Goal: Information Seeking & Learning: Learn about a topic

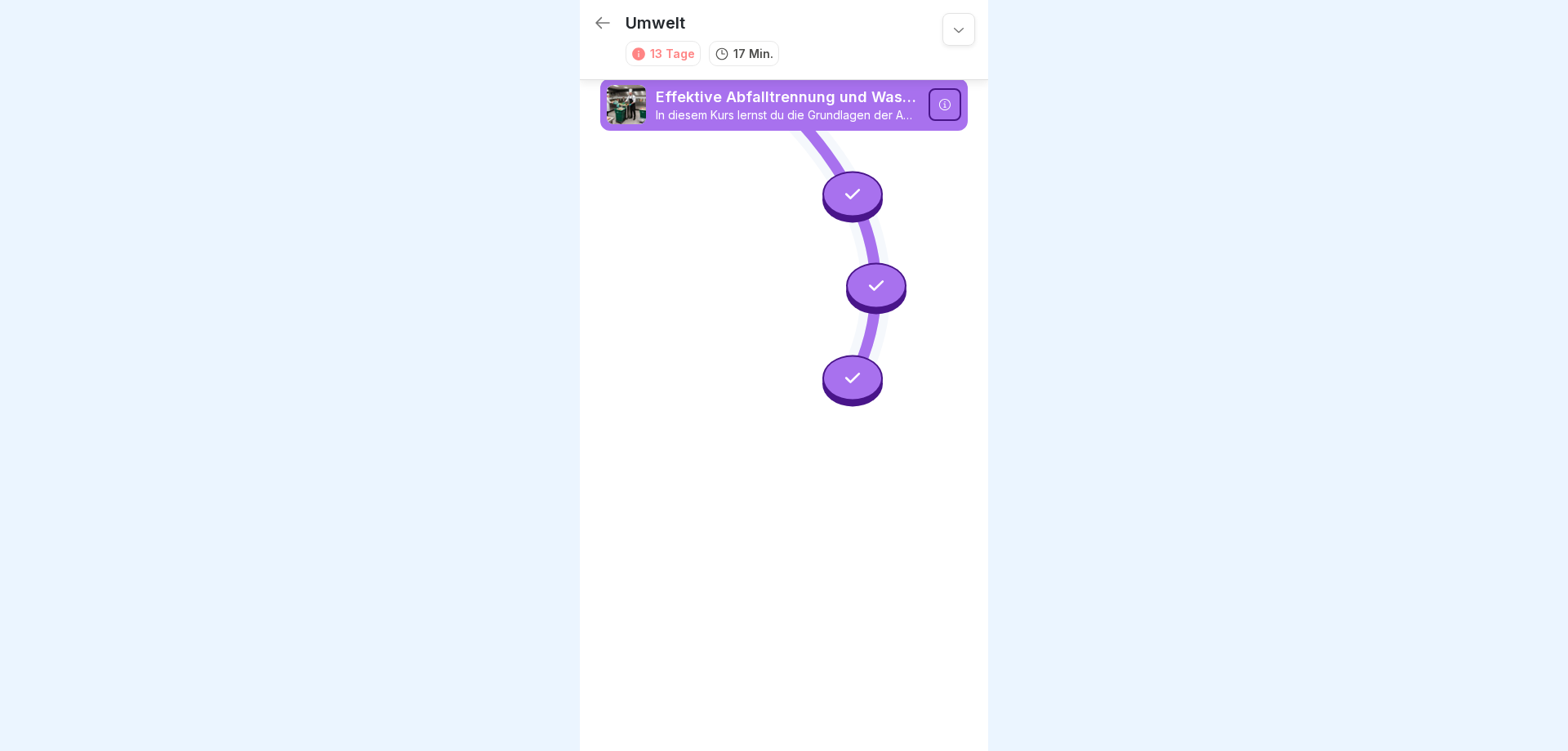
click at [599, 18] on icon at bounding box center [602, 23] width 19 height 19
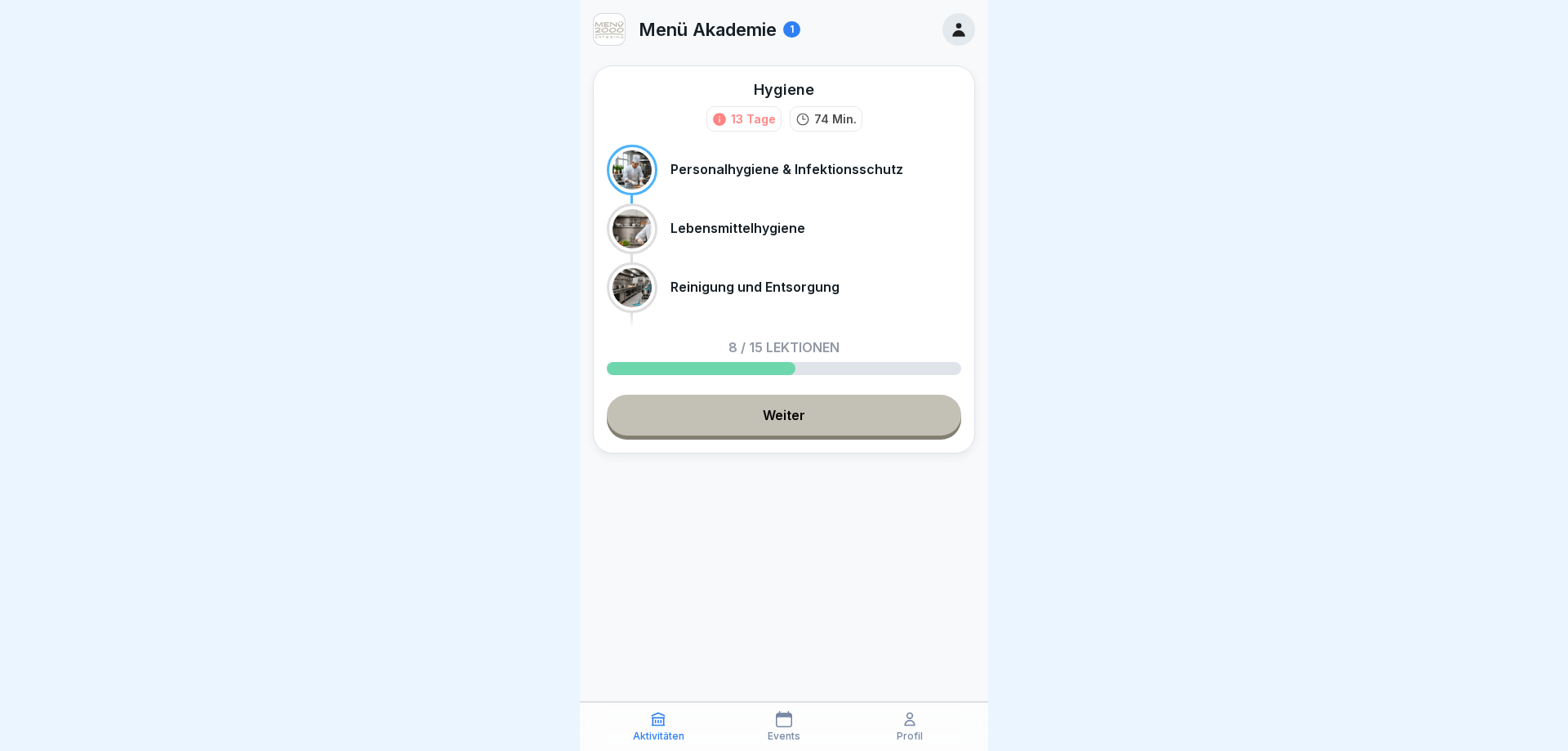
click at [782, 422] on link "Weiter" at bounding box center [784, 415] width 355 height 41
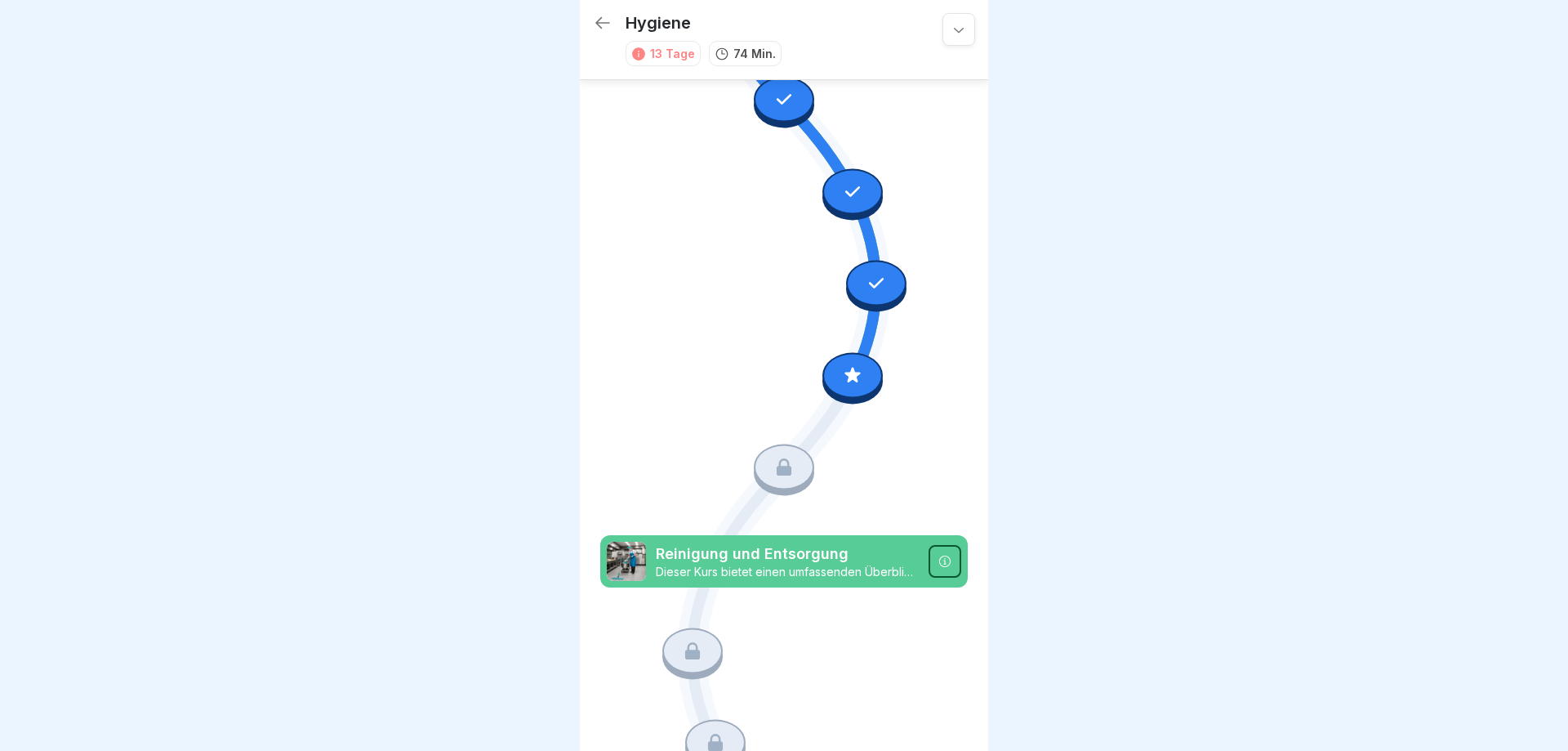
scroll to position [740, 0]
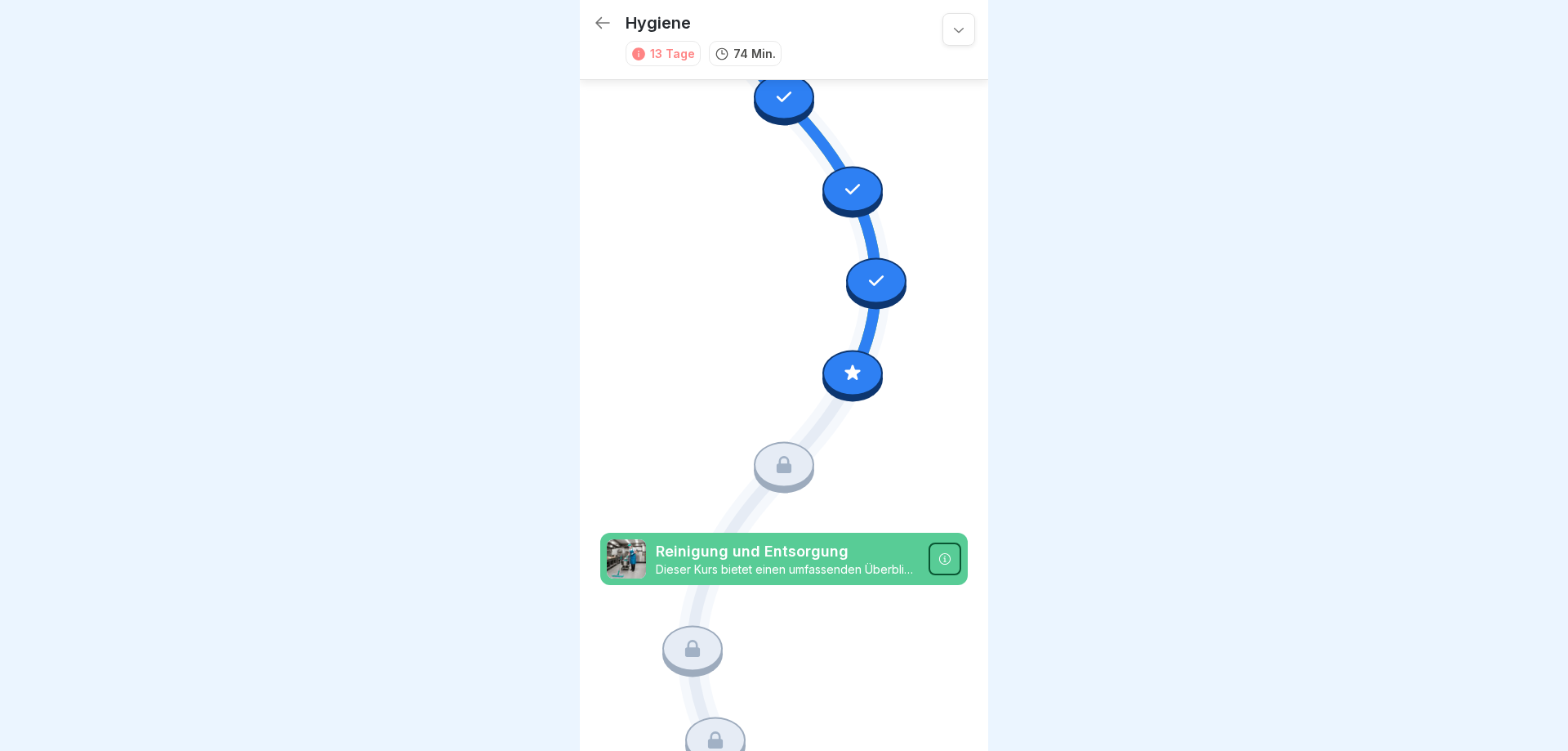
click at [852, 367] on icon at bounding box center [853, 372] width 21 height 21
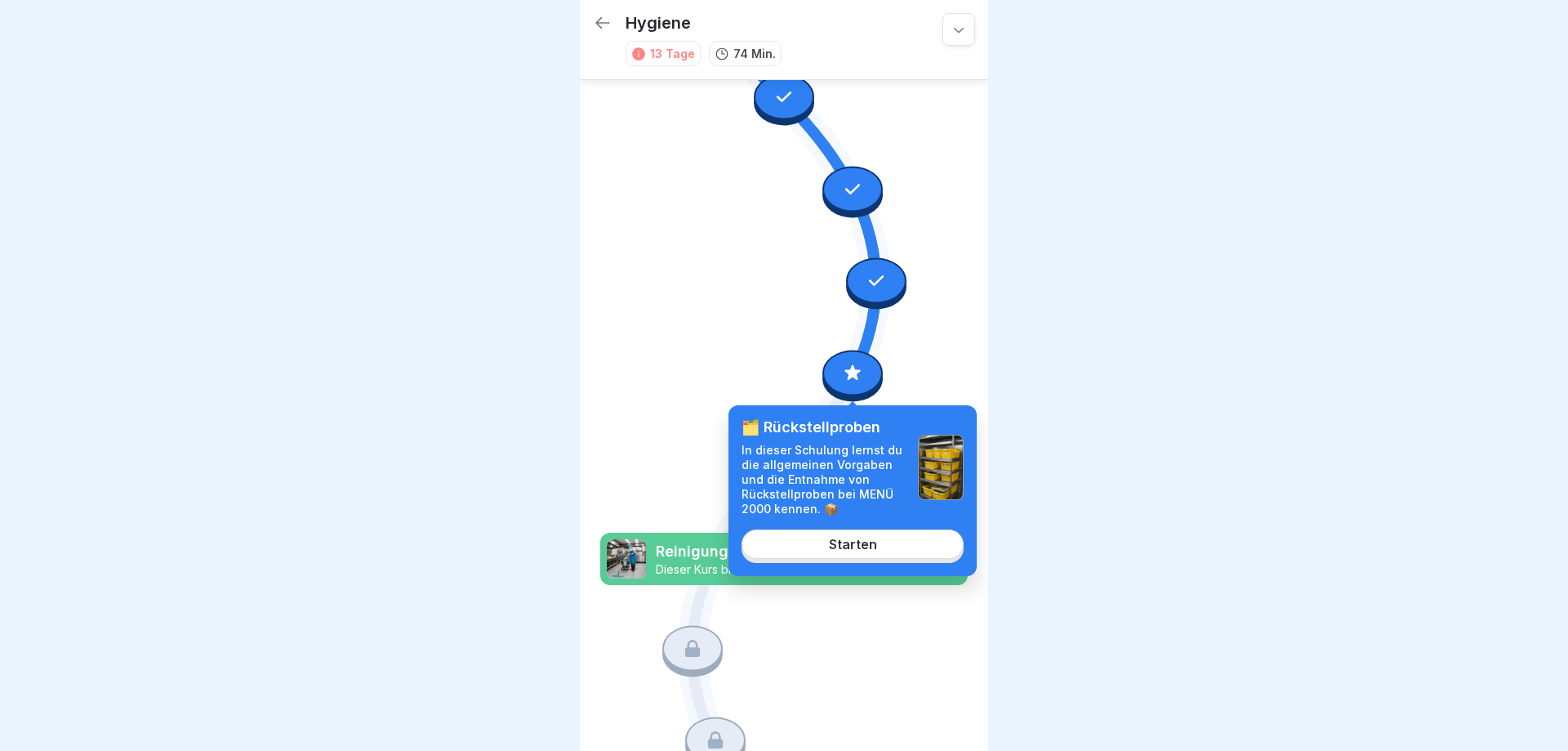
click at [861, 541] on div "Starten" at bounding box center [853, 543] width 48 height 14
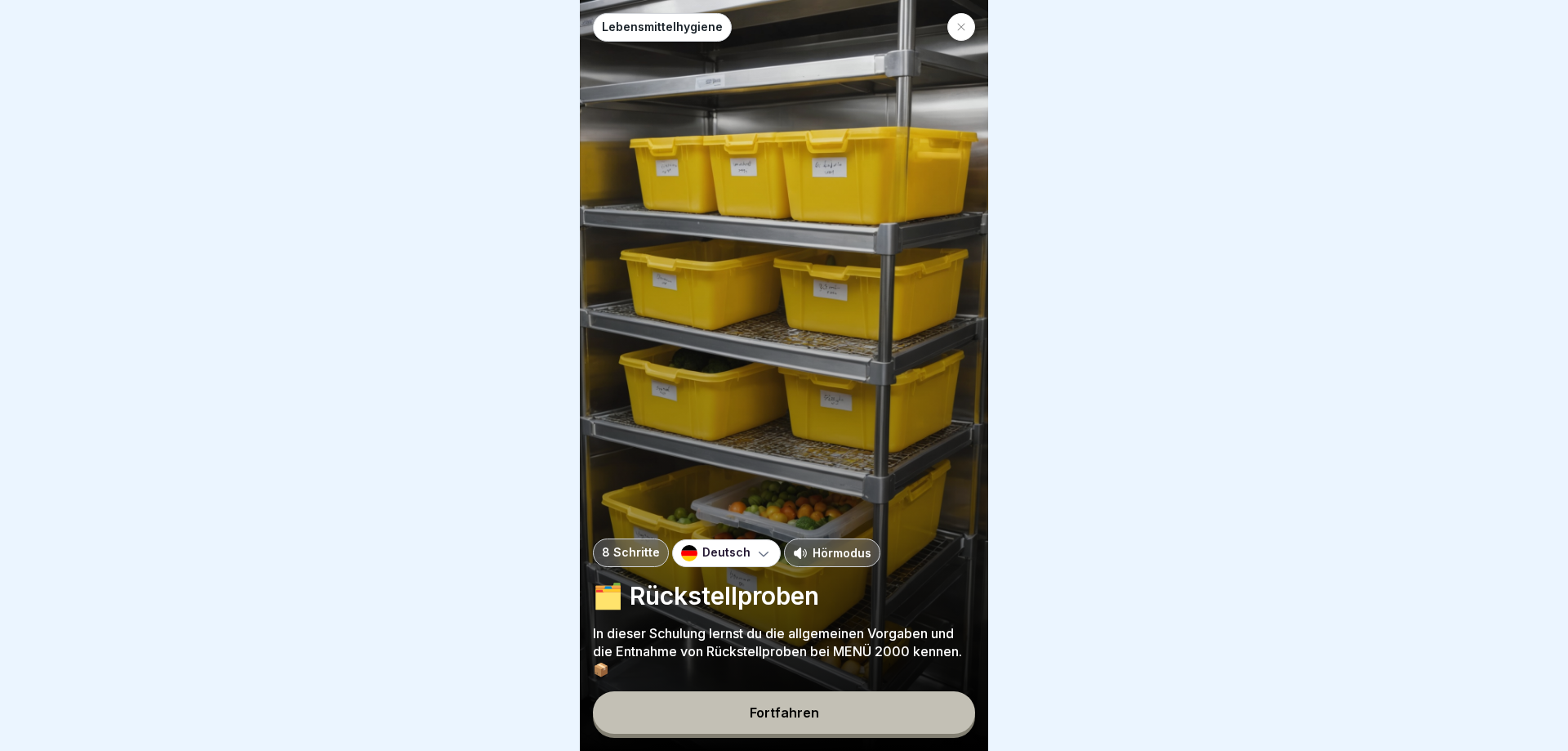
click at [794, 710] on div "Fortfahren" at bounding box center [784, 712] width 70 height 14
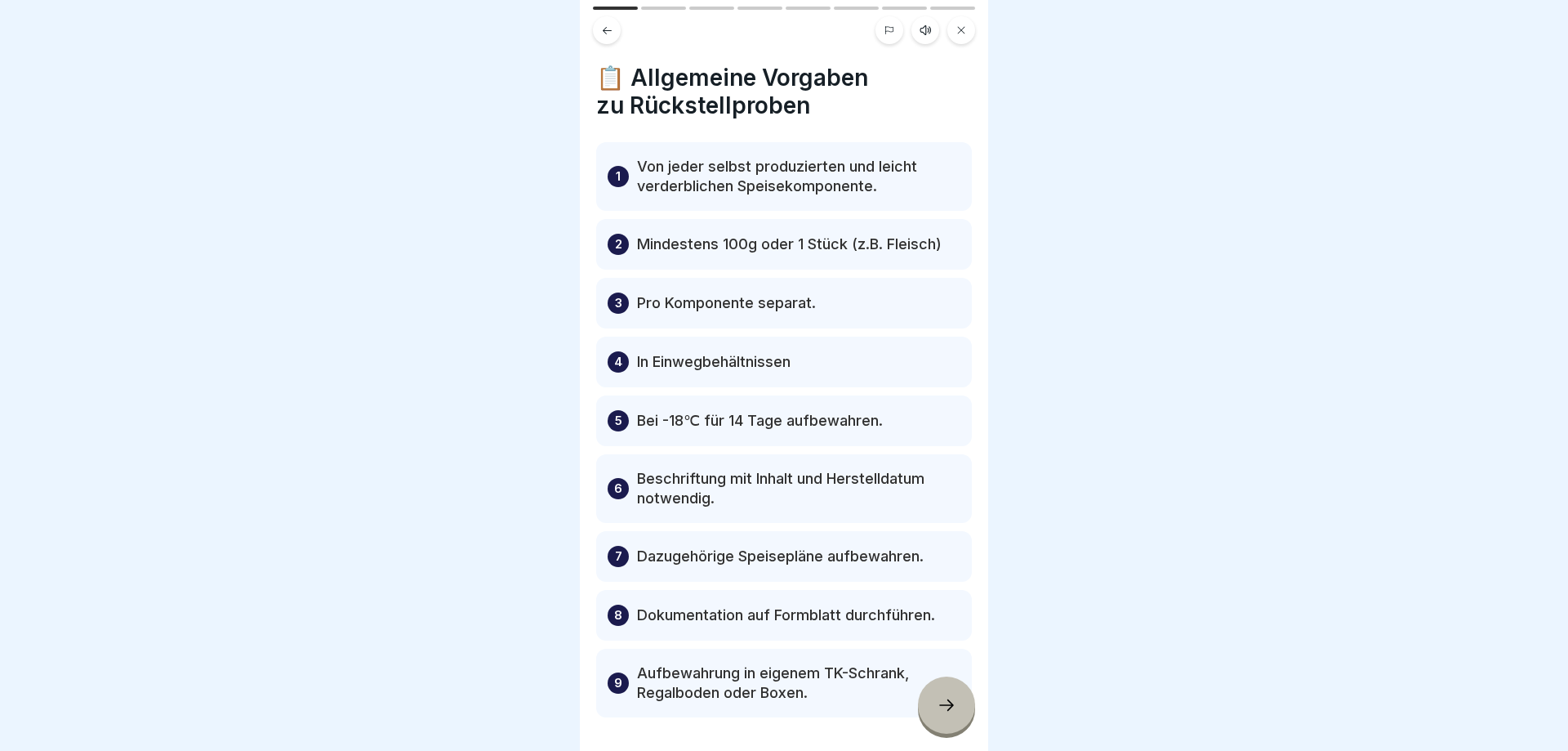
click at [937, 706] on icon at bounding box center [947, 705] width 19 height 19
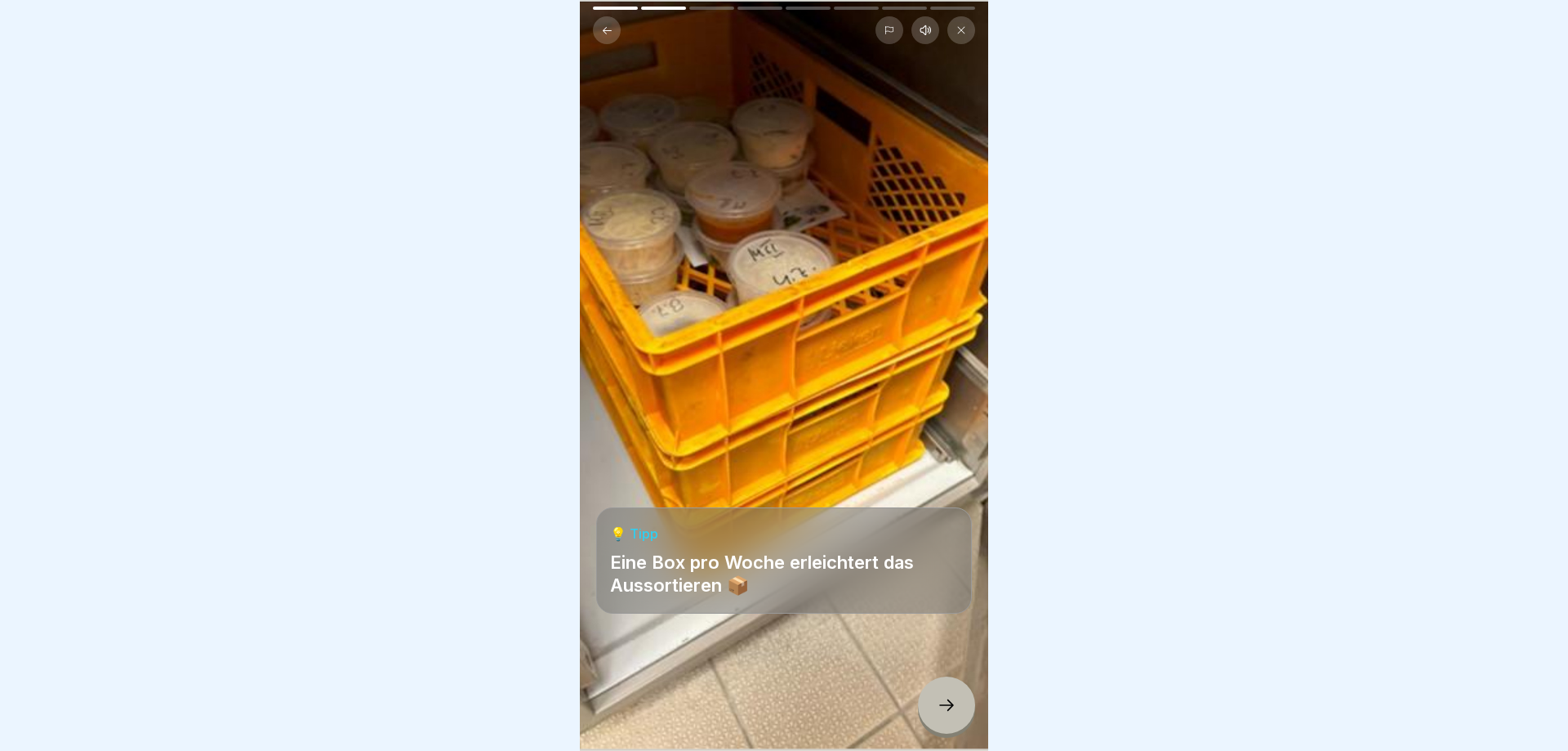
click at [947, 708] on icon at bounding box center [947, 705] width 19 height 19
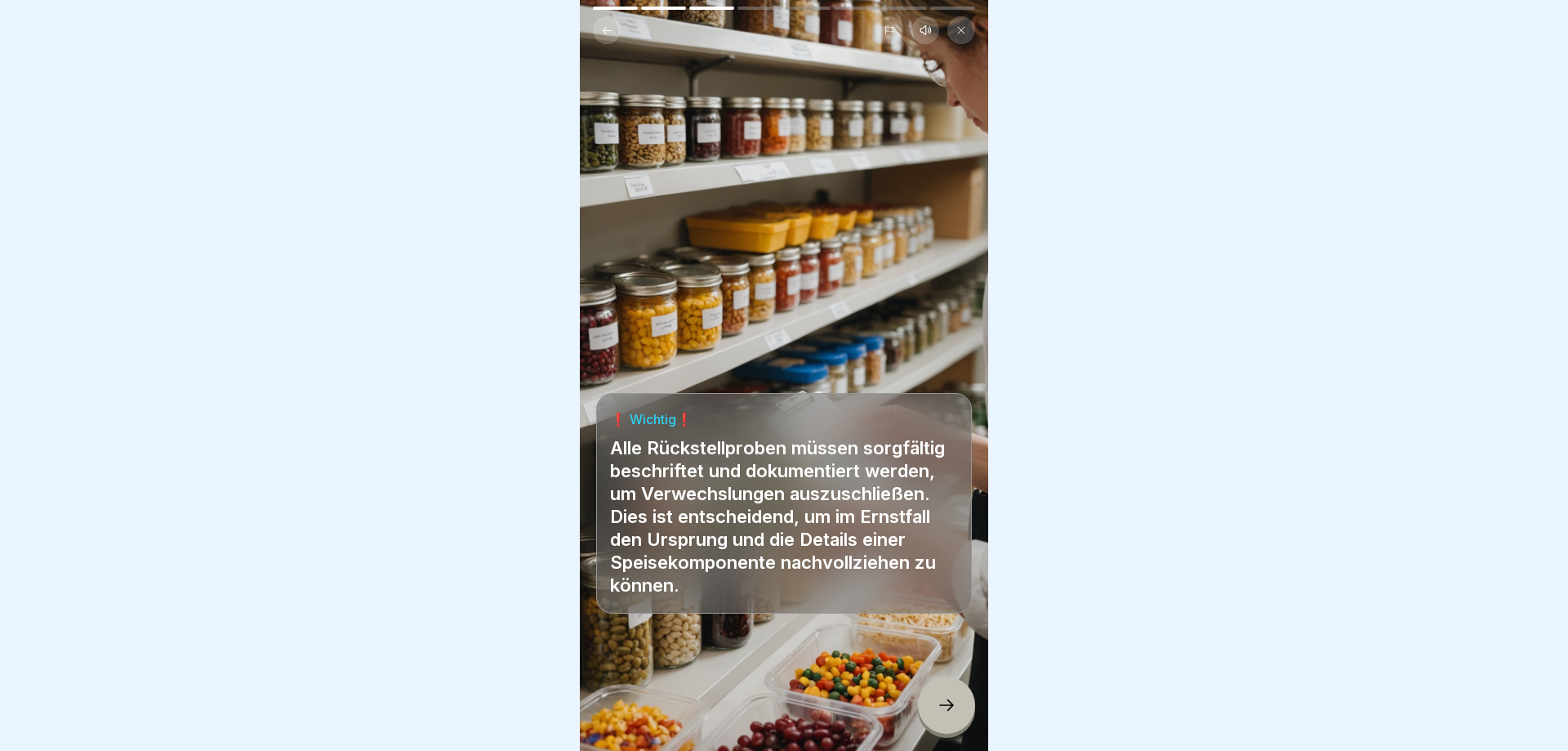
click at [928, 699] on div at bounding box center [947, 705] width 57 height 57
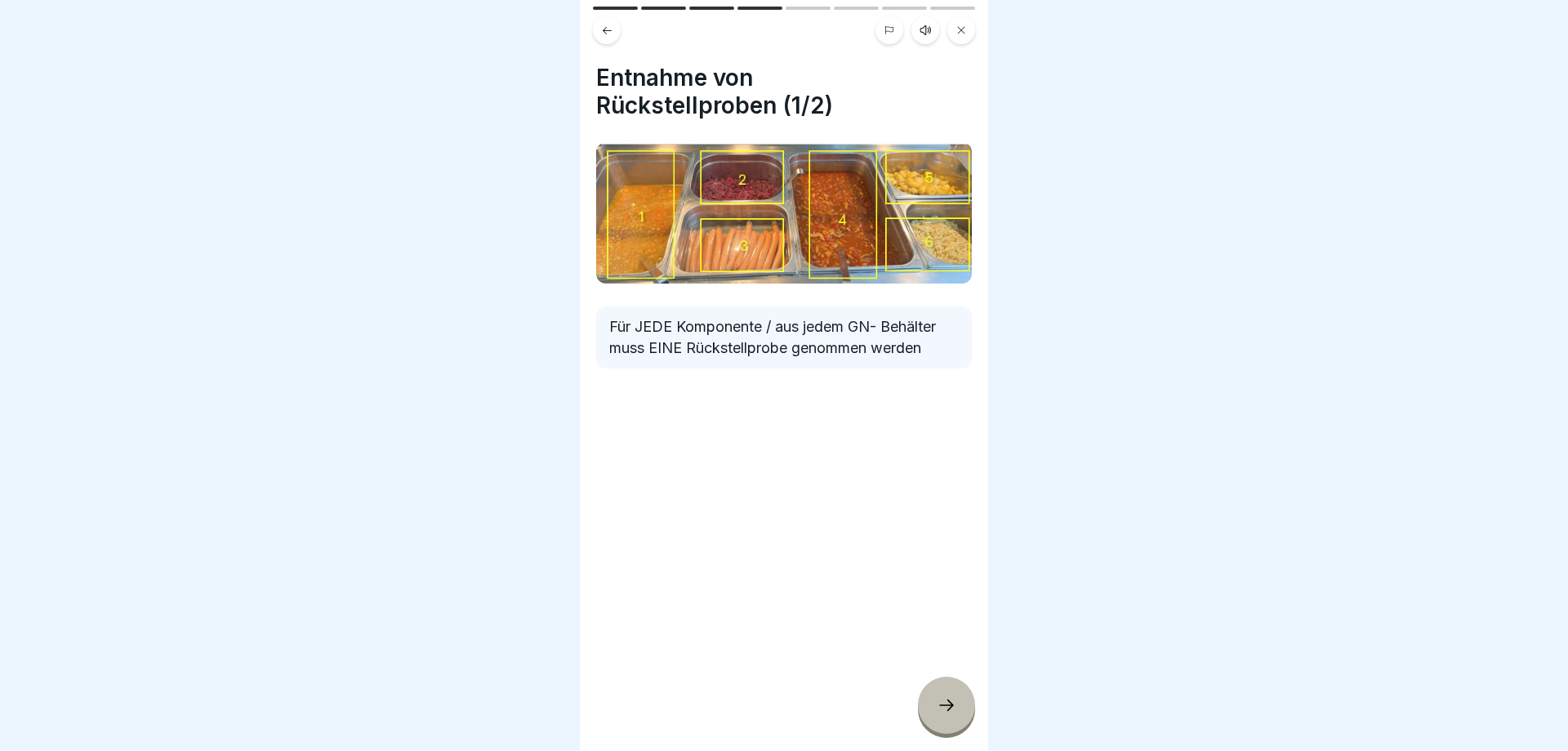
click at [935, 698] on div at bounding box center [947, 705] width 57 height 57
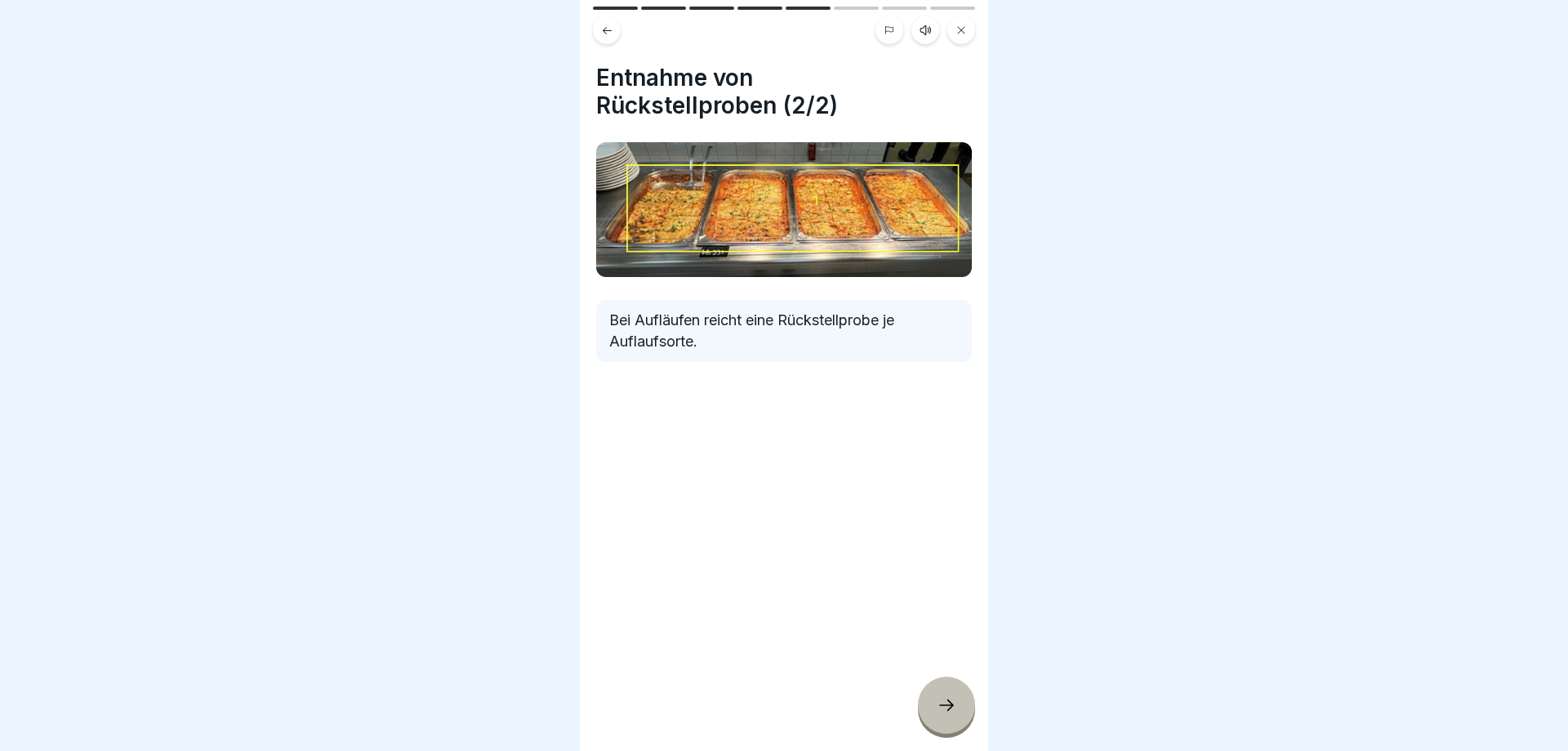
click at [935, 698] on div at bounding box center [947, 705] width 57 height 57
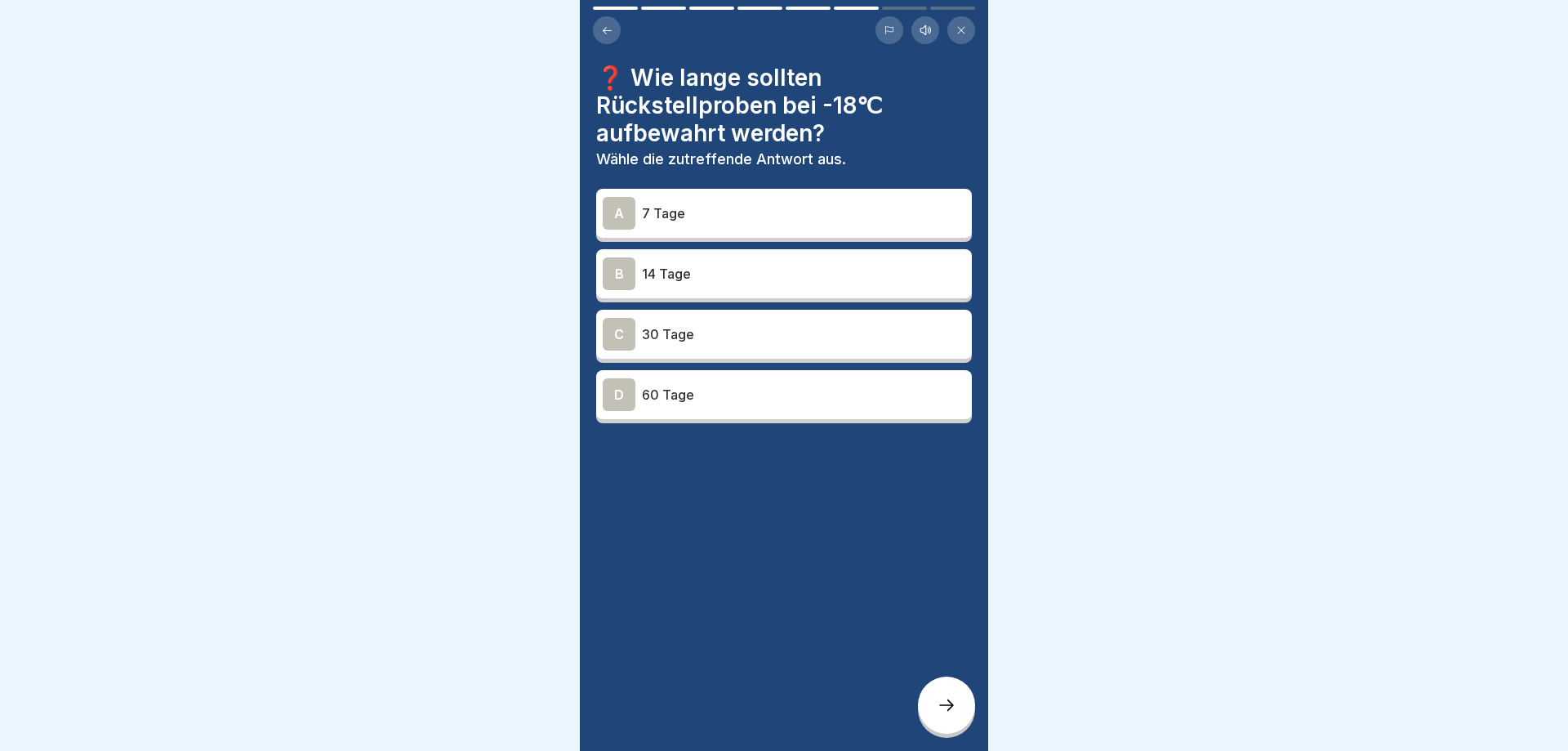
click at [742, 207] on p "7 Tage" at bounding box center [803, 213] width 323 height 19
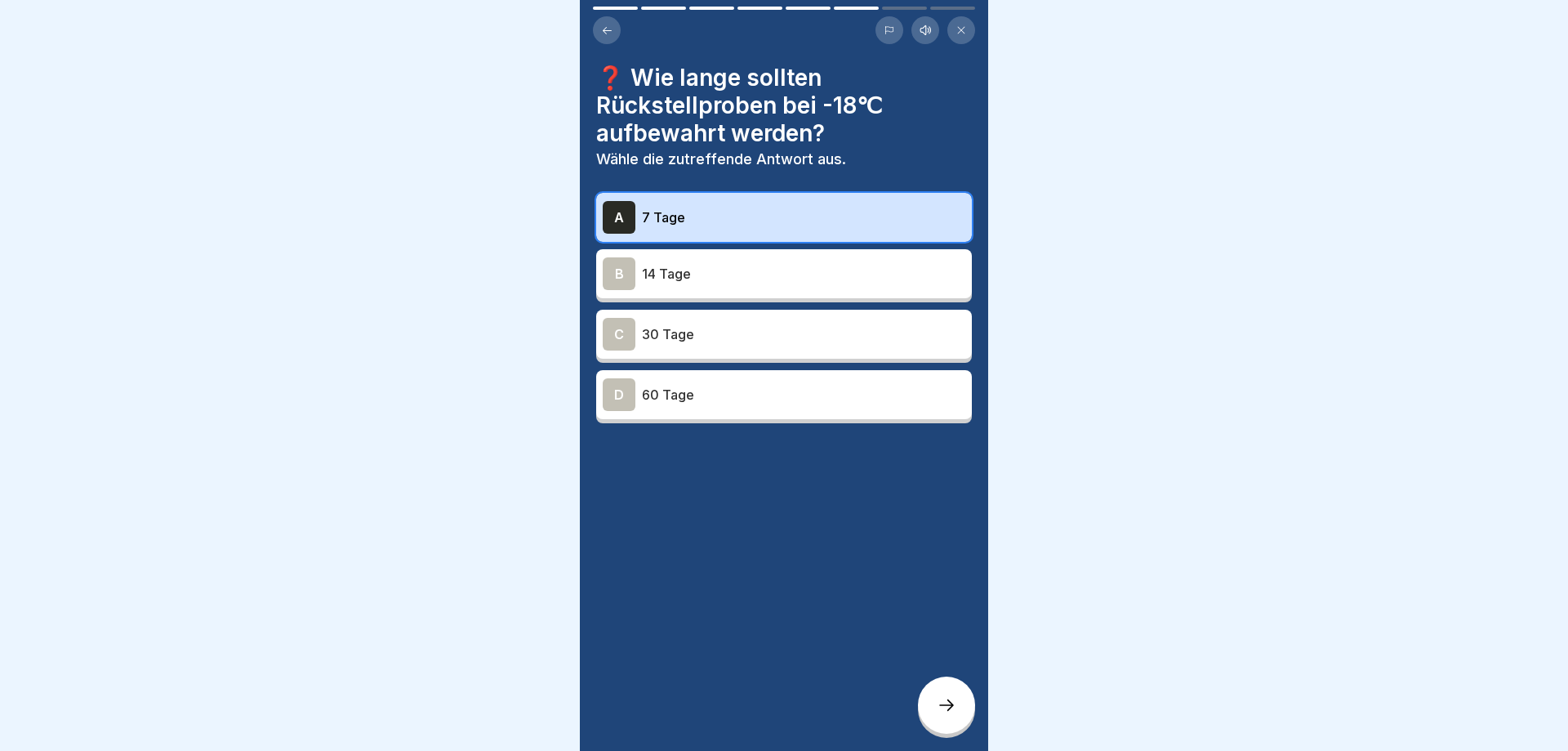
click at [947, 699] on icon at bounding box center [947, 705] width 19 height 19
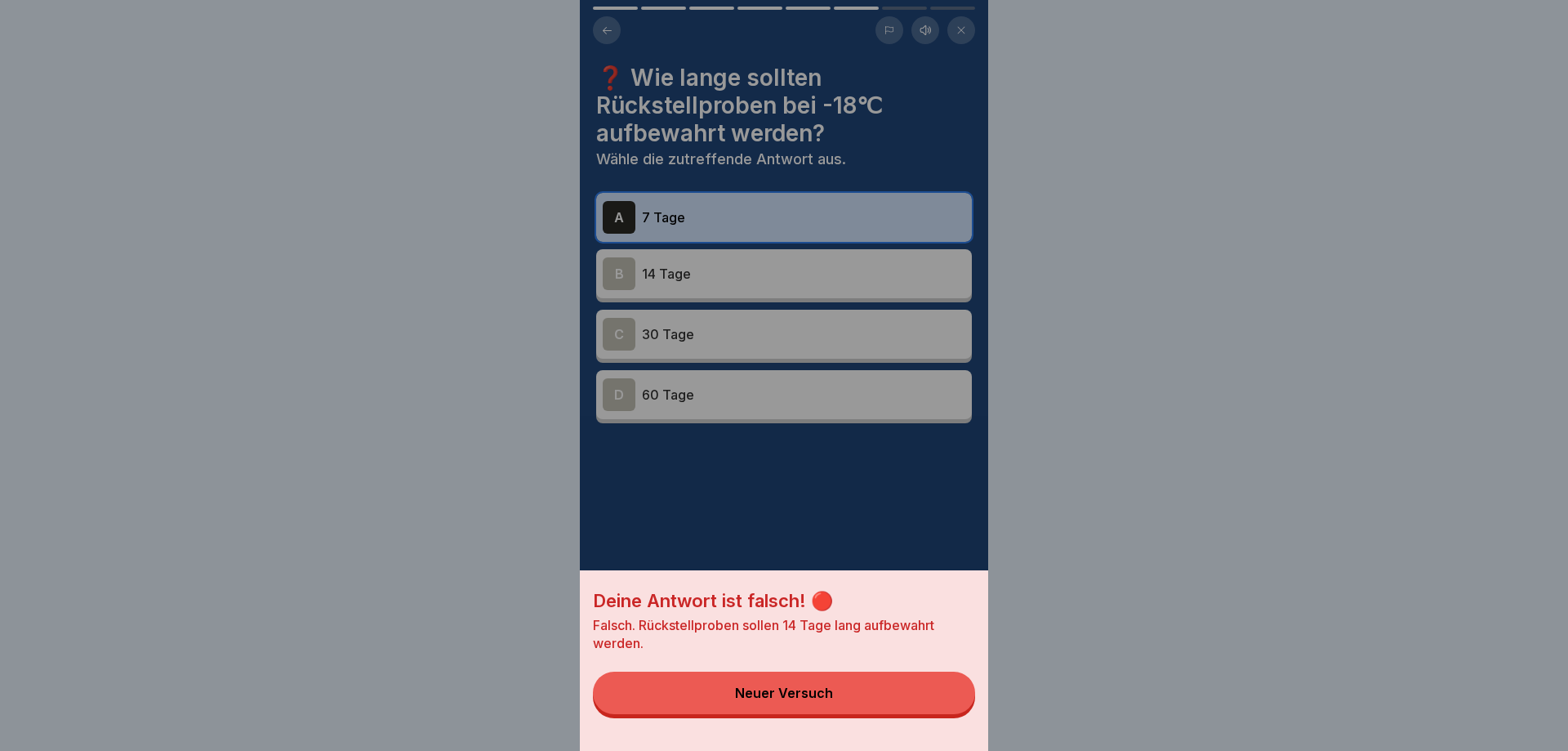
click at [838, 693] on button "Neuer Versuch" at bounding box center [784, 693] width 382 height 42
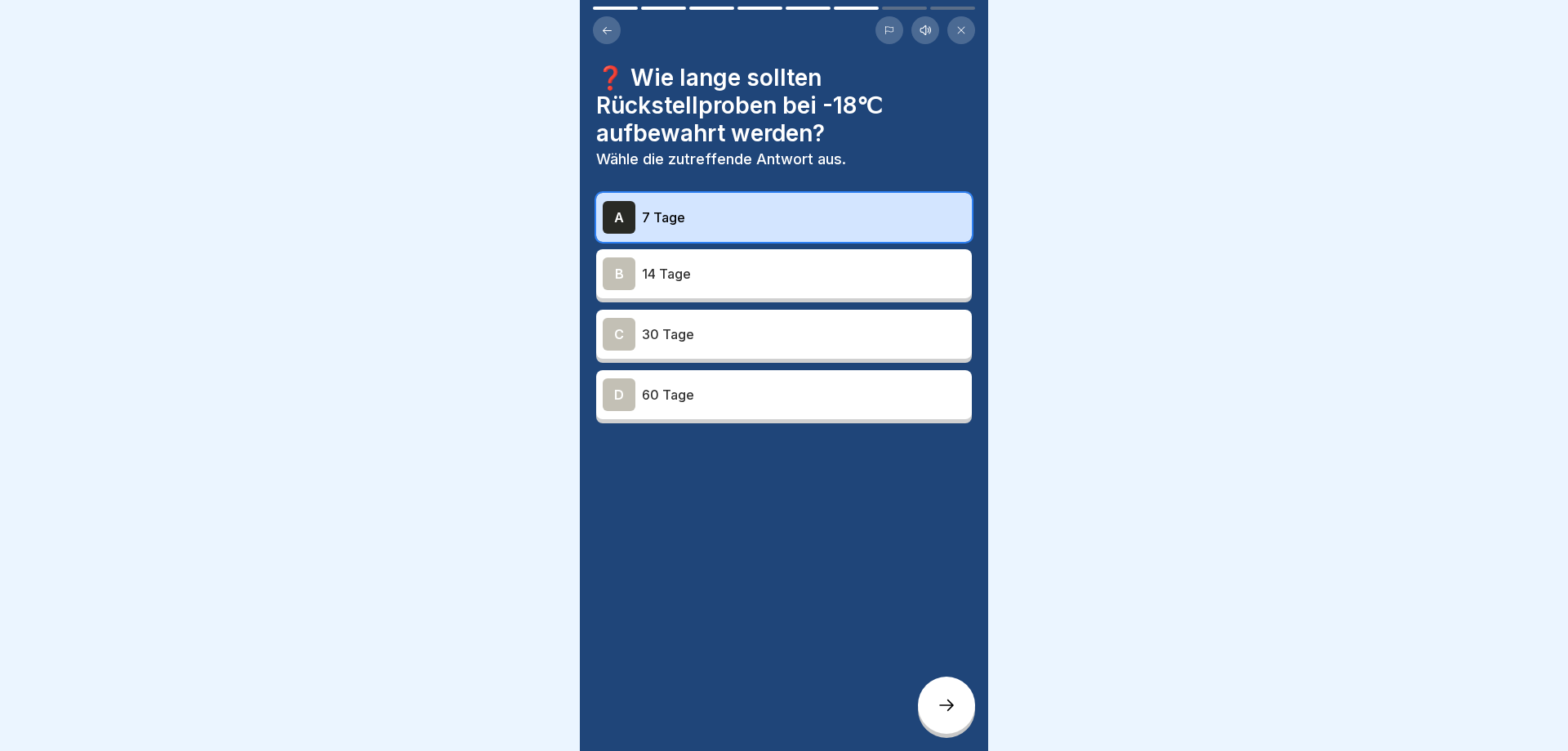
click at [762, 277] on p "14 Tage" at bounding box center [803, 274] width 323 height 19
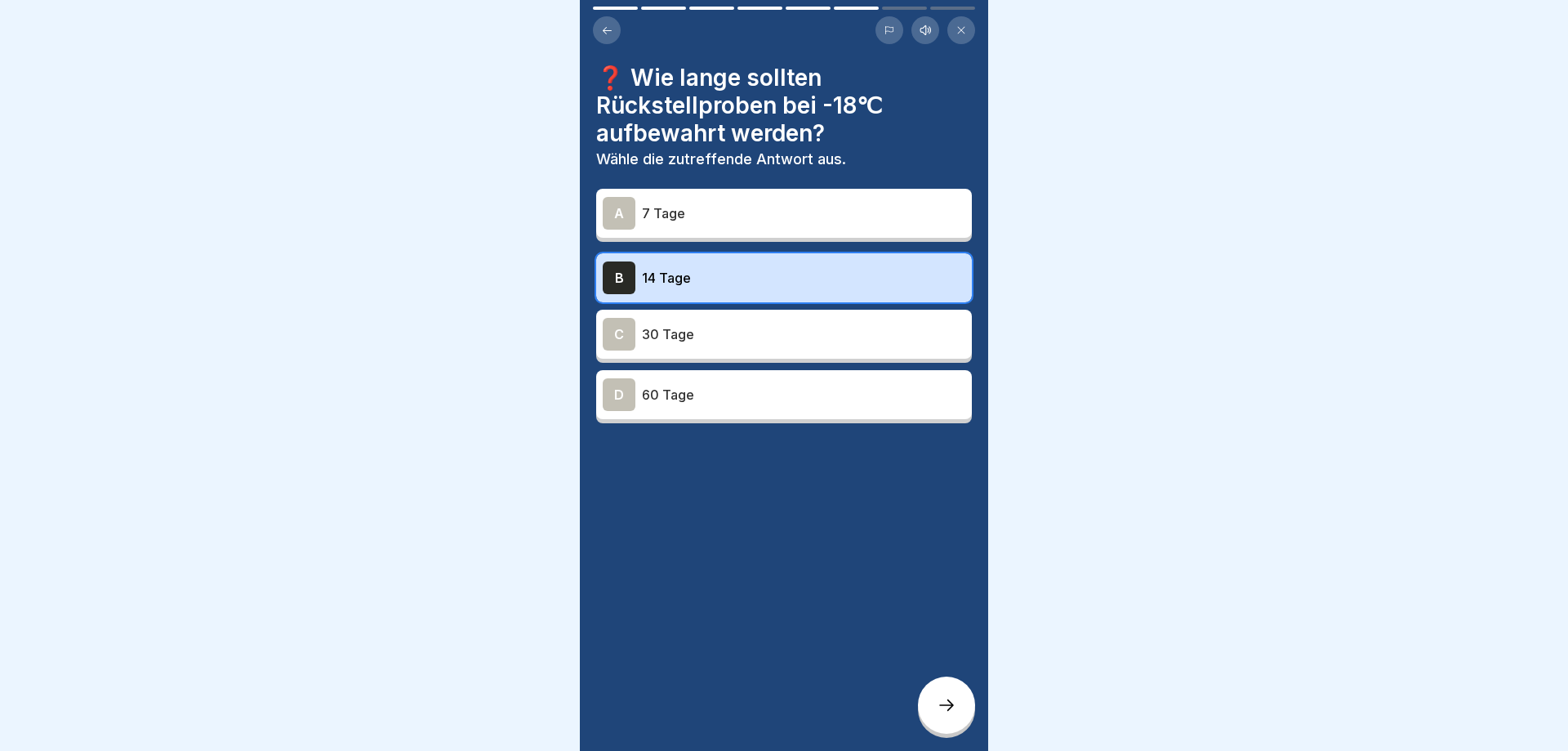
click at [947, 692] on div at bounding box center [947, 705] width 57 height 57
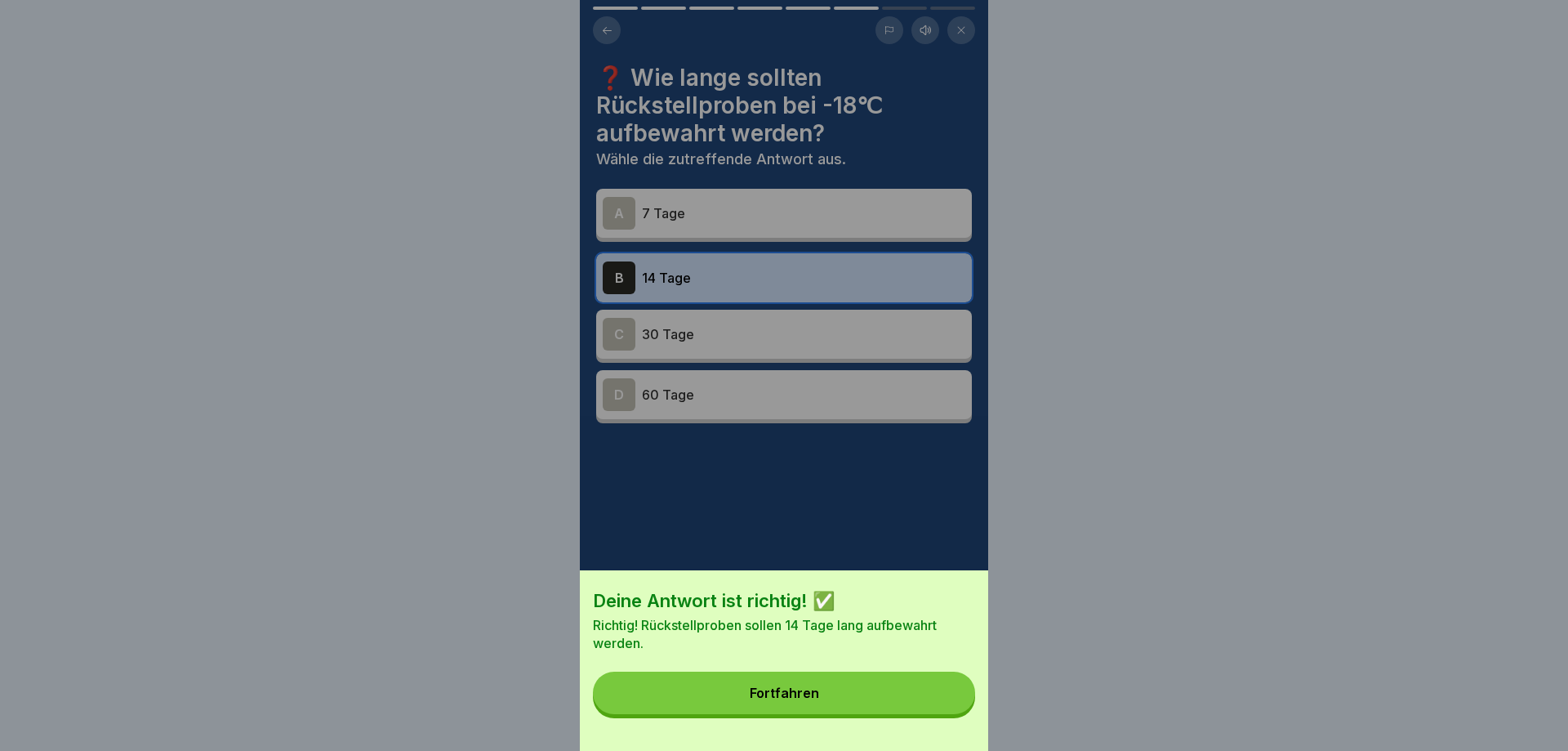
click at [946, 692] on button "Fortfahren" at bounding box center [784, 693] width 382 height 42
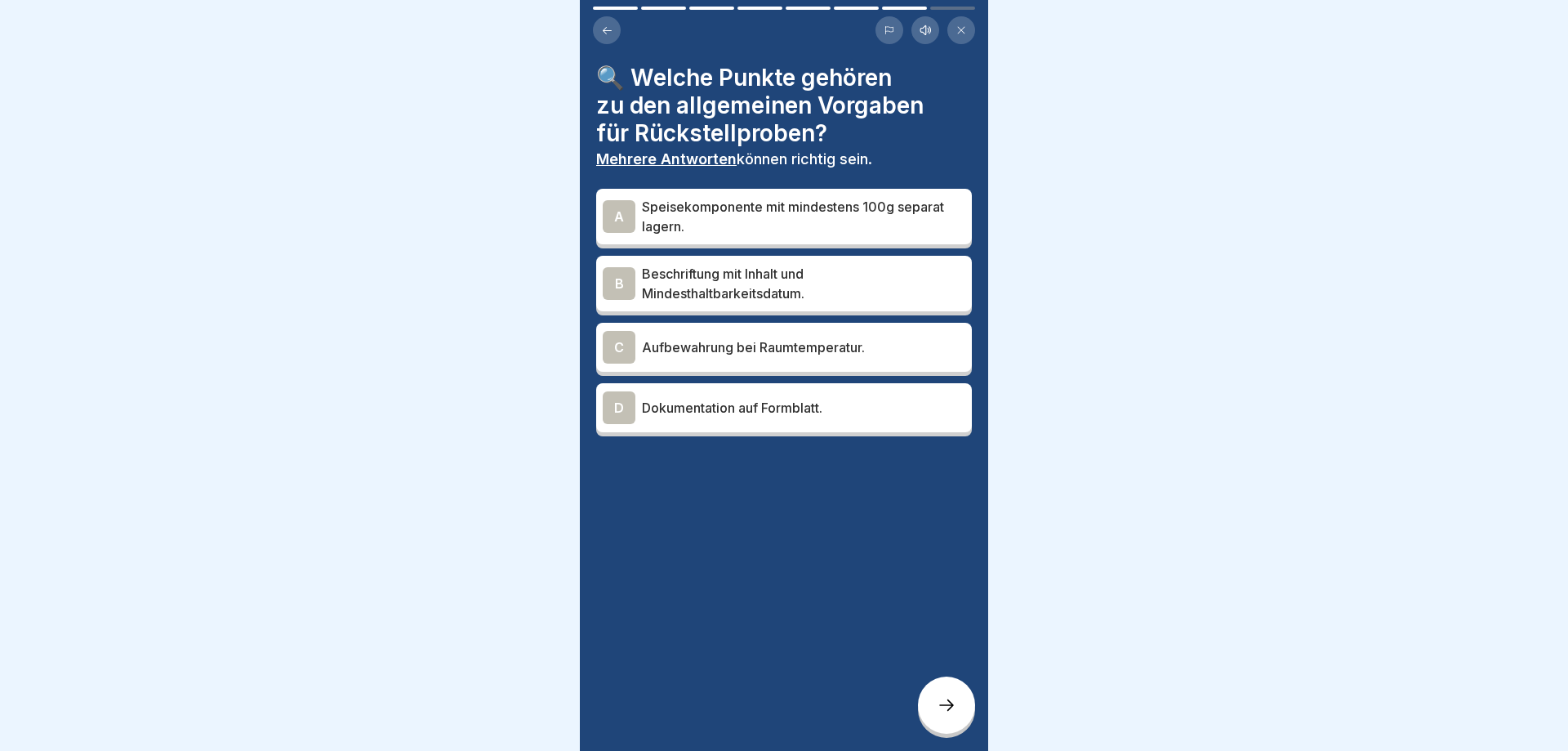
click at [763, 284] on p "Beschriftung mit Inhalt und Mindesthaltbarkeitsdatum." at bounding box center [803, 283] width 323 height 39
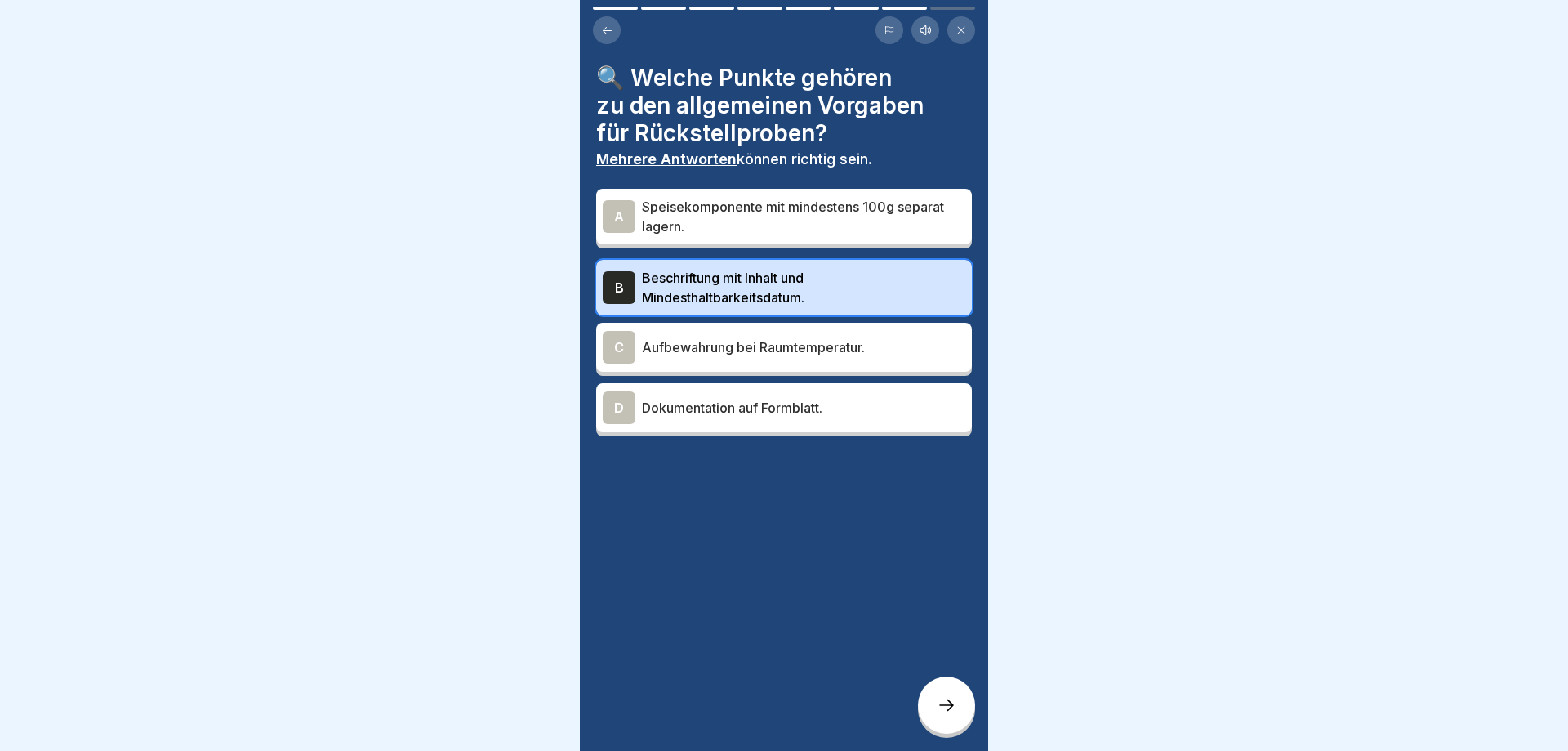
click at [800, 222] on p "Speisekomponente mit mindestens 100g separat lagern." at bounding box center [803, 216] width 323 height 39
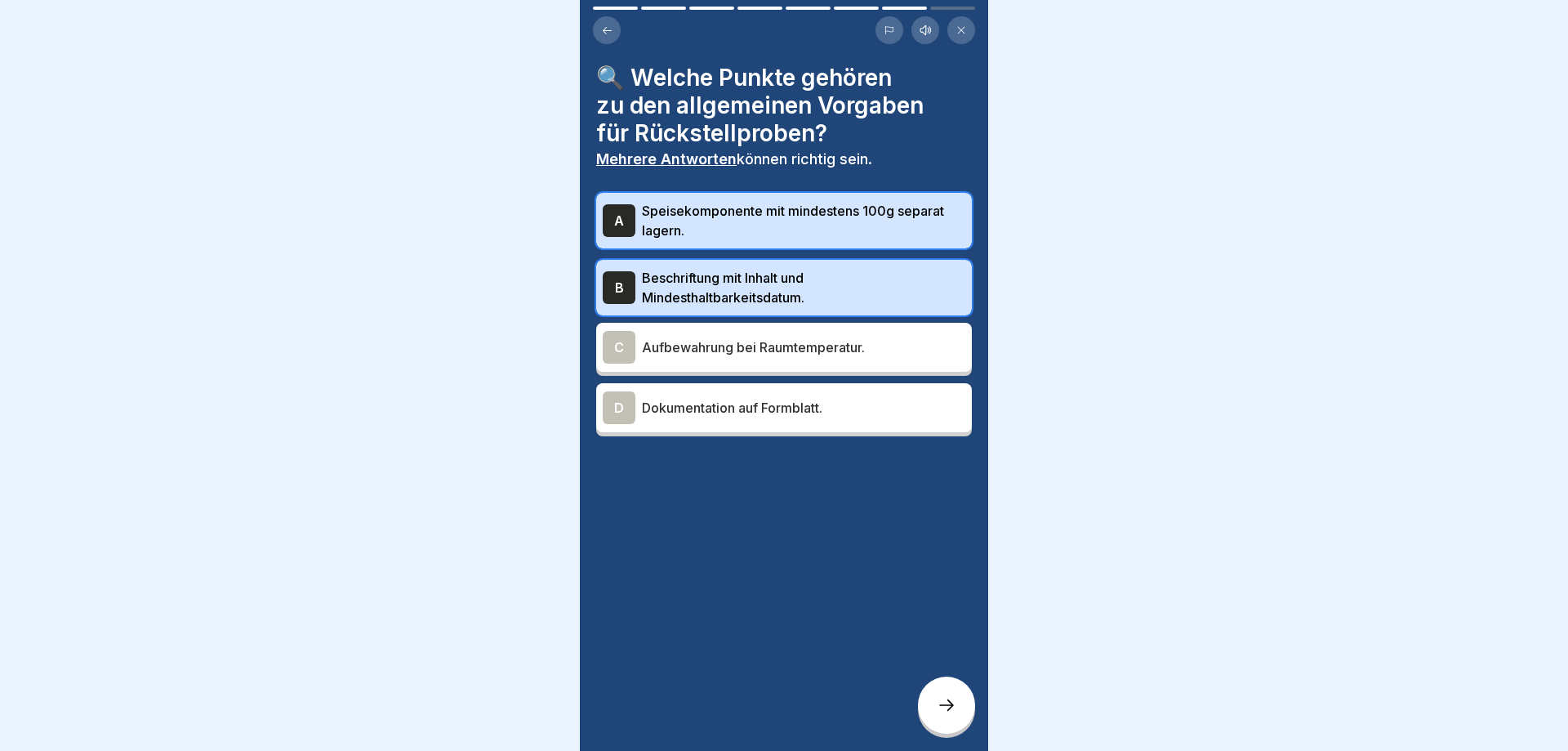
click at [774, 408] on p "Dokumentation auf Formblatt." at bounding box center [803, 408] width 323 height 19
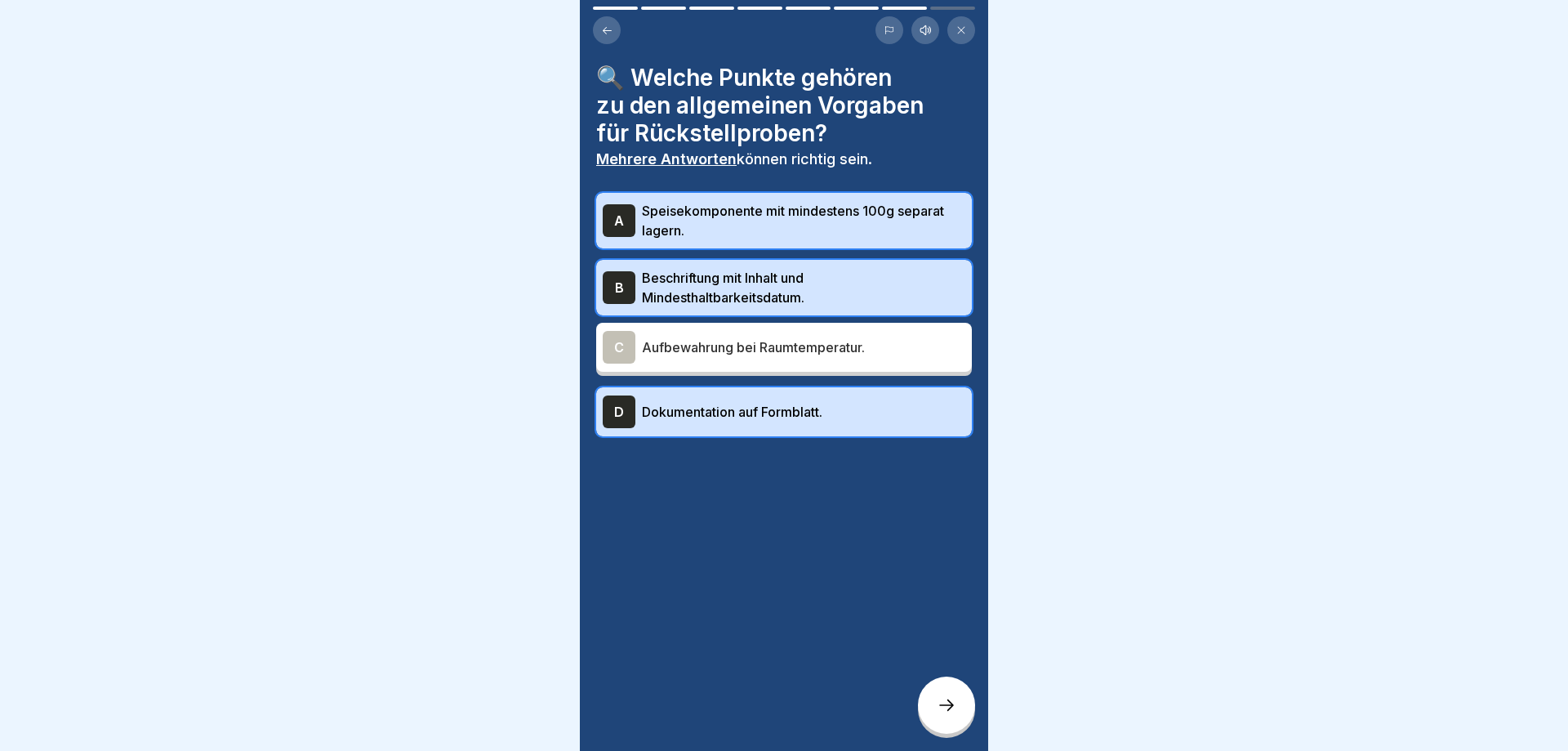
click at [948, 705] on icon at bounding box center [947, 705] width 19 height 19
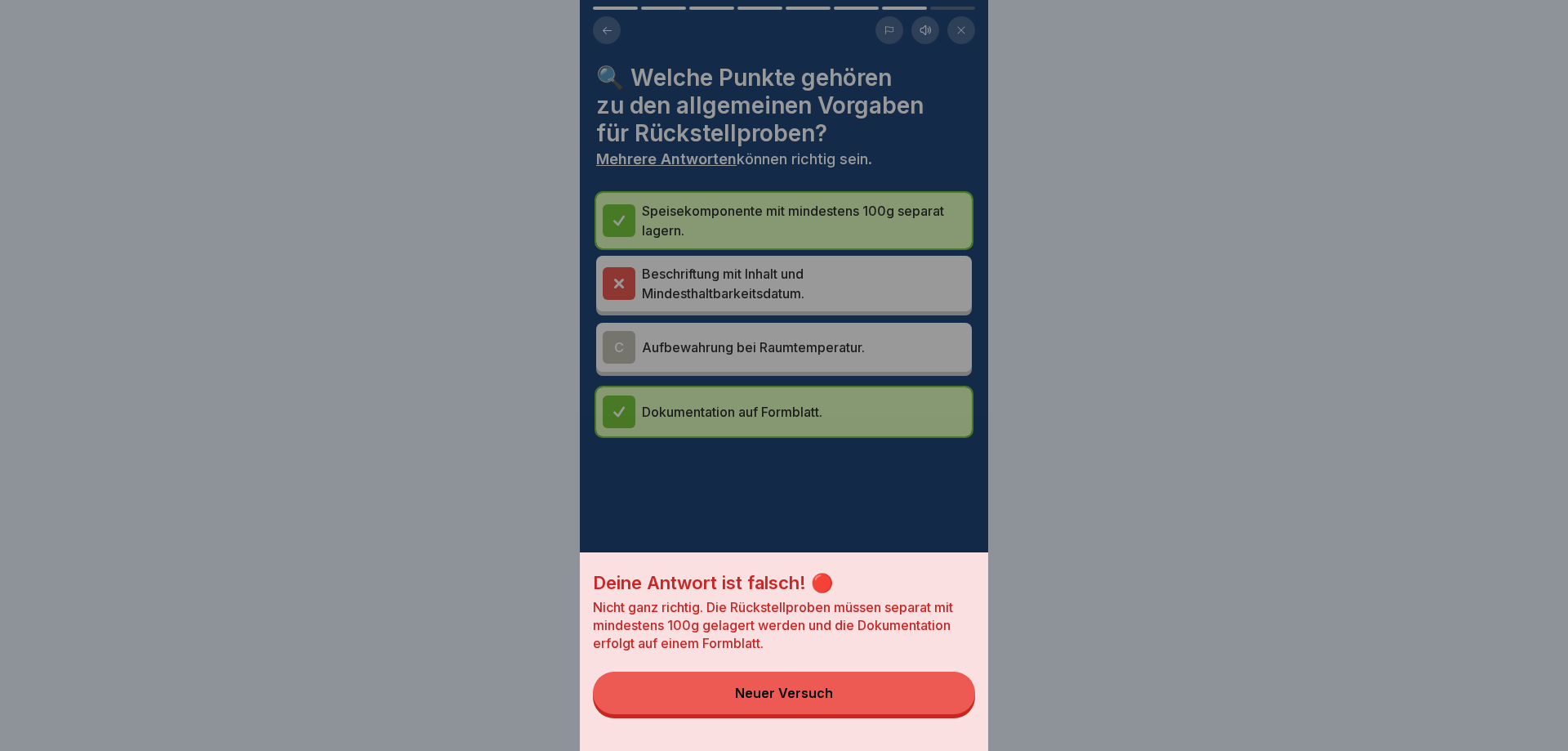
click at [948, 704] on button "Neuer Versuch" at bounding box center [784, 693] width 382 height 42
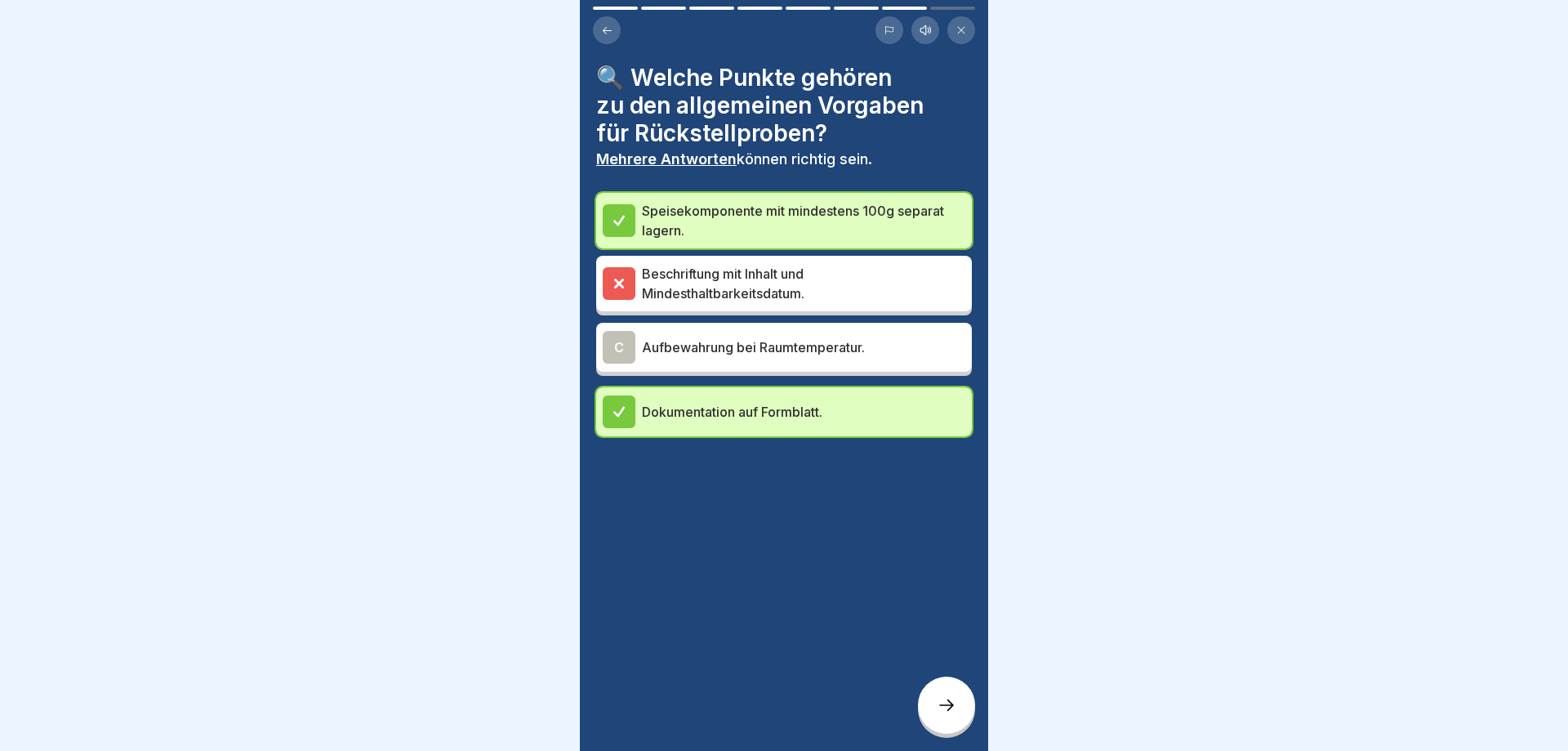
click at [609, 35] on icon at bounding box center [607, 31] width 12 height 12
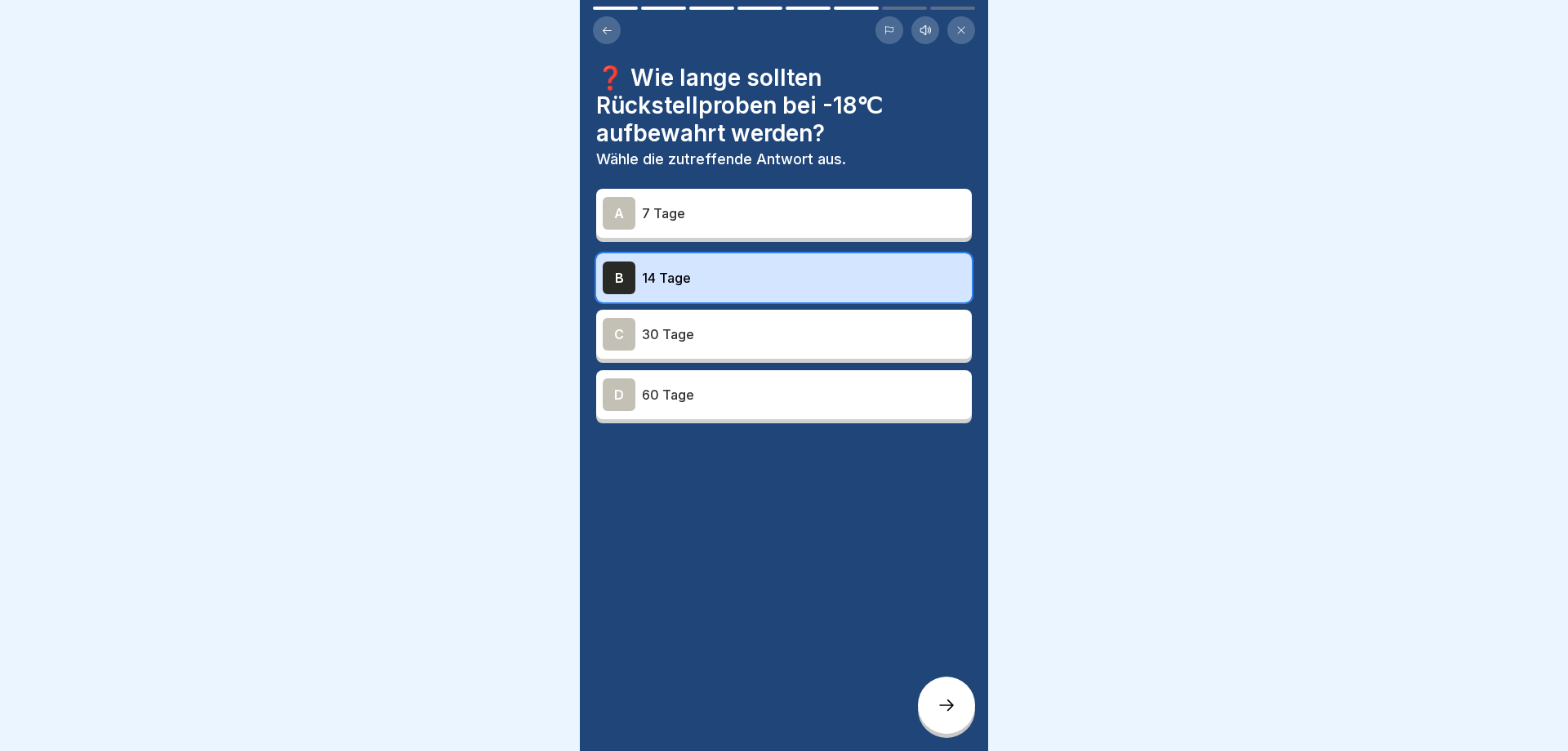
click at [609, 35] on icon at bounding box center [607, 31] width 12 height 12
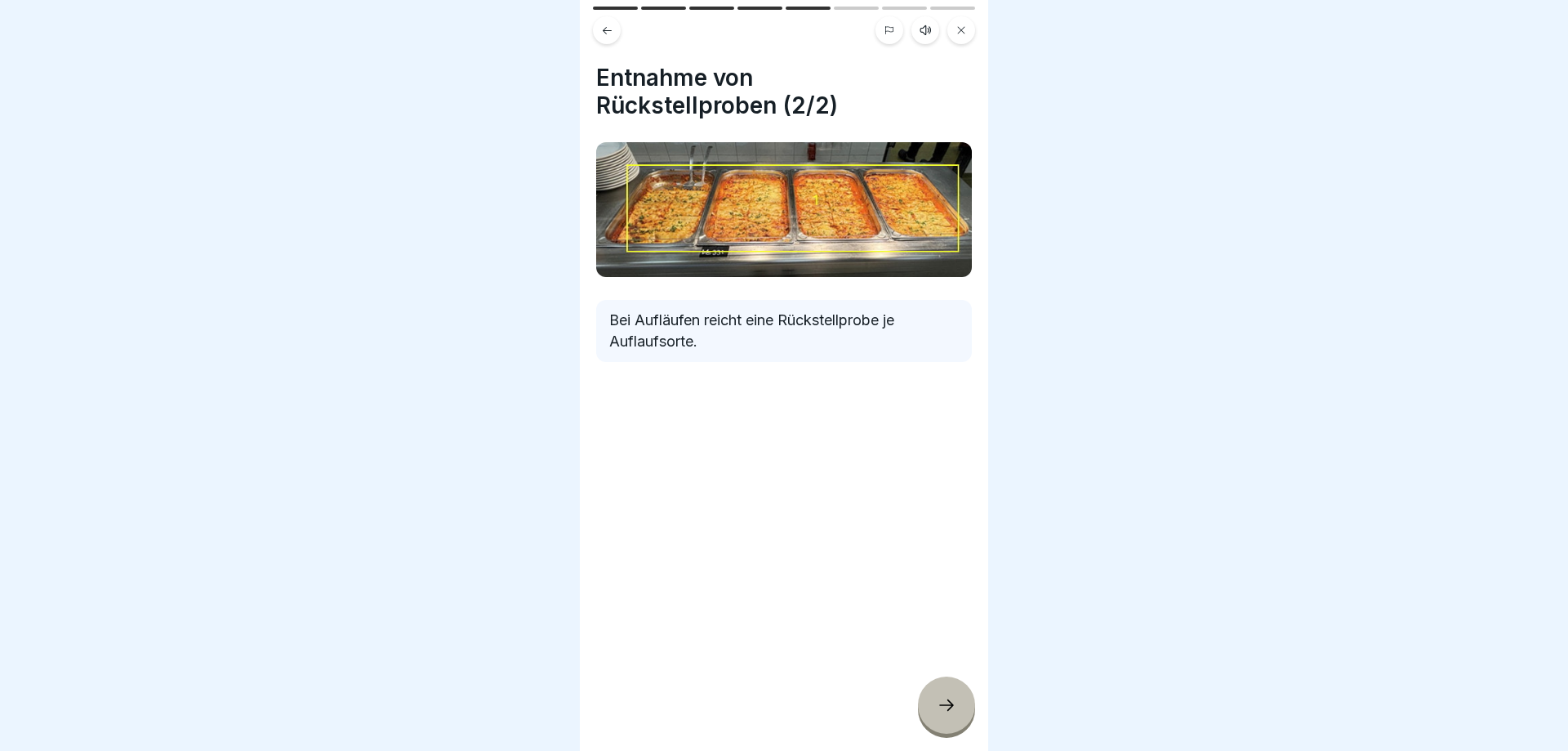
click at [609, 35] on icon at bounding box center [607, 31] width 12 height 12
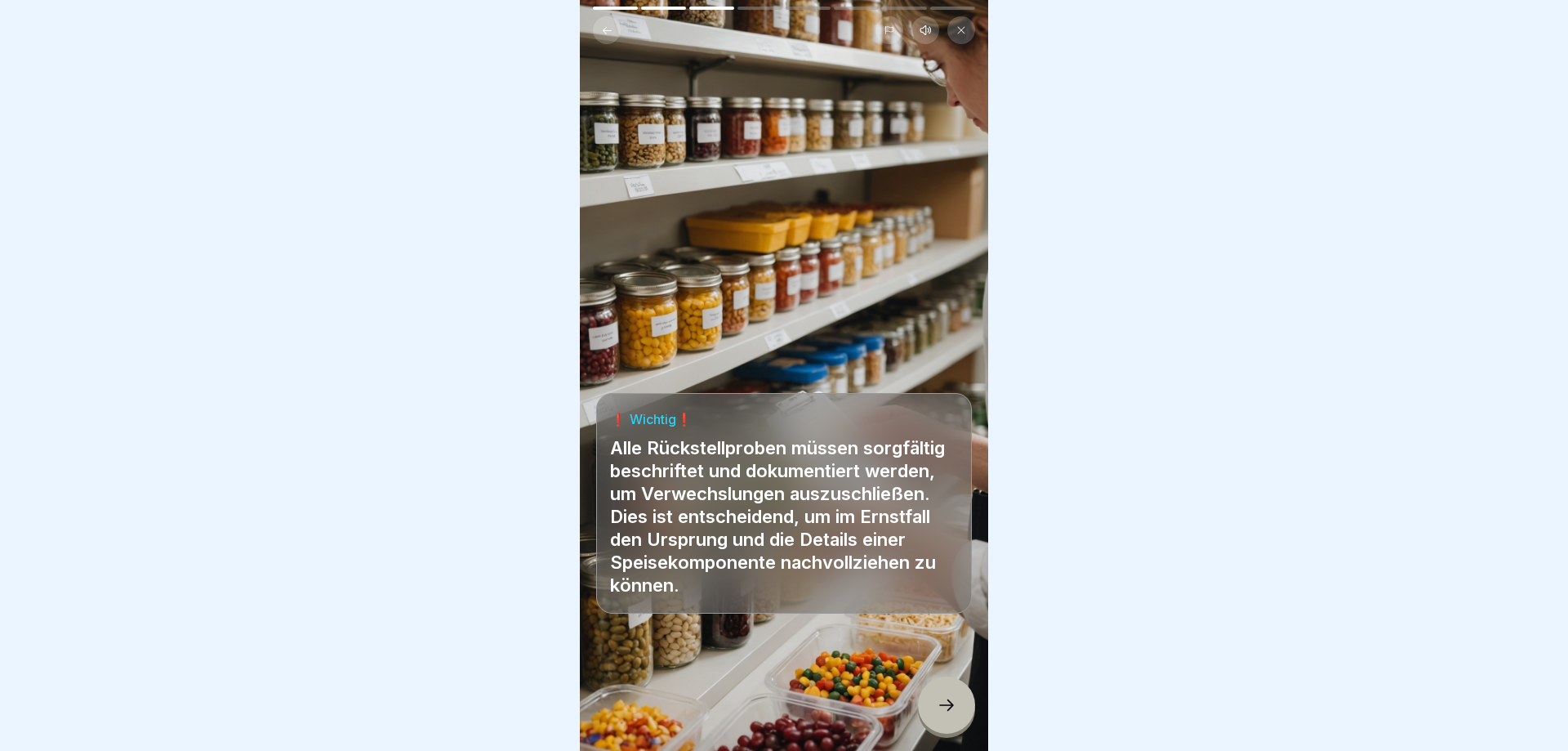
click at [609, 32] on icon at bounding box center [607, 31] width 12 height 12
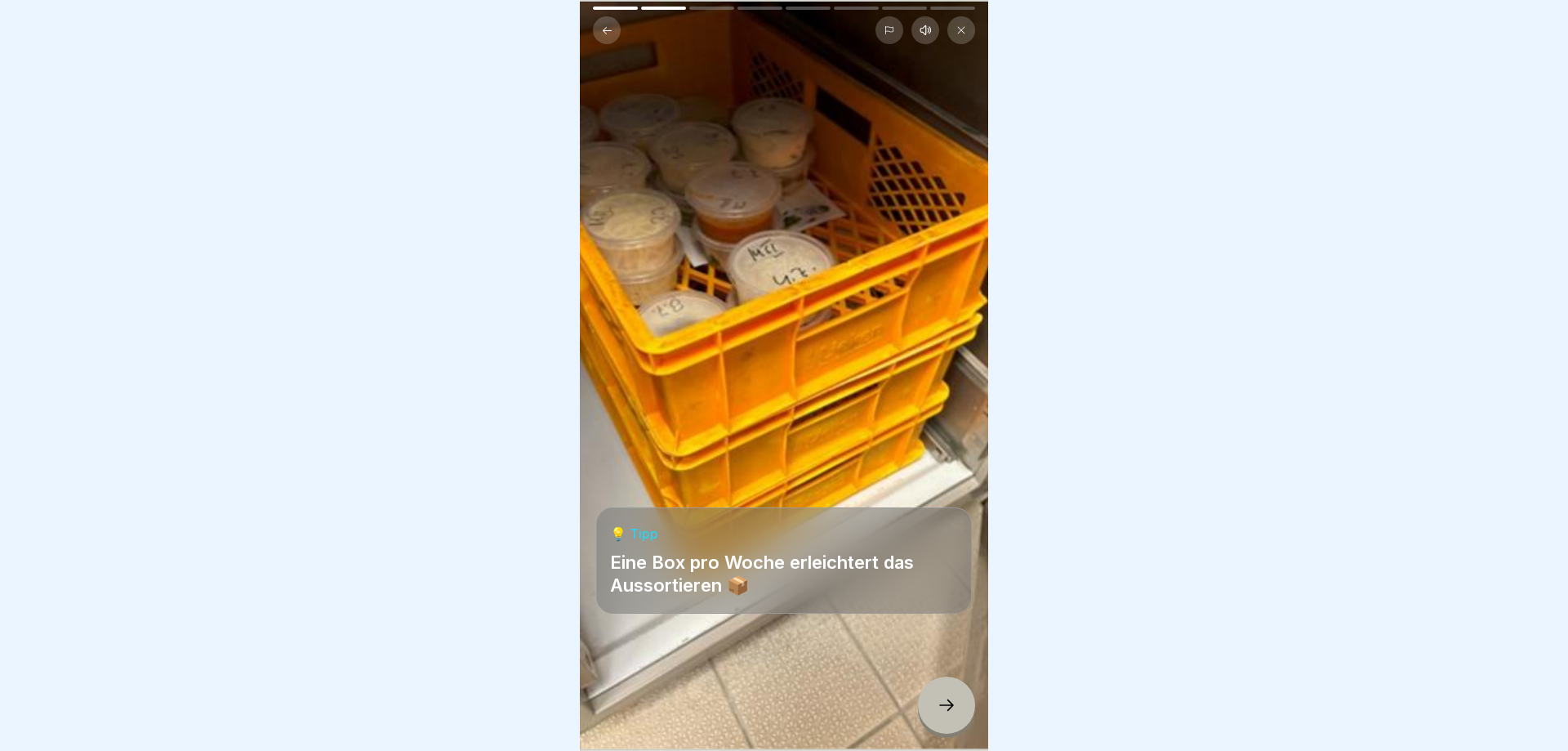
click at [609, 32] on icon at bounding box center [607, 31] width 12 height 12
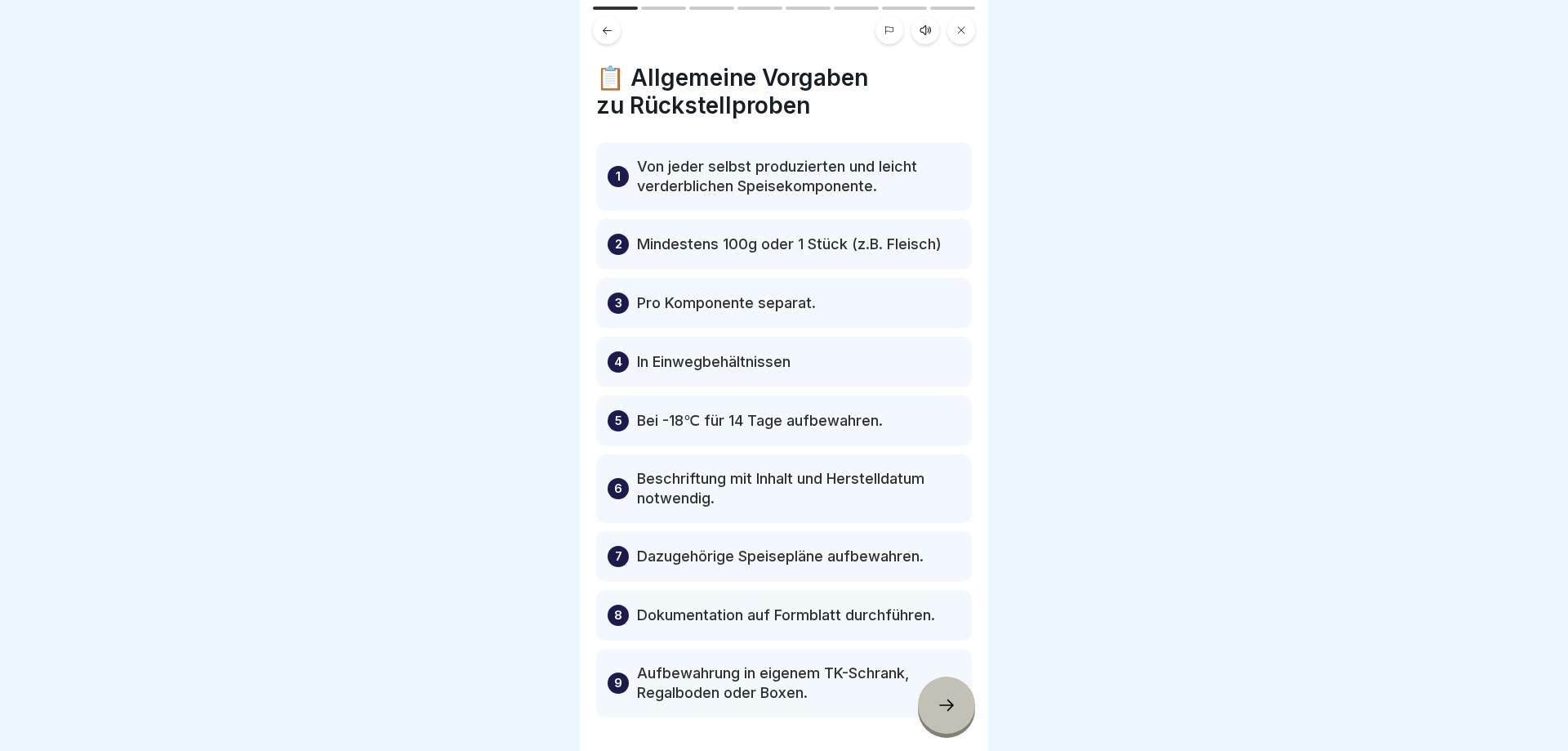
click at [930, 711] on div at bounding box center [947, 705] width 57 height 57
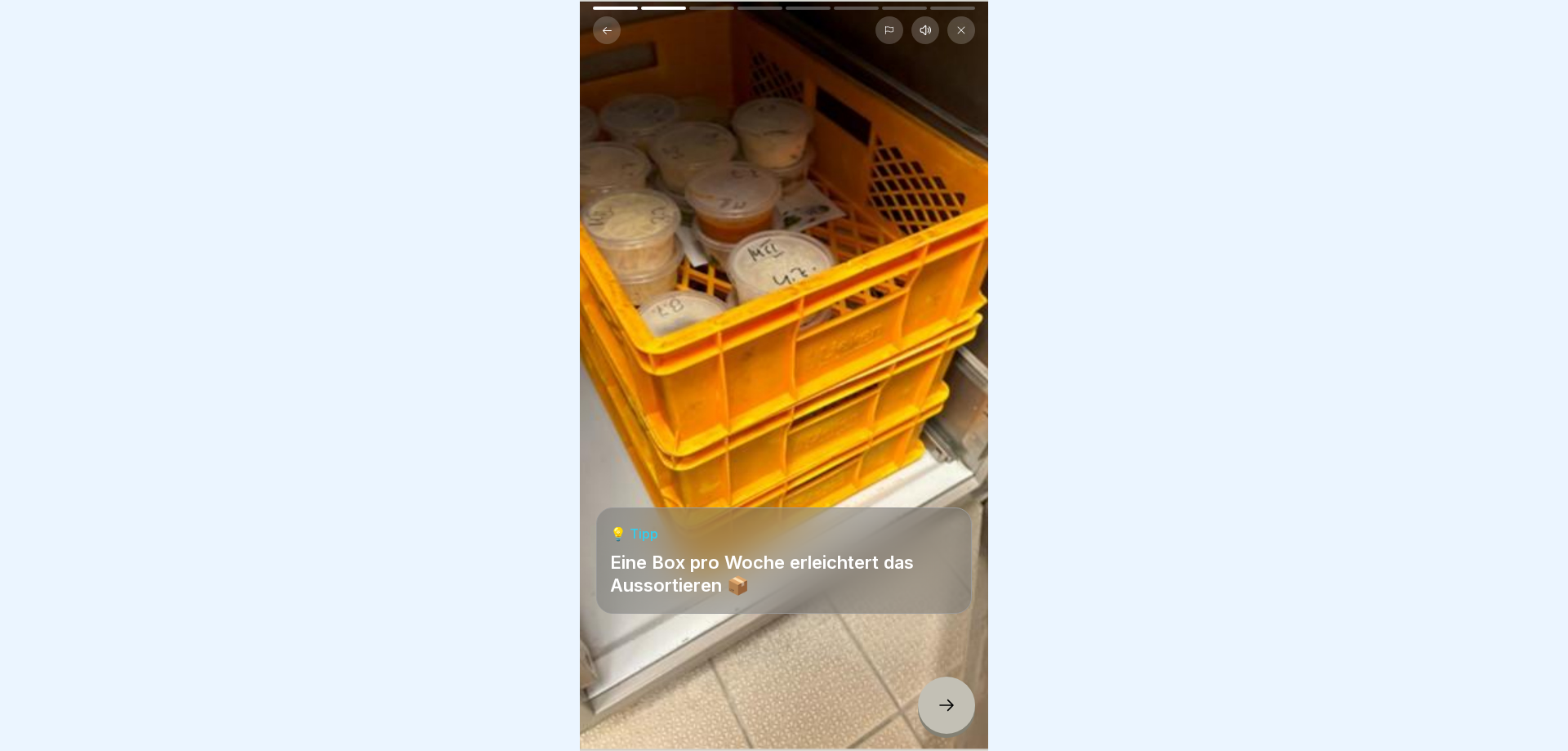
click at [930, 711] on div at bounding box center [947, 705] width 57 height 57
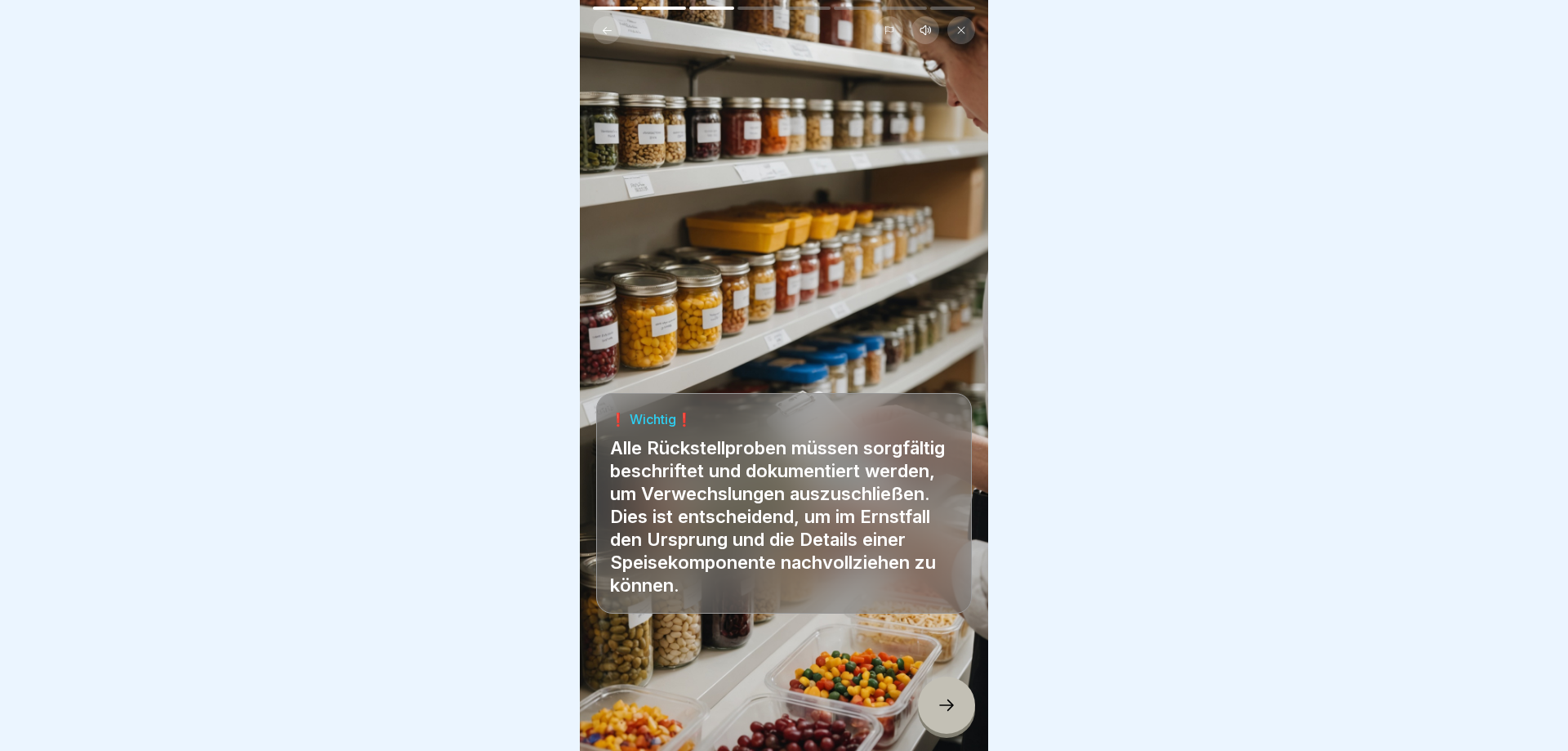
click at [930, 711] on div at bounding box center [947, 705] width 57 height 57
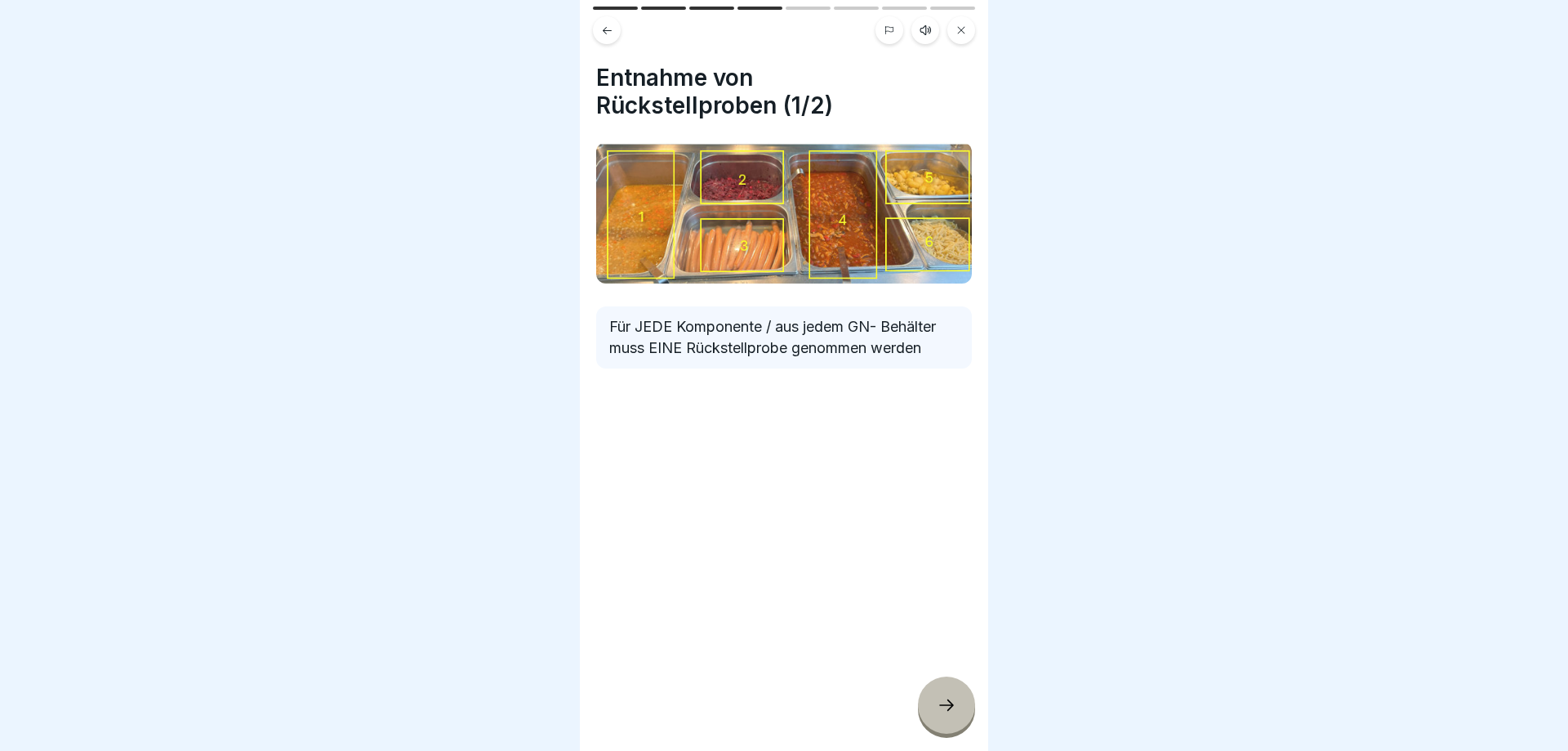
click at [930, 711] on div at bounding box center [947, 705] width 57 height 57
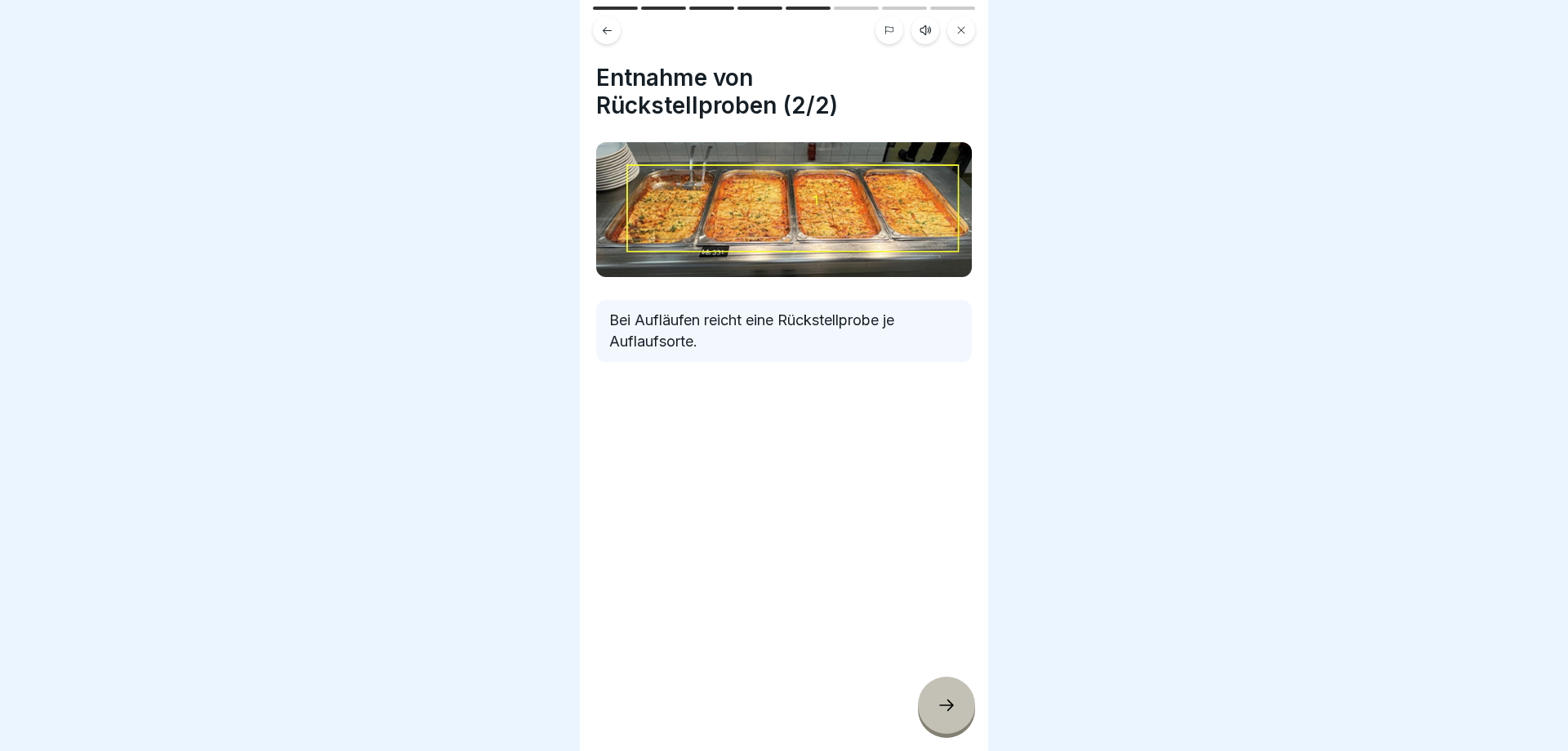
click at [930, 711] on div at bounding box center [947, 705] width 57 height 57
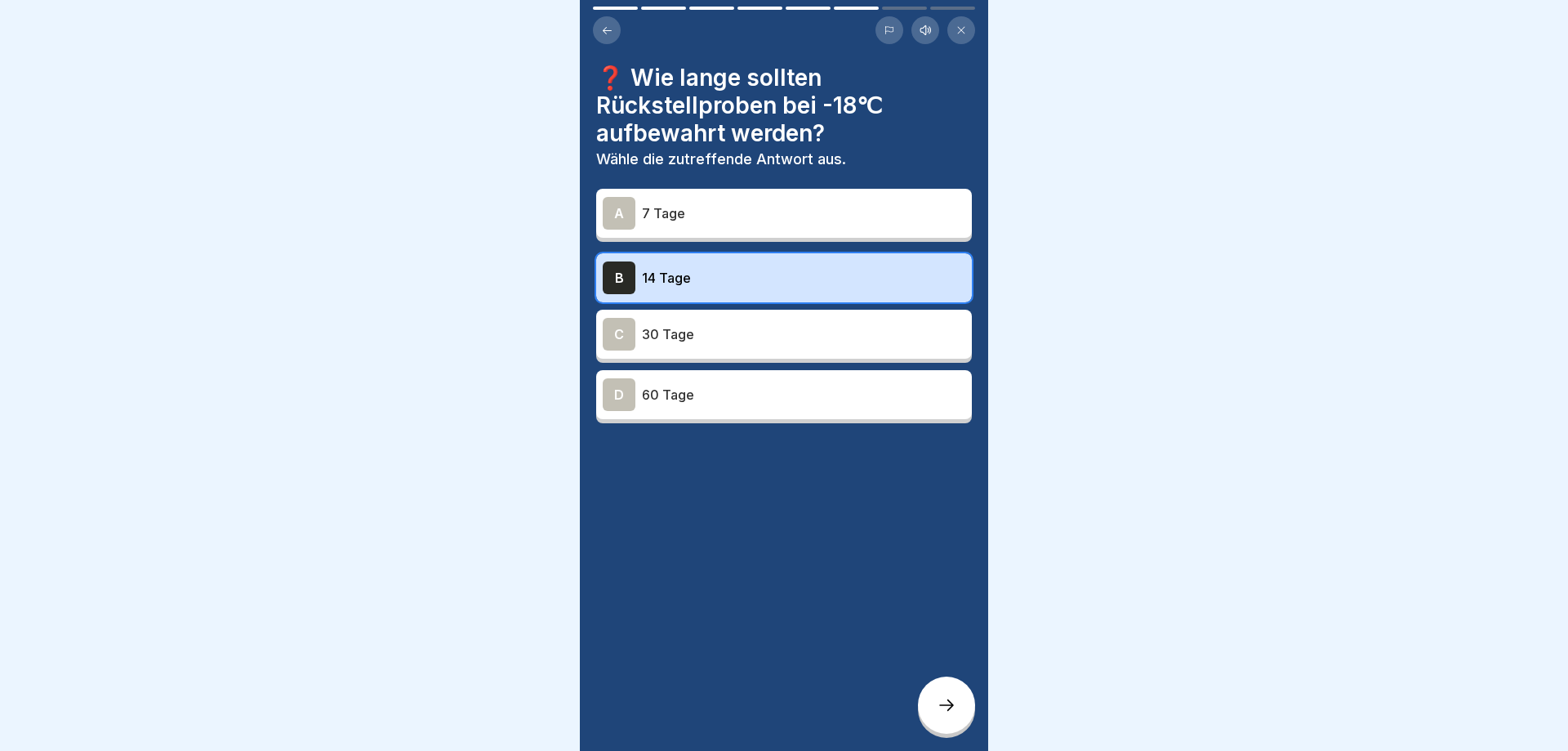
click at [775, 271] on p "14 Tage" at bounding box center [803, 277] width 323 height 19
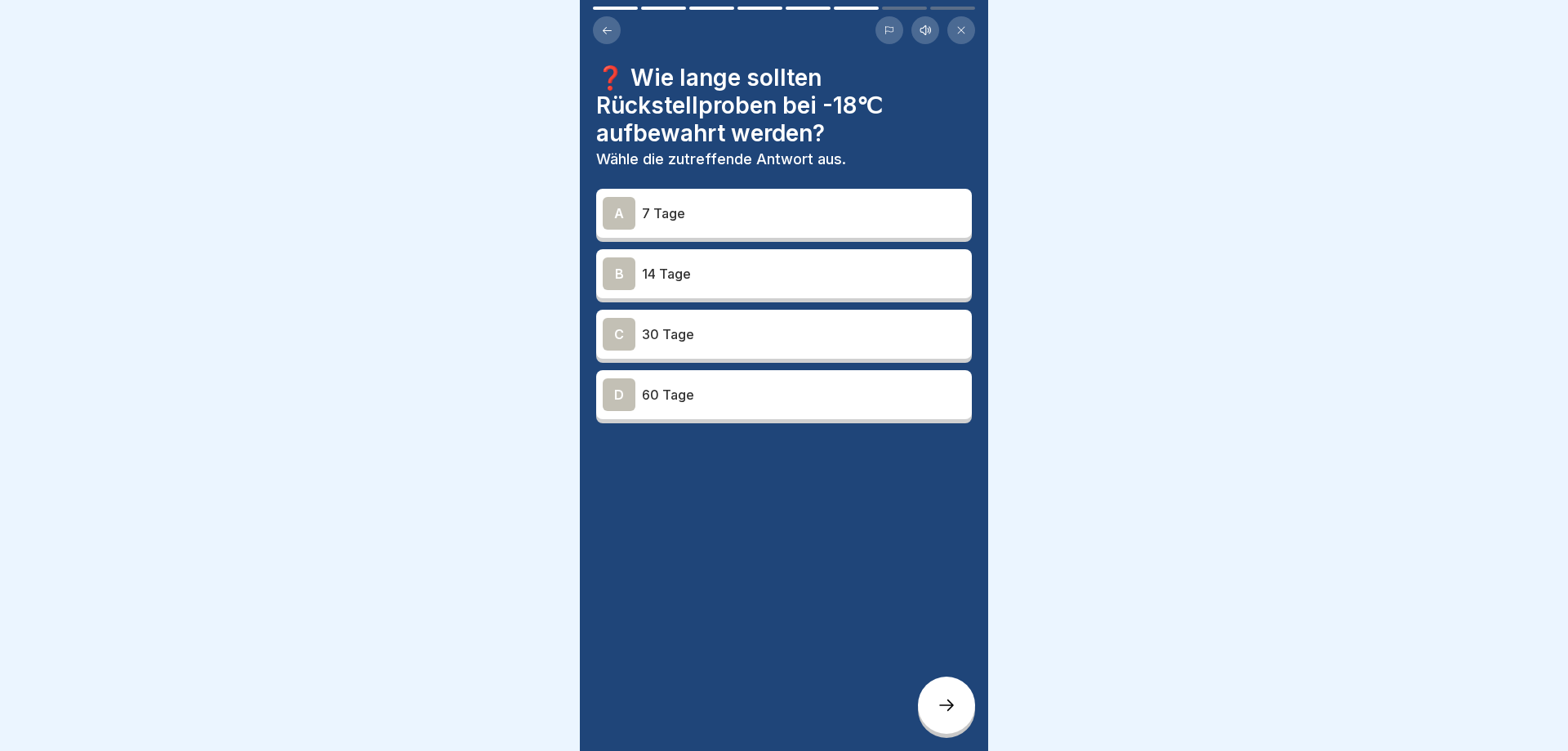
click at [826, 274] on p "14 Tage" at bounding box center [803, 274] width 323 height 19
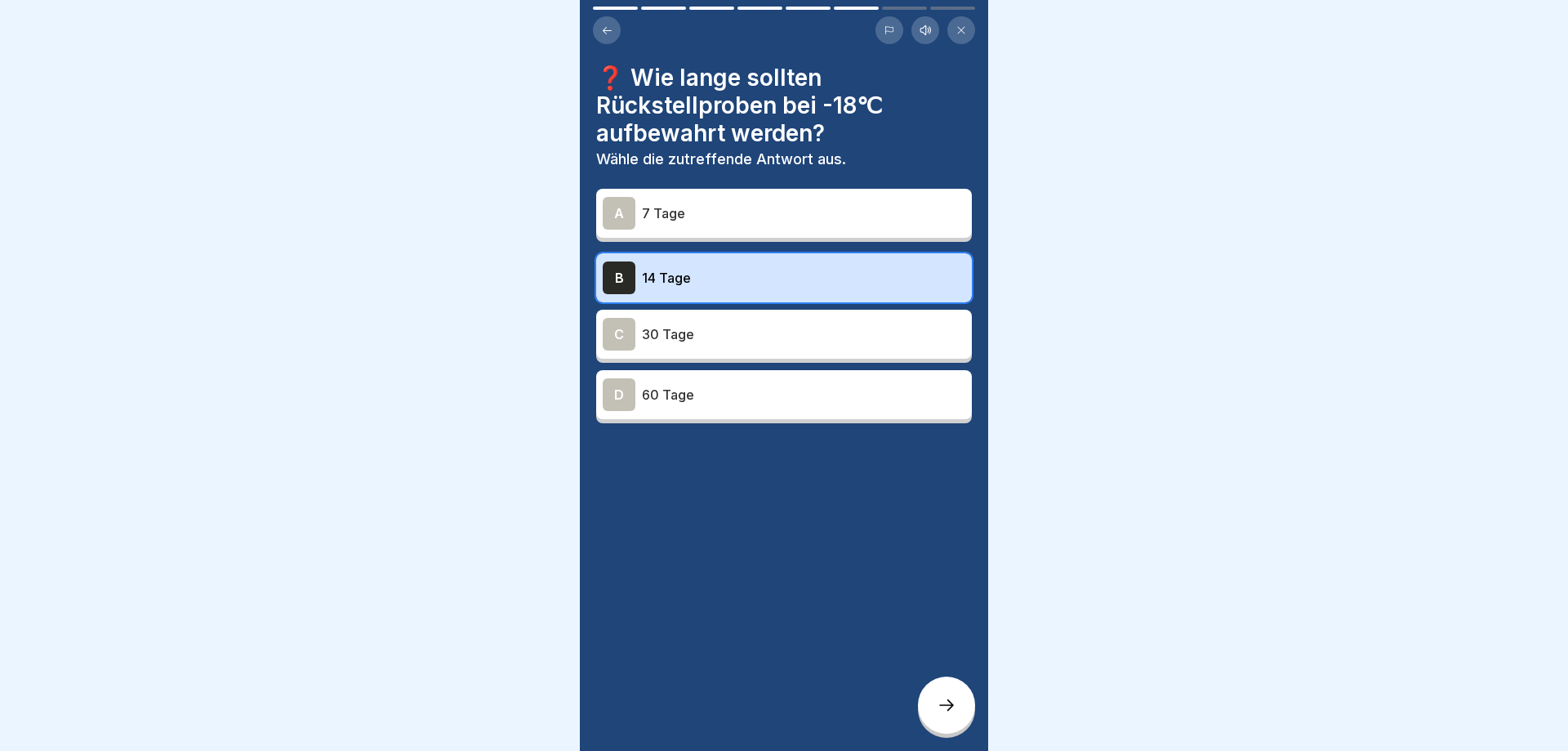
click at [939, 700] on icon at bounding box center [947, 705] width 19 height 19
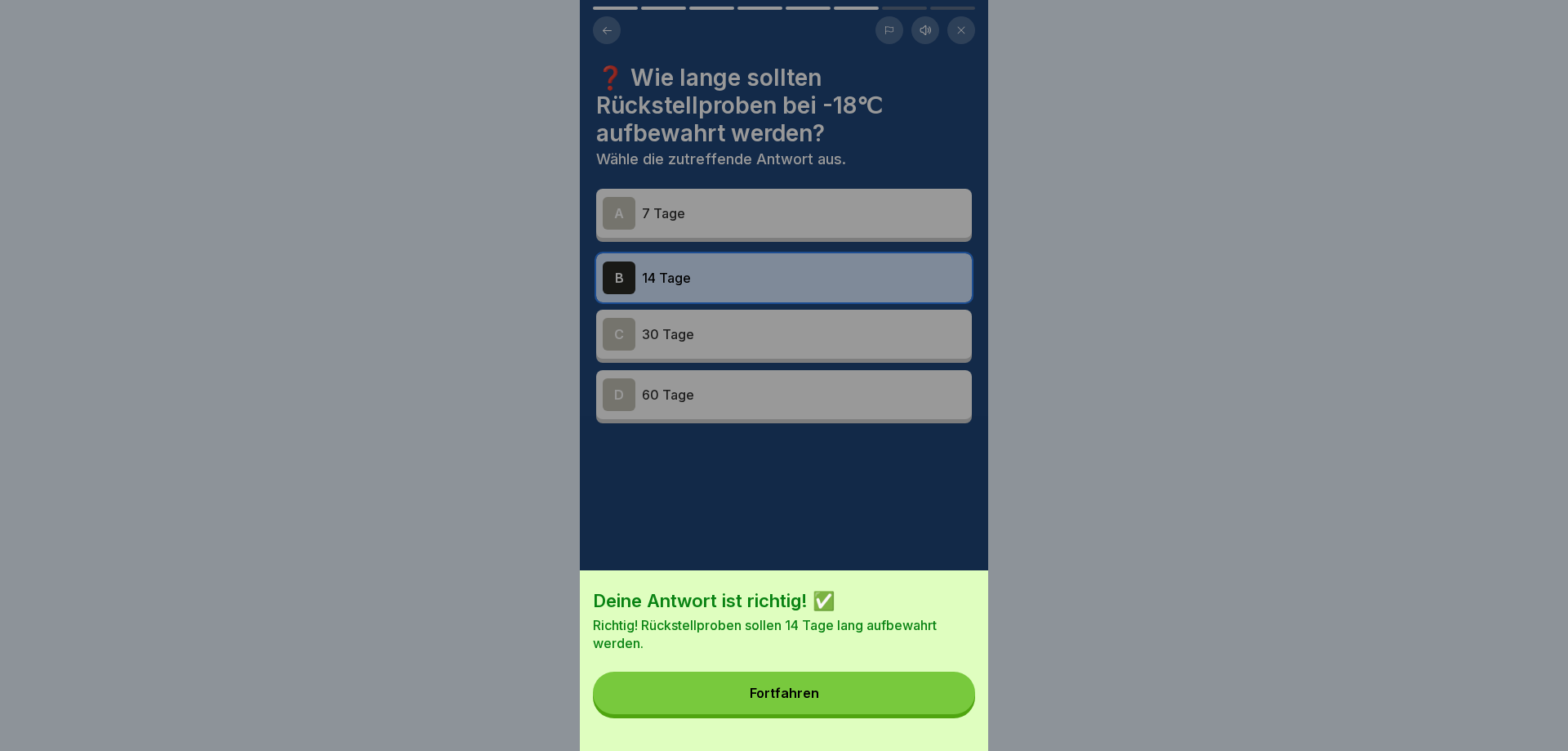
click at [939, 700] on button "Fortfahren" at bounding box center [784, 693] width 382 height 42
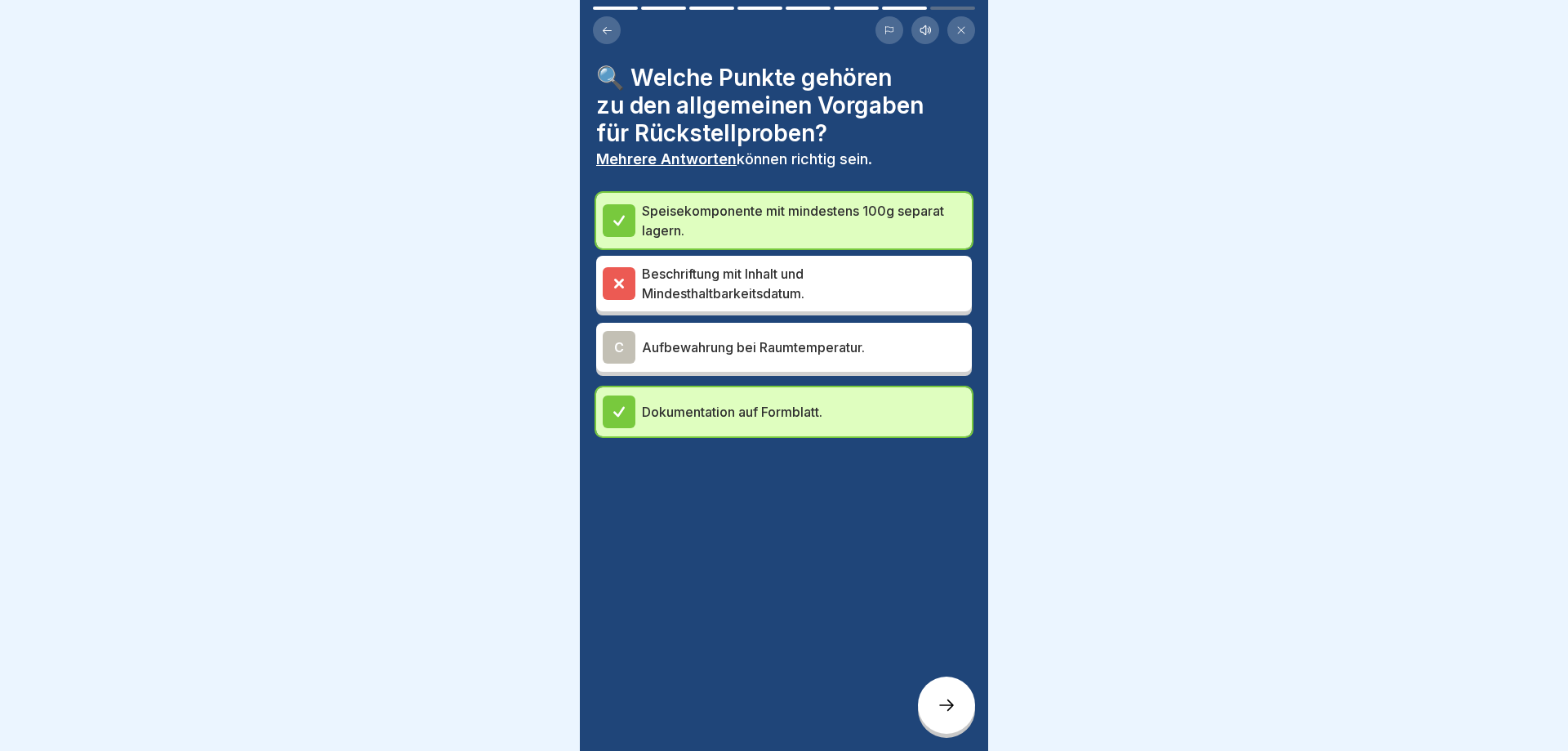
click at [738, 280] on p "Beschriftung mit Inhalt und Mindesthaltbarkeitsdatum." at bounding box center [803, 283] width 323 height 39
click at [926, 697] on div at bounding box center [947, 705] width 57 height 57
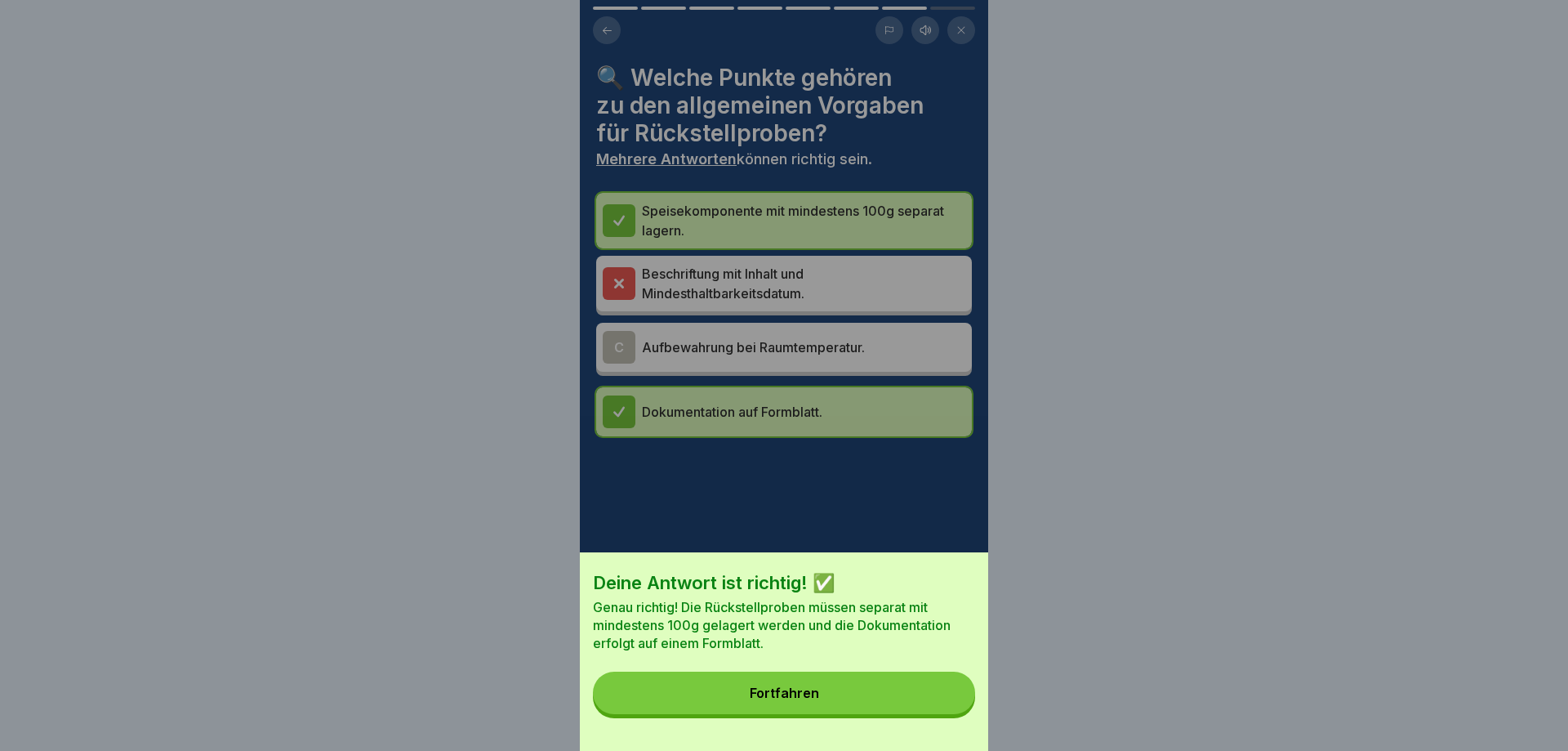
click at [926, 697] on button "Fortfahren" at bounding box center [784, 693] width 382 height 42
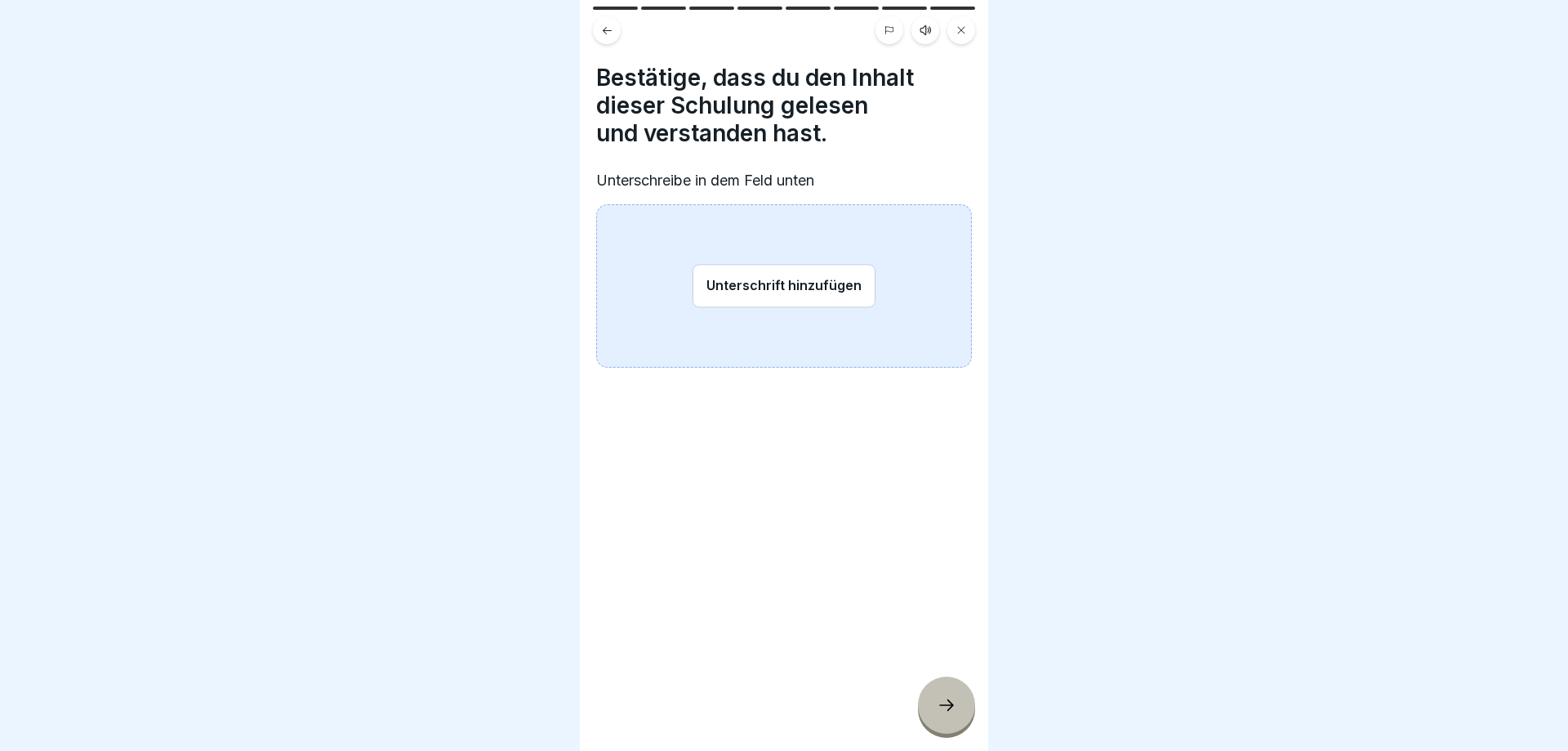
click at [784, 280] on button "Unterschrift hinzufügen" at bounding box center [783, 285] width 183 height 43
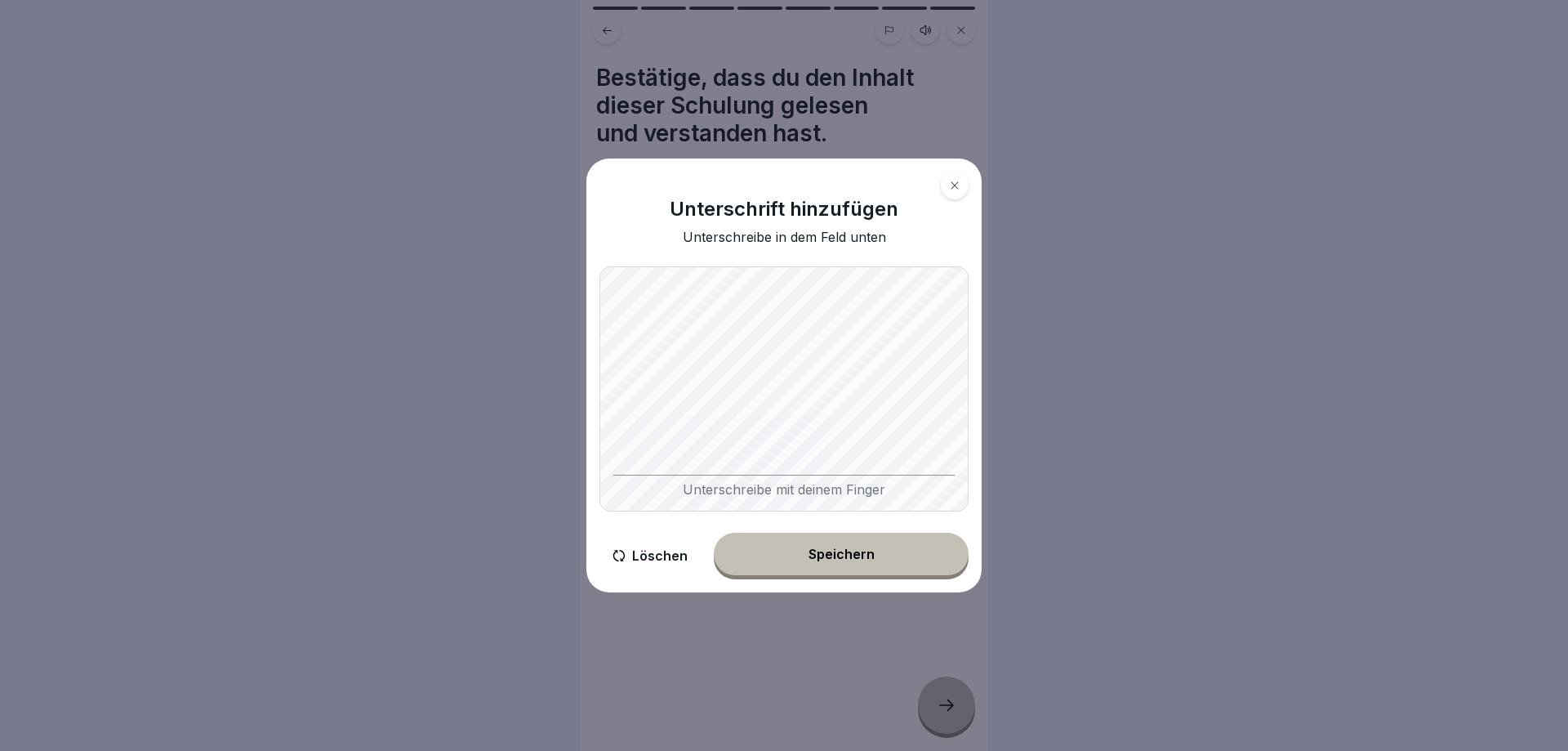
click at [848, 555] on div "Speichern" at bounding box center [841, 553] width 66 height 14
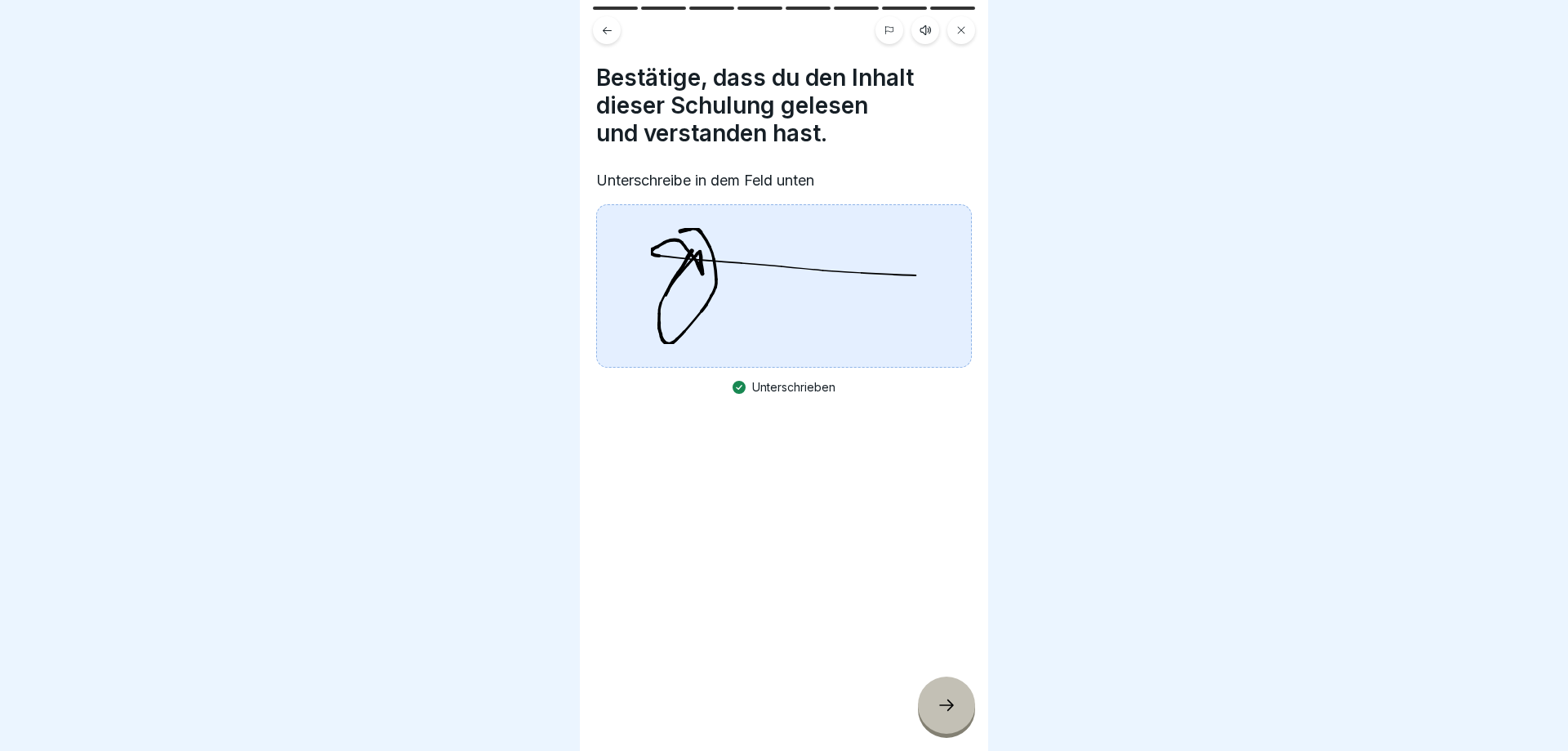
click at [926, 700] on div at bounding box center [947, 705] width 57 height 57
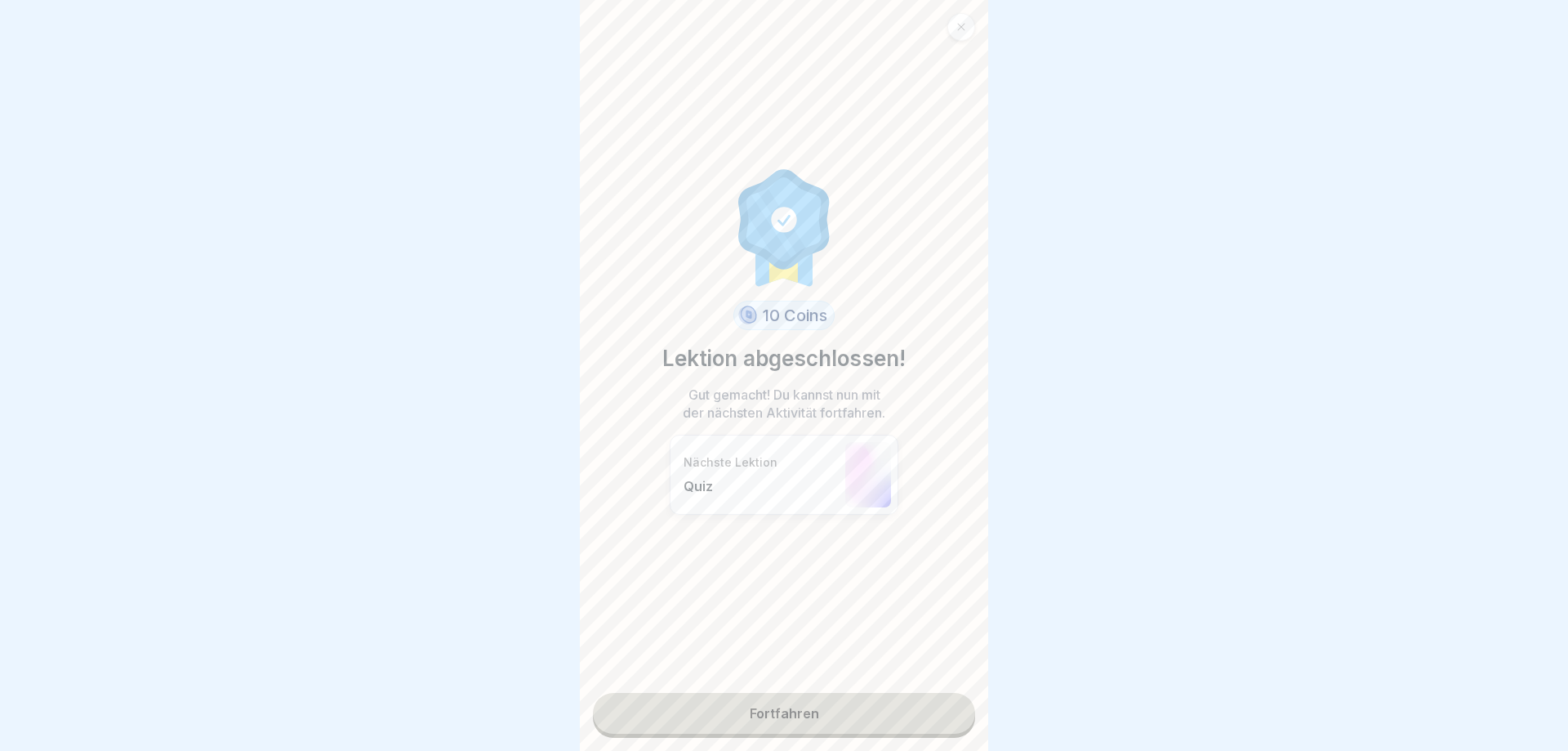
click at [804, 720] on link "Fortfahren" at bounding box center [784, 713] width 382 height 41
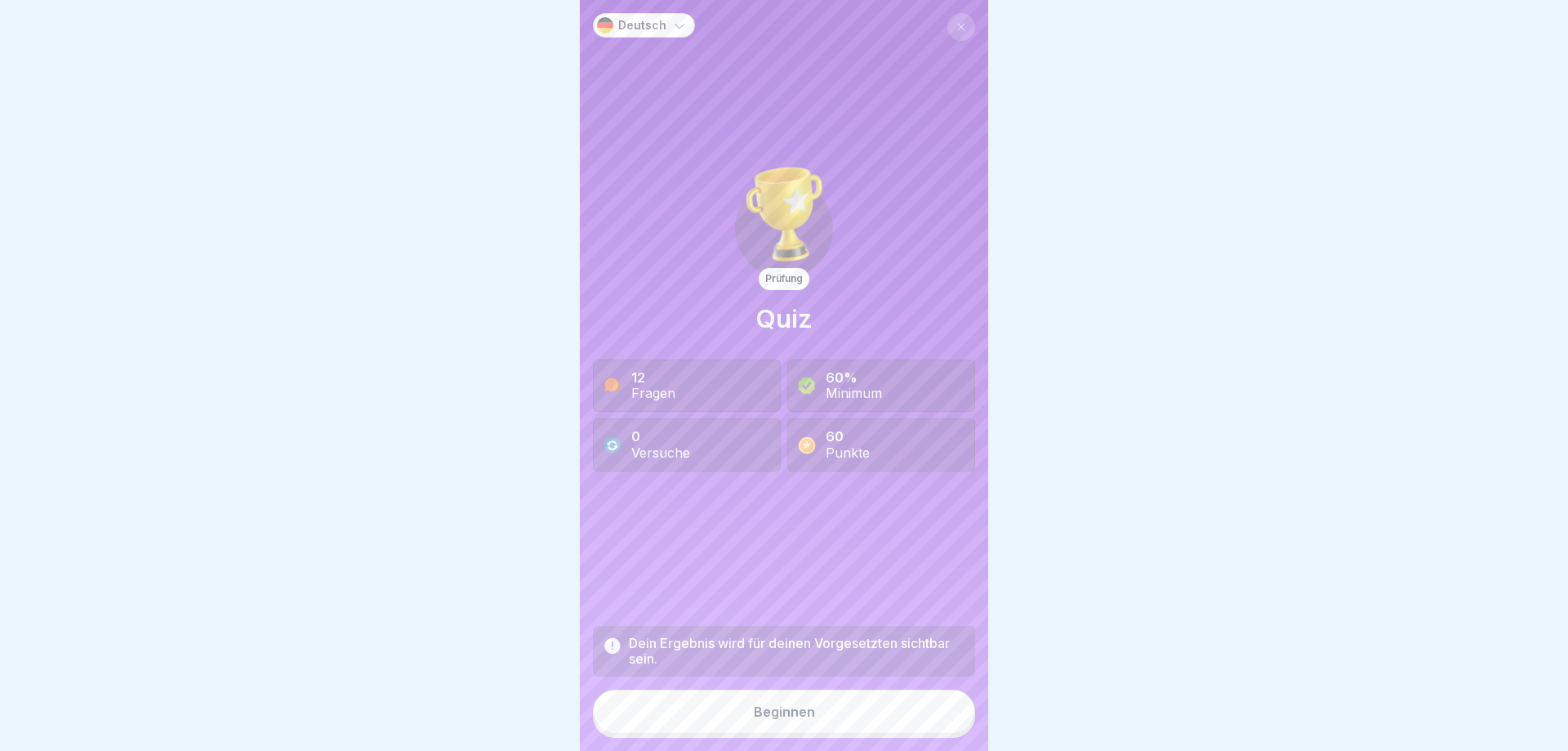
click at [795, 714] on div "Beginnen" at bounding box center [784, 711] width 61 height 14
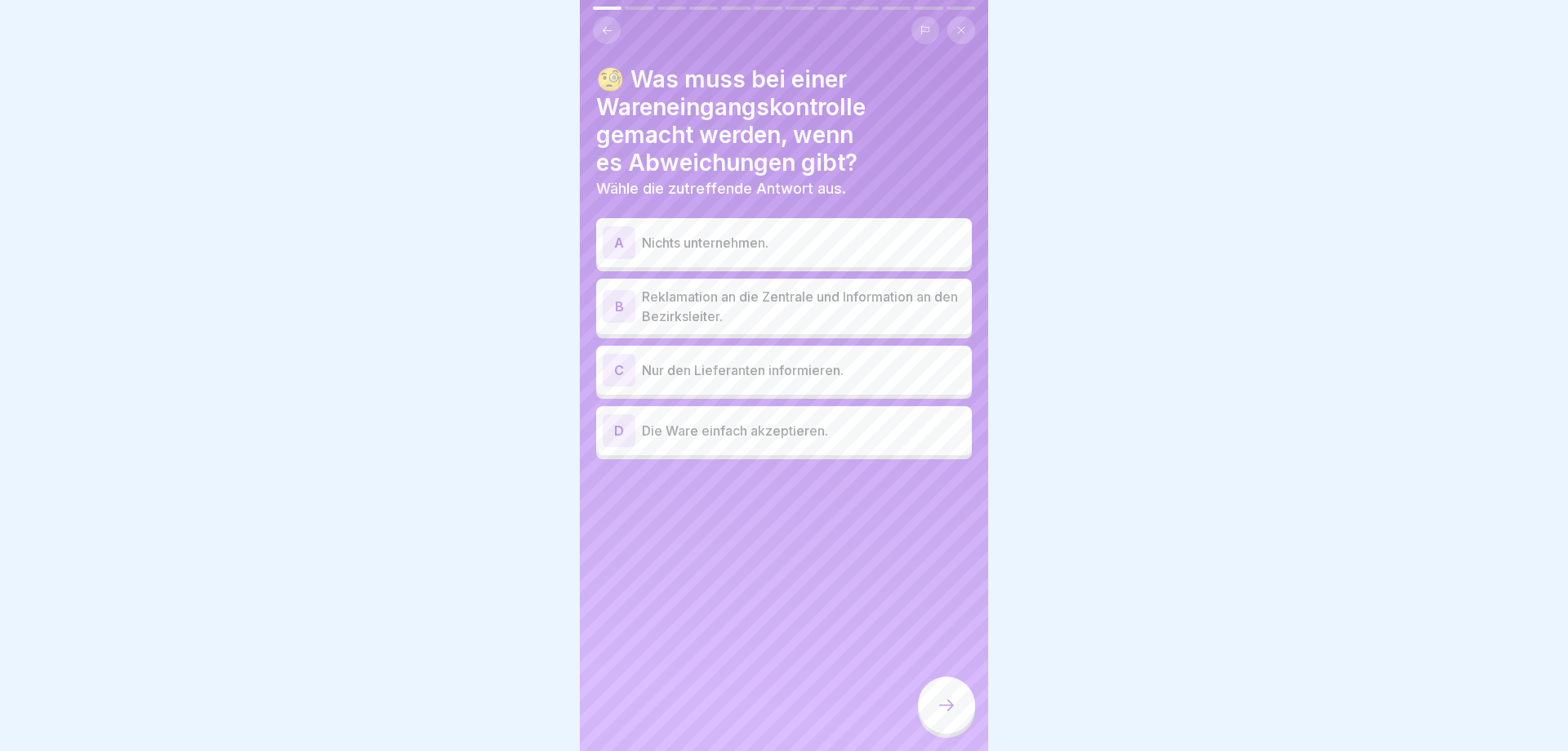
click at [737, 304] on p "Reklamation an die Zentrale und Information an den Bezirksleiter." at bounding box center [803, 306] width 323 height 39
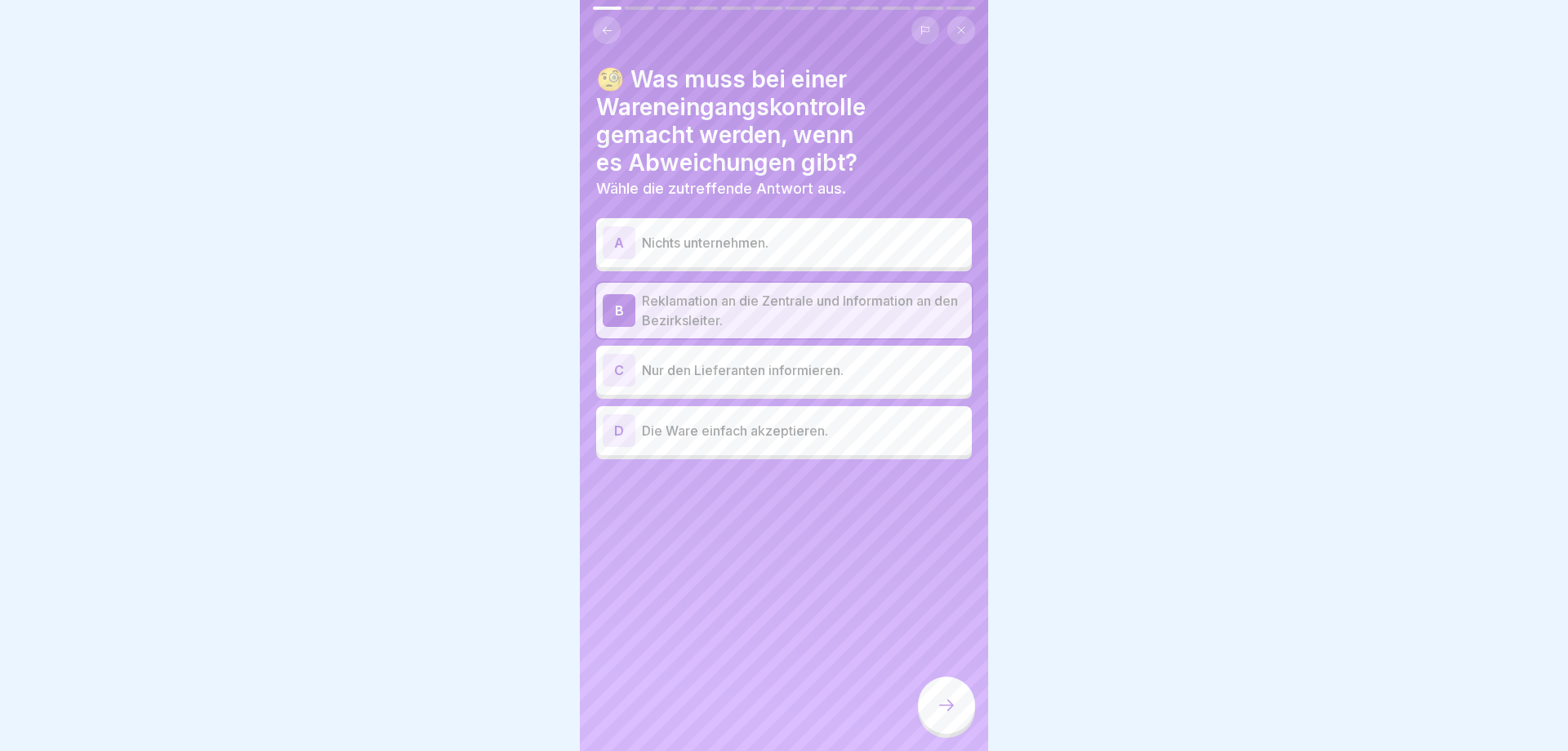
click at [945, 709] on icon at bounding box center [947, 705] width 19 height 19
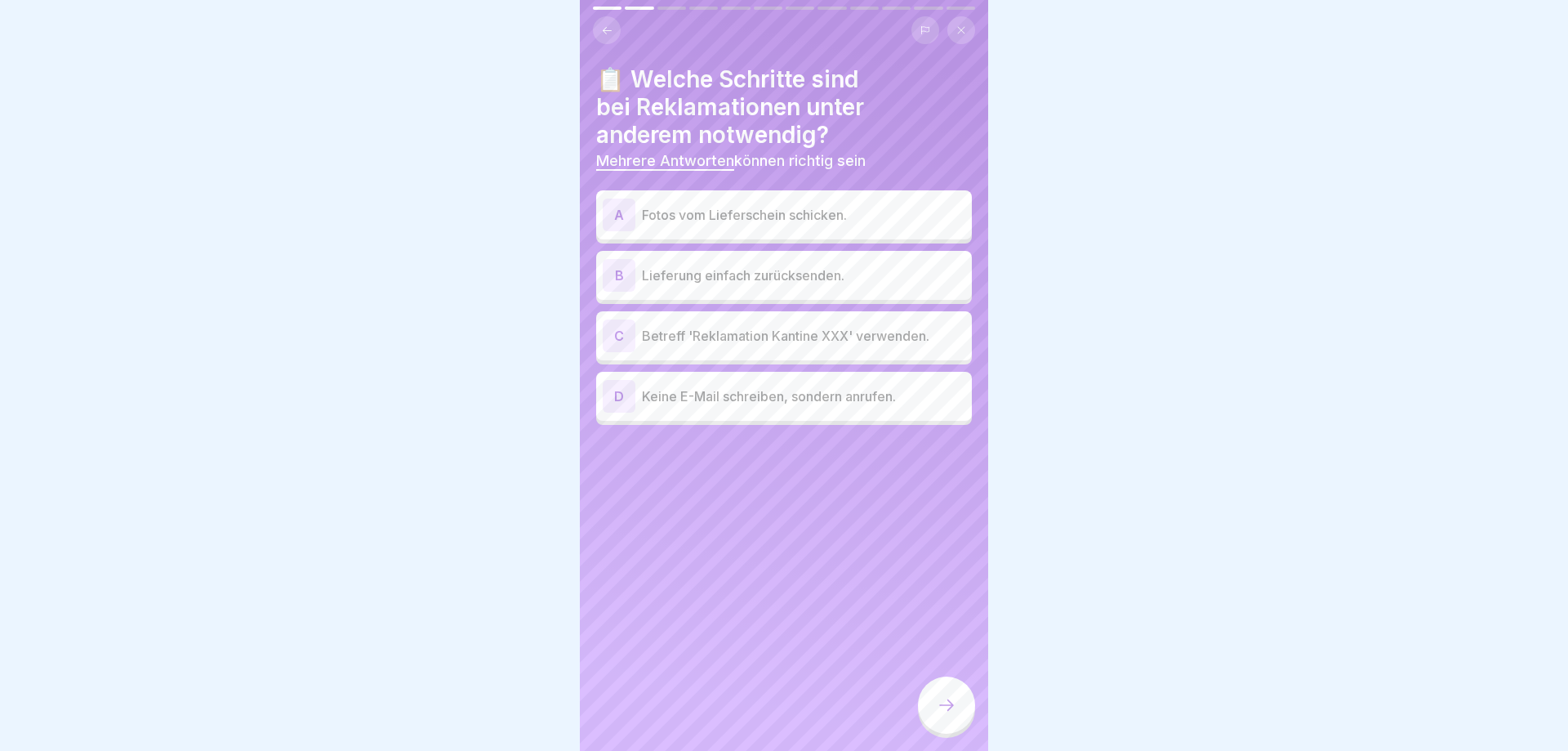
click at [674, 223] on p "Fotos vom Lieferschein schicken." at bounding box center [803, 214] width 323 height 19
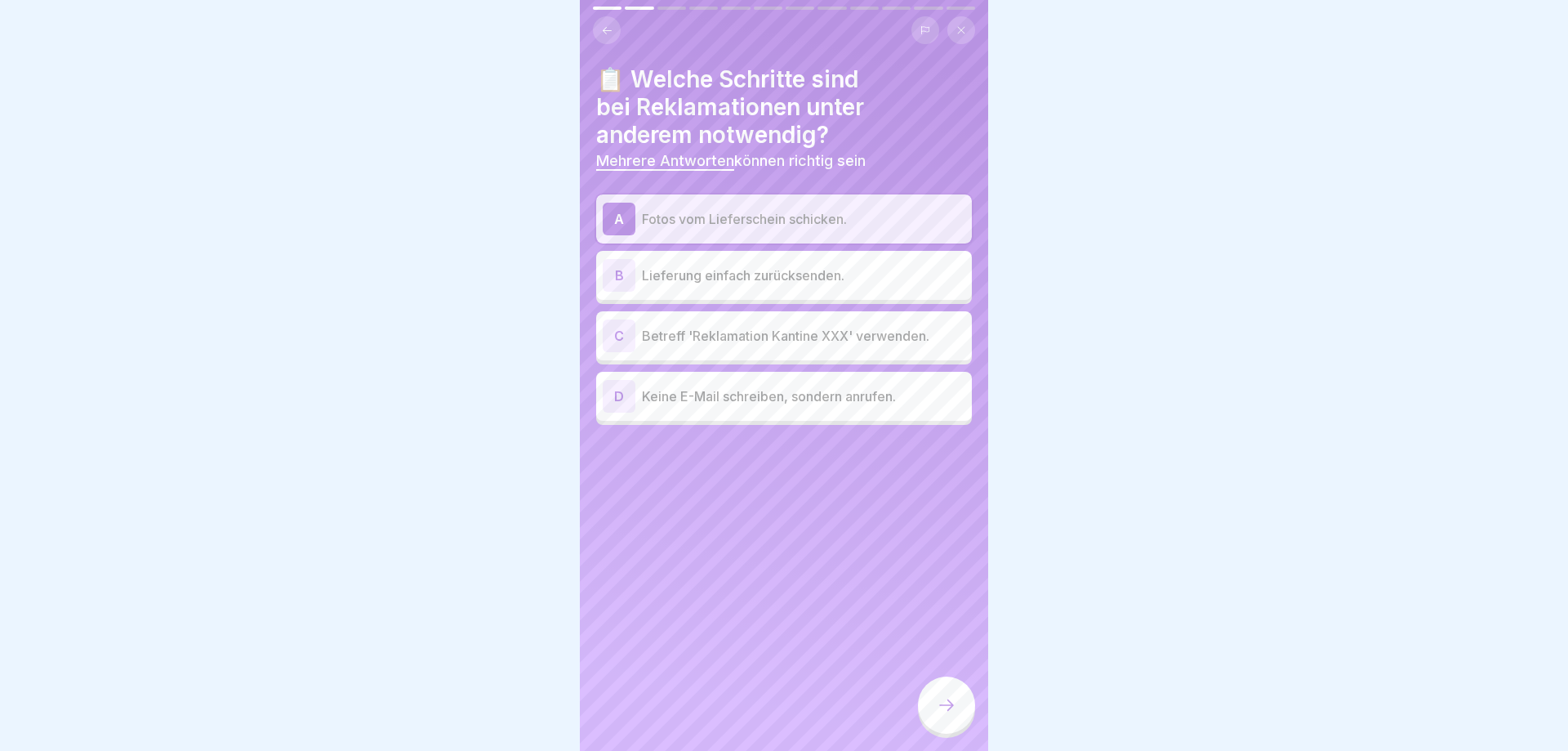
click at [691, 339] on p "Betreff 'Reklamation Kantine XXX' verwenden." at bounding box center [803, 336] width 323 height 19
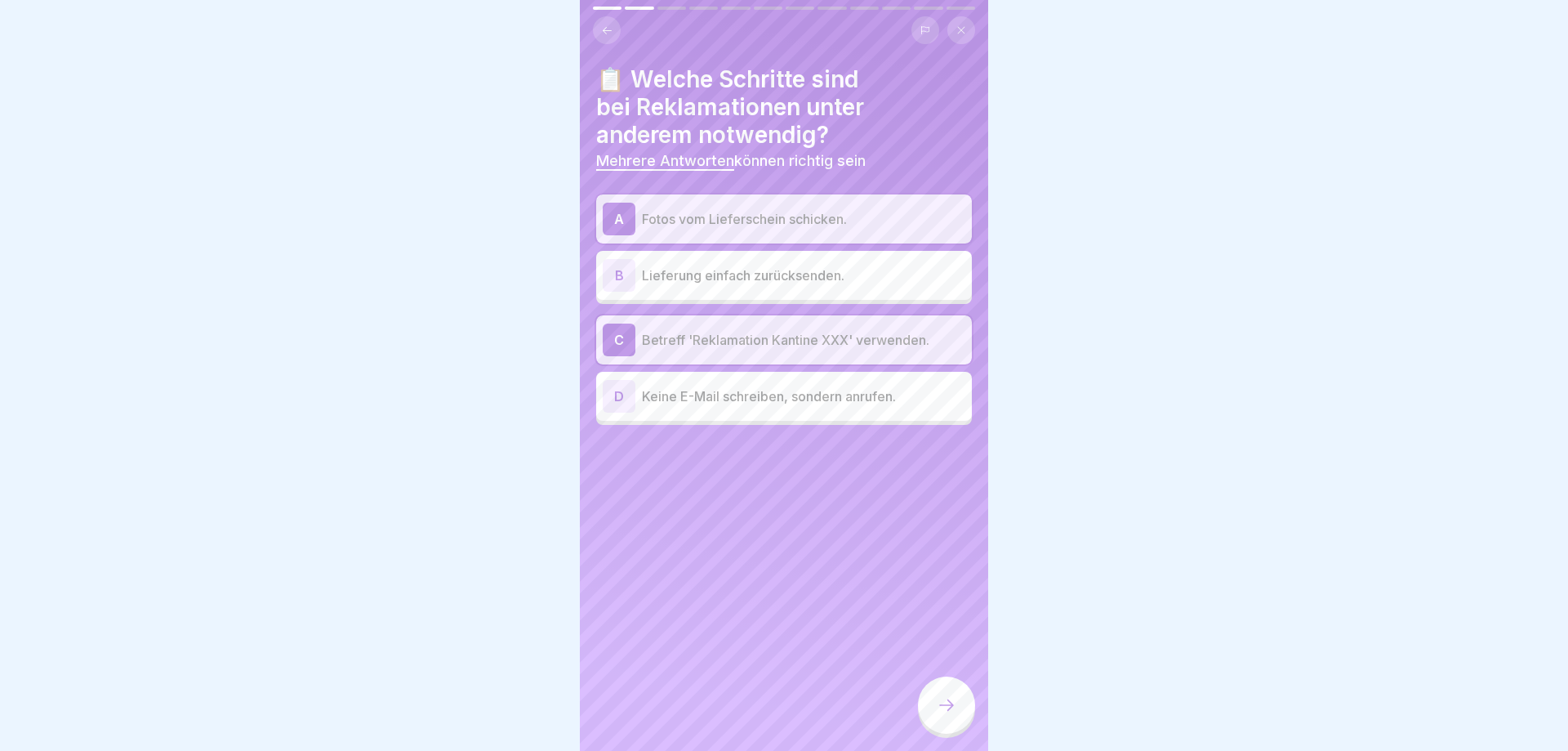
click at [933, 702] on div at bounding box center [947, 705] width 57 height 57
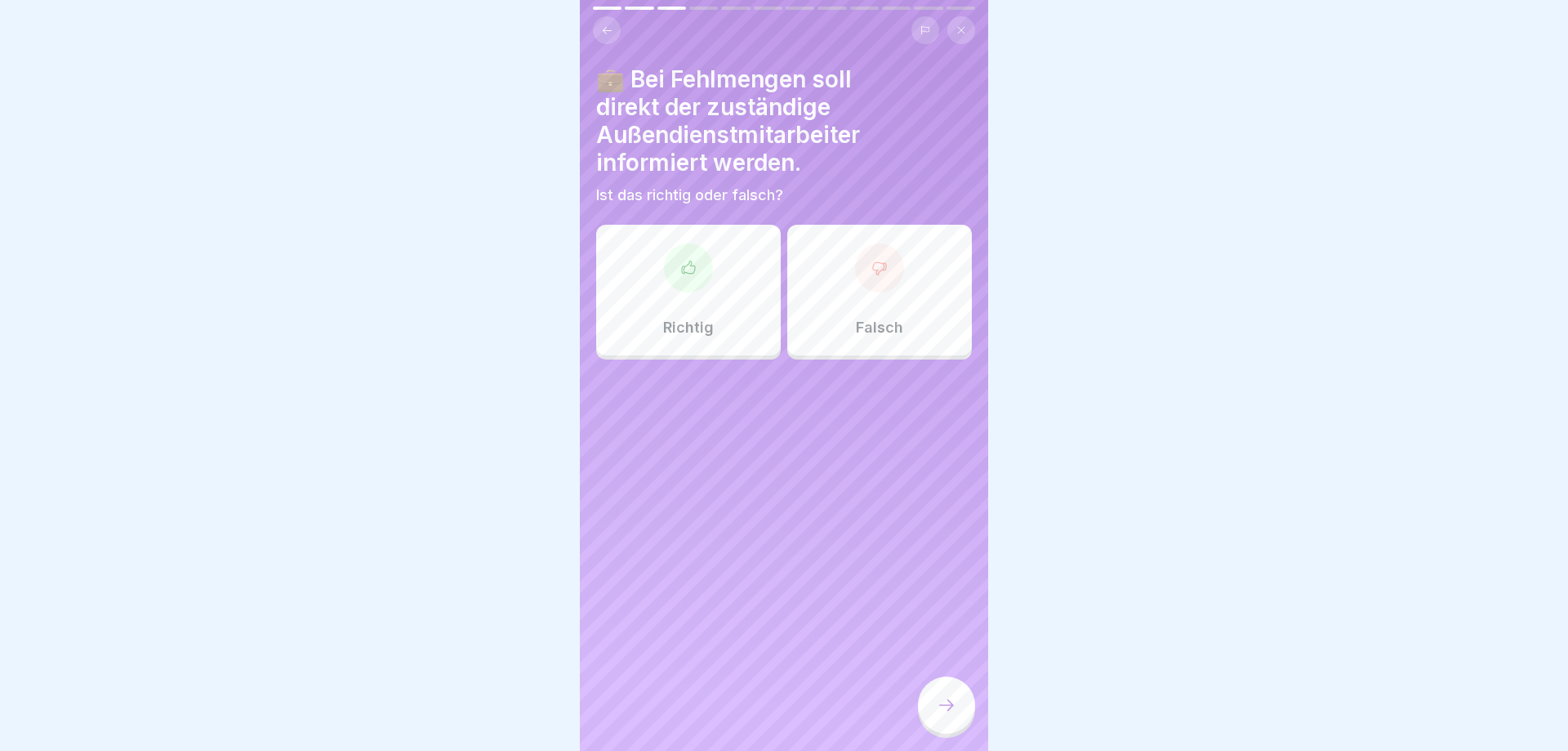
click at [909, 326] on div "Falsch" at bounding box center [879, 290] width 185 height 131
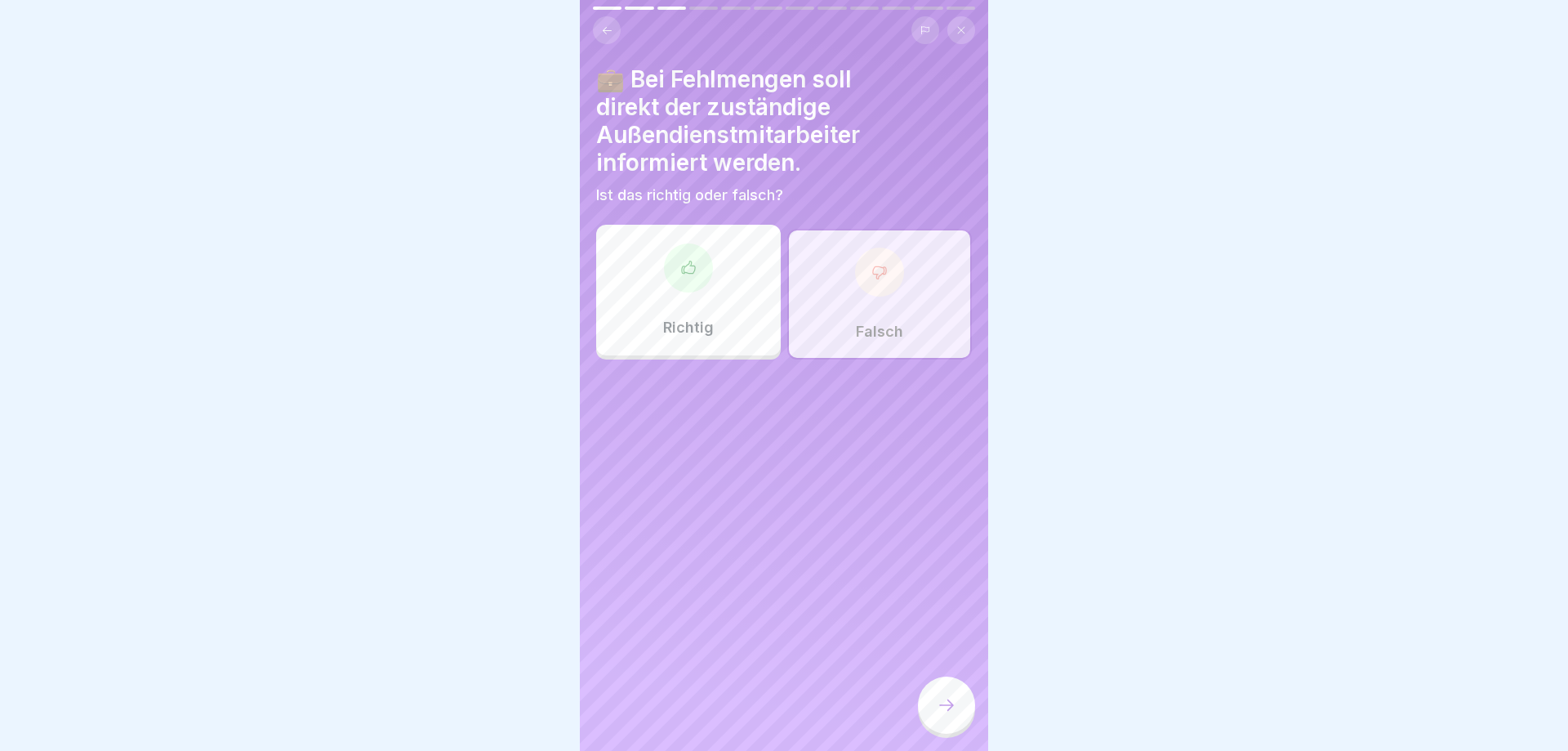
click at [930, 713] on div at bounding box center [947, 705] width 57 height 57
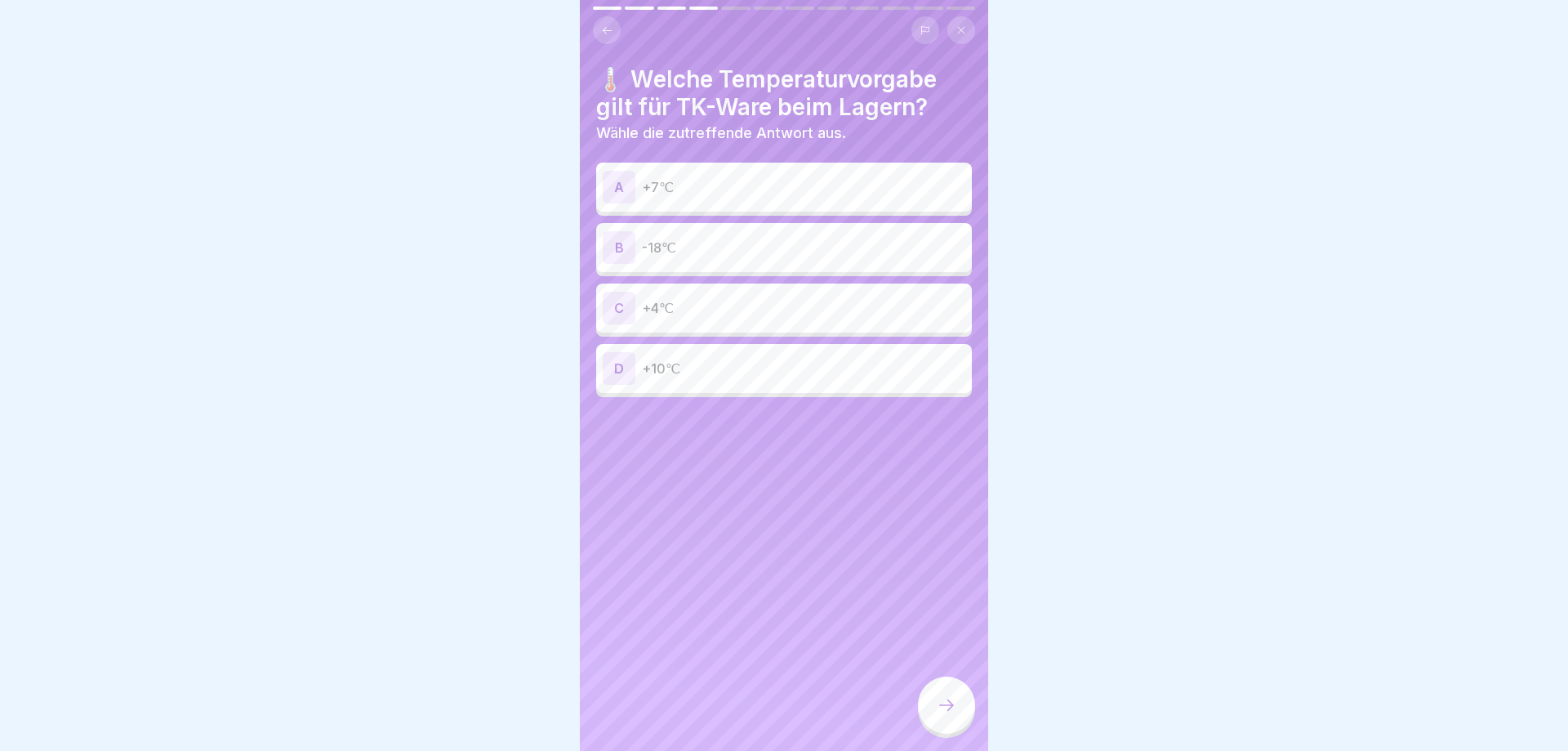
click at [698, 244] on p "-18℃" at bounding box center [803, 248] width 323 height 19
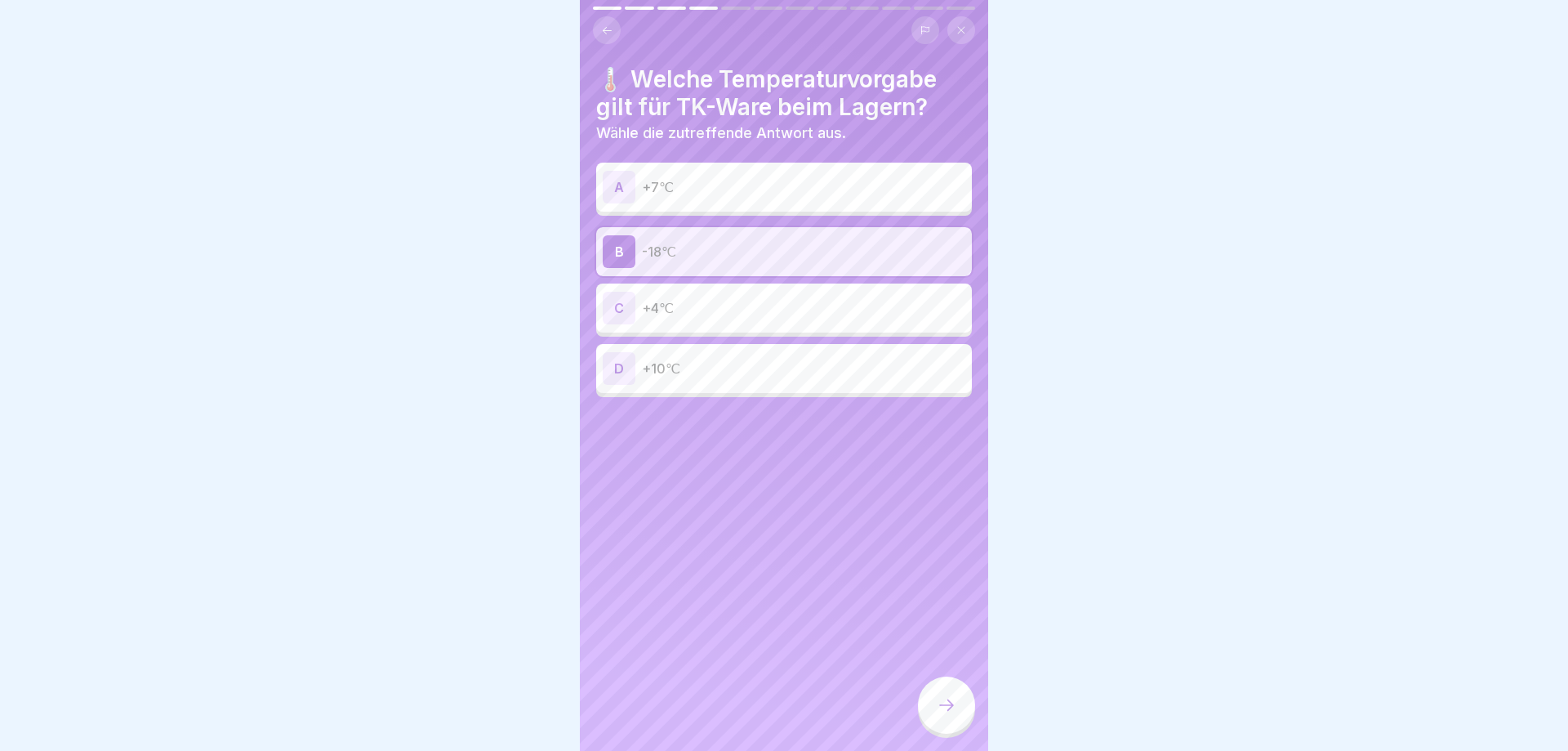
click at [936, 699] on div at bounding box center [947, 705] width 57 height 57
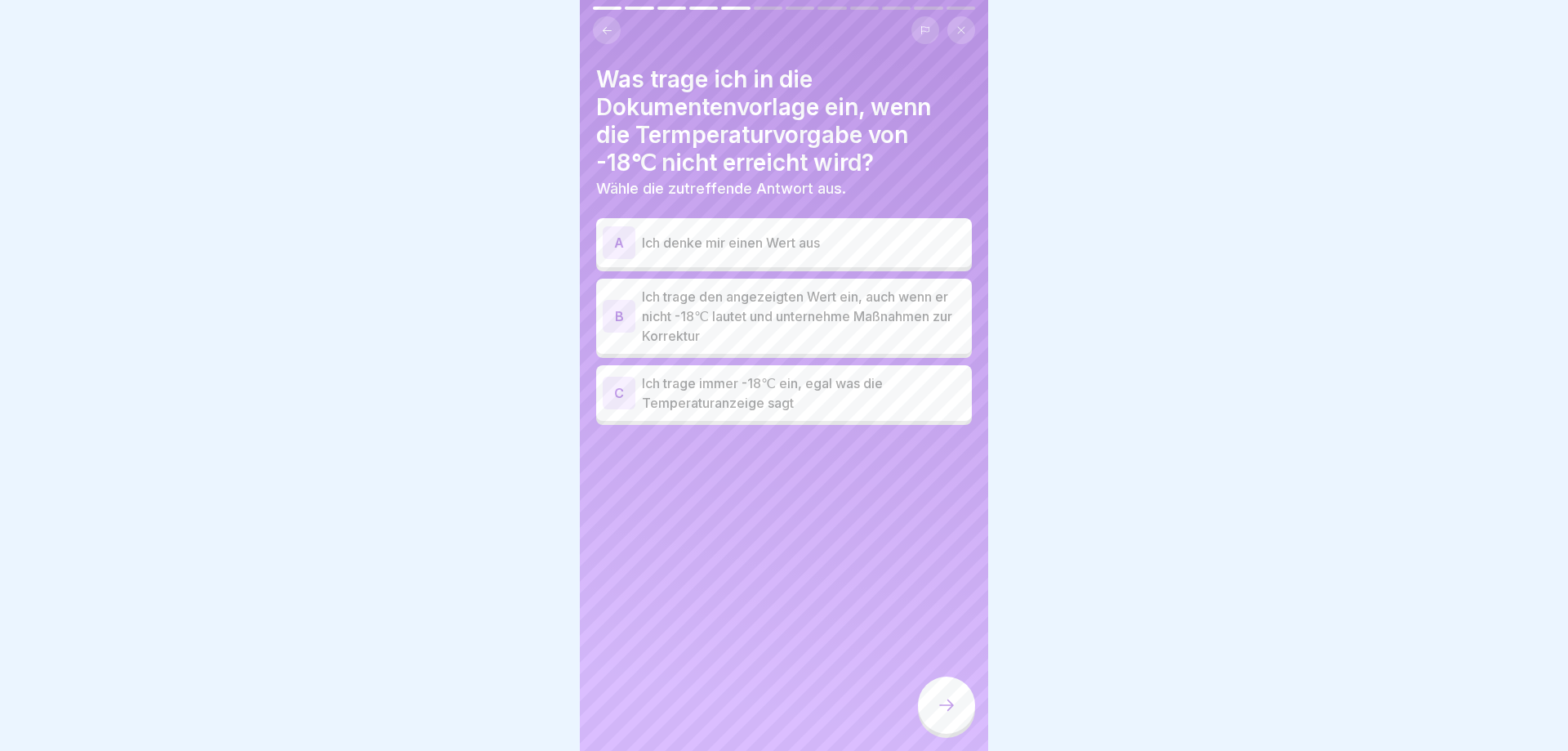
click at [724, 304] on p "Ich trage den angezeigten Wert ein, auch wenn er nicht -18℃ lautet und unterneh…" at bounding box center [803, 316] width 323 height 58
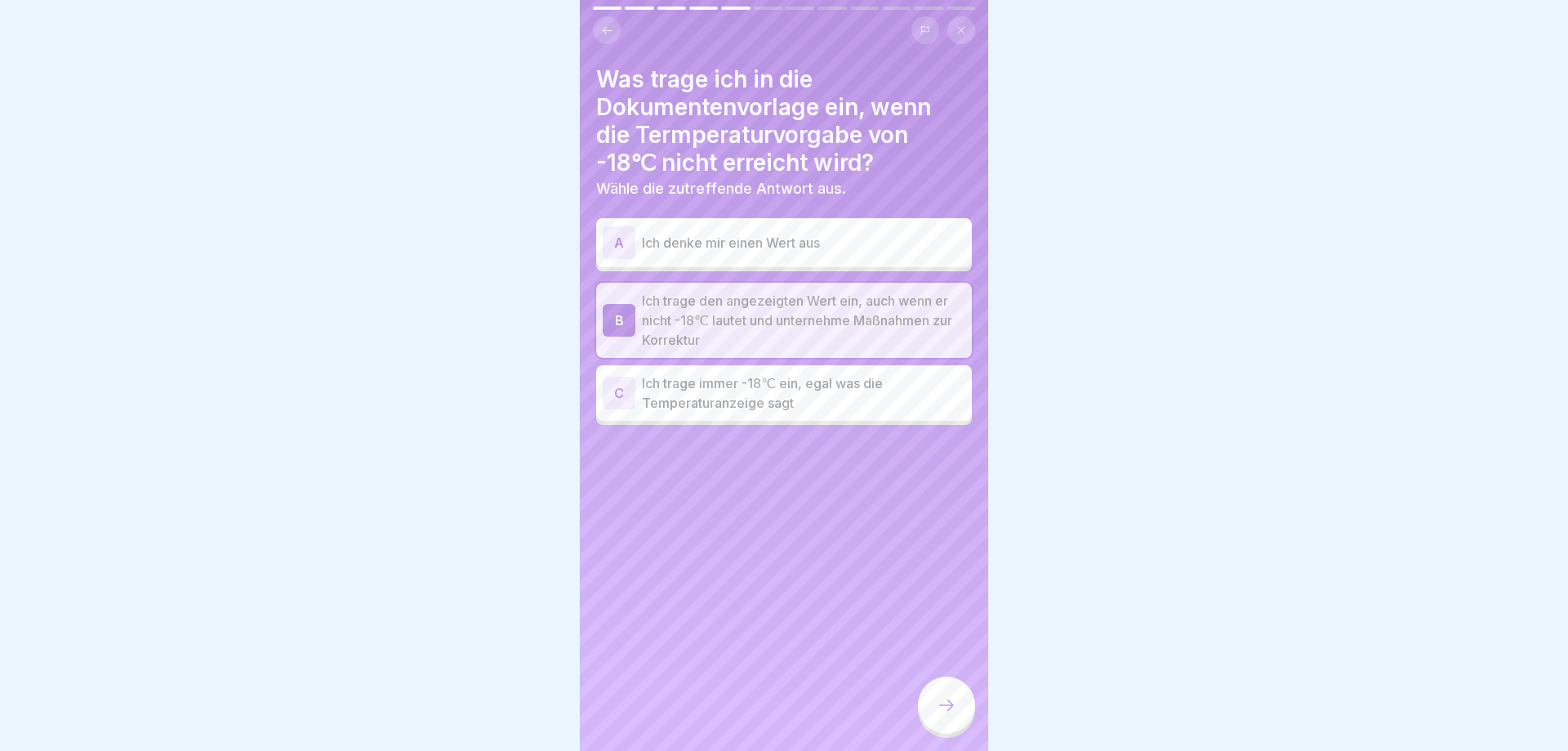
click at [933, 703] on div at bounding box center [947, 705] width 57 height 57
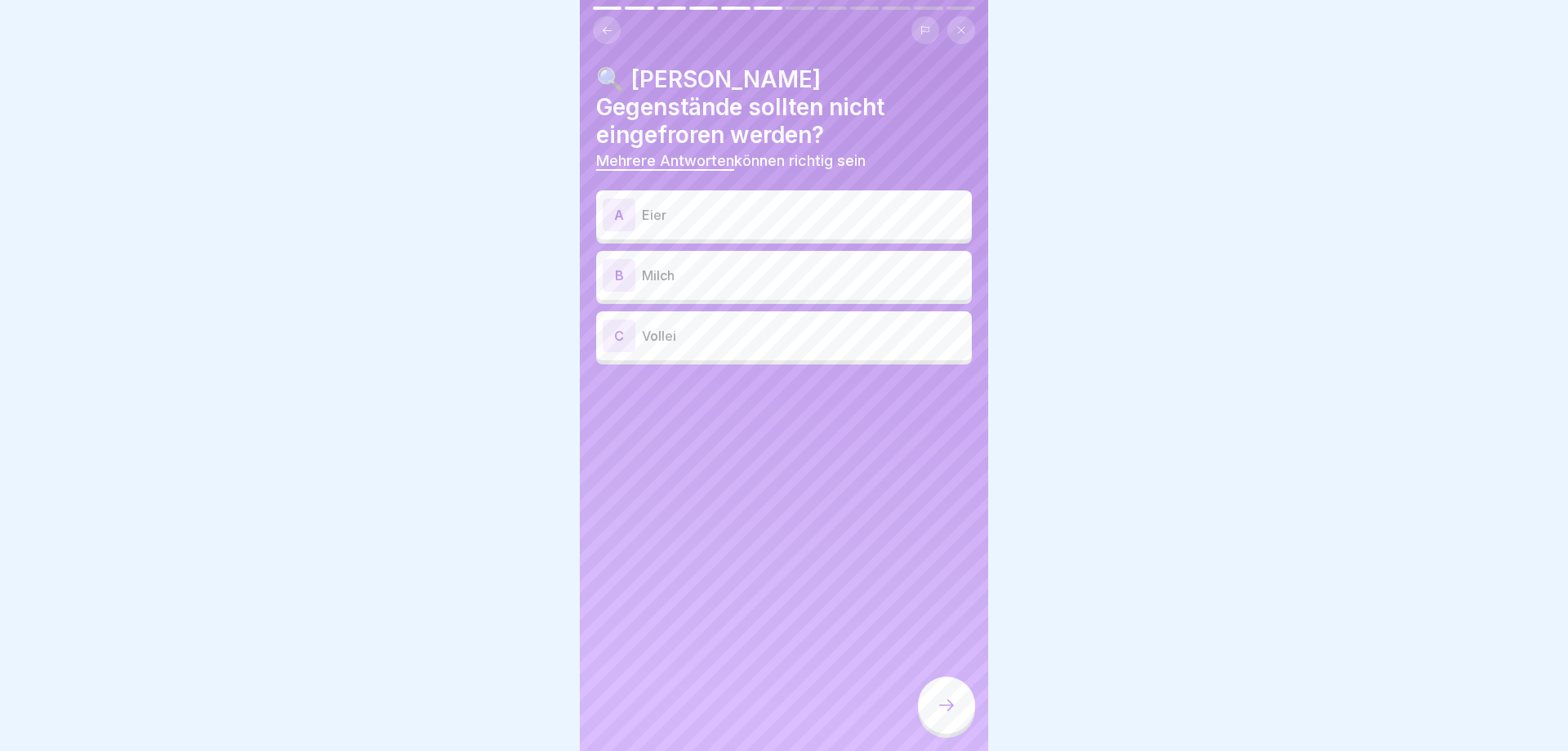
click at [770, 205] on p "Eier" at bounding box center [803, 214] width 323 height 19
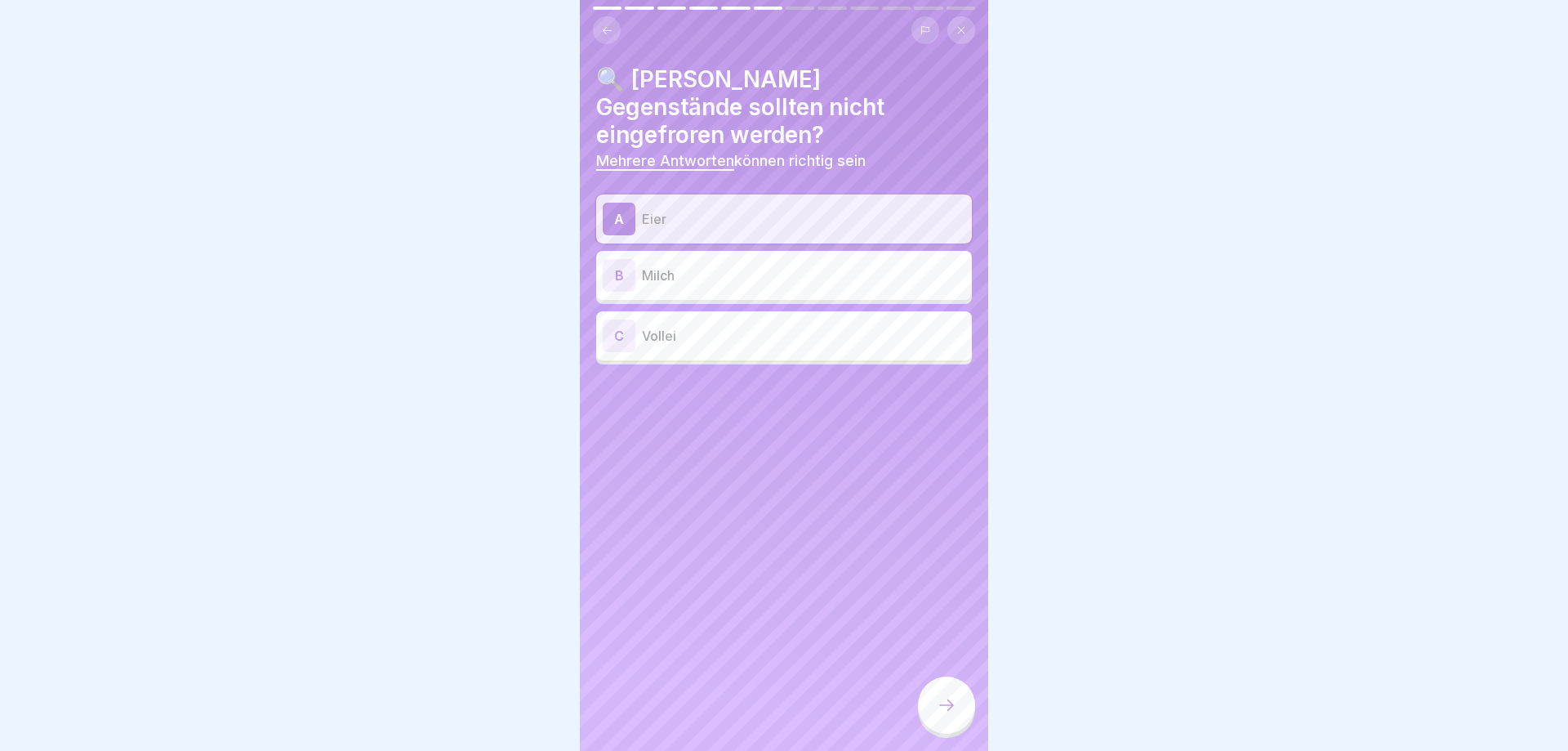
click at [777, 266] on p "Milch" at bounding box center [803, 276] width 323 height 19
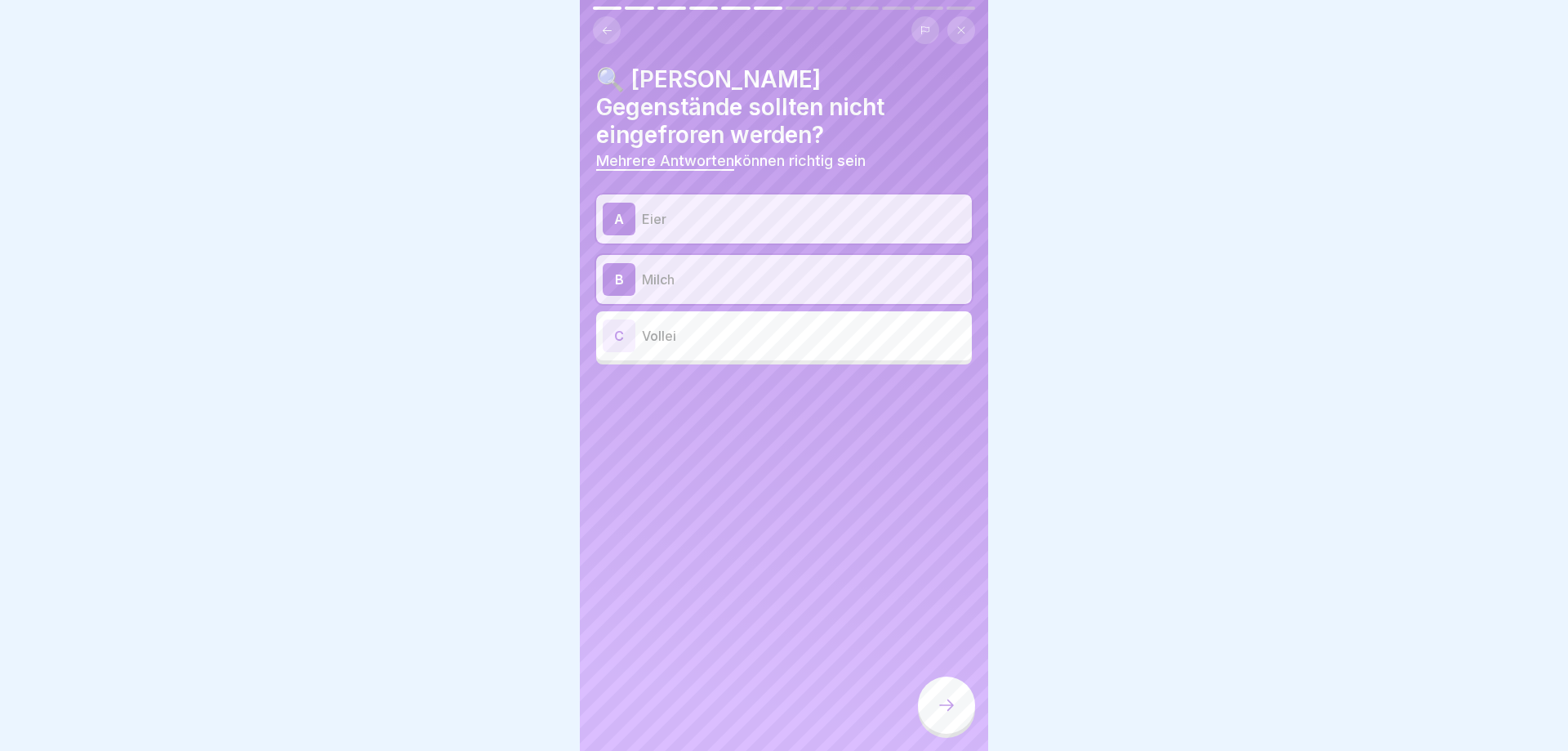
click at [939, 701] on icon at bounding box center [947, 705] width 19 height 19
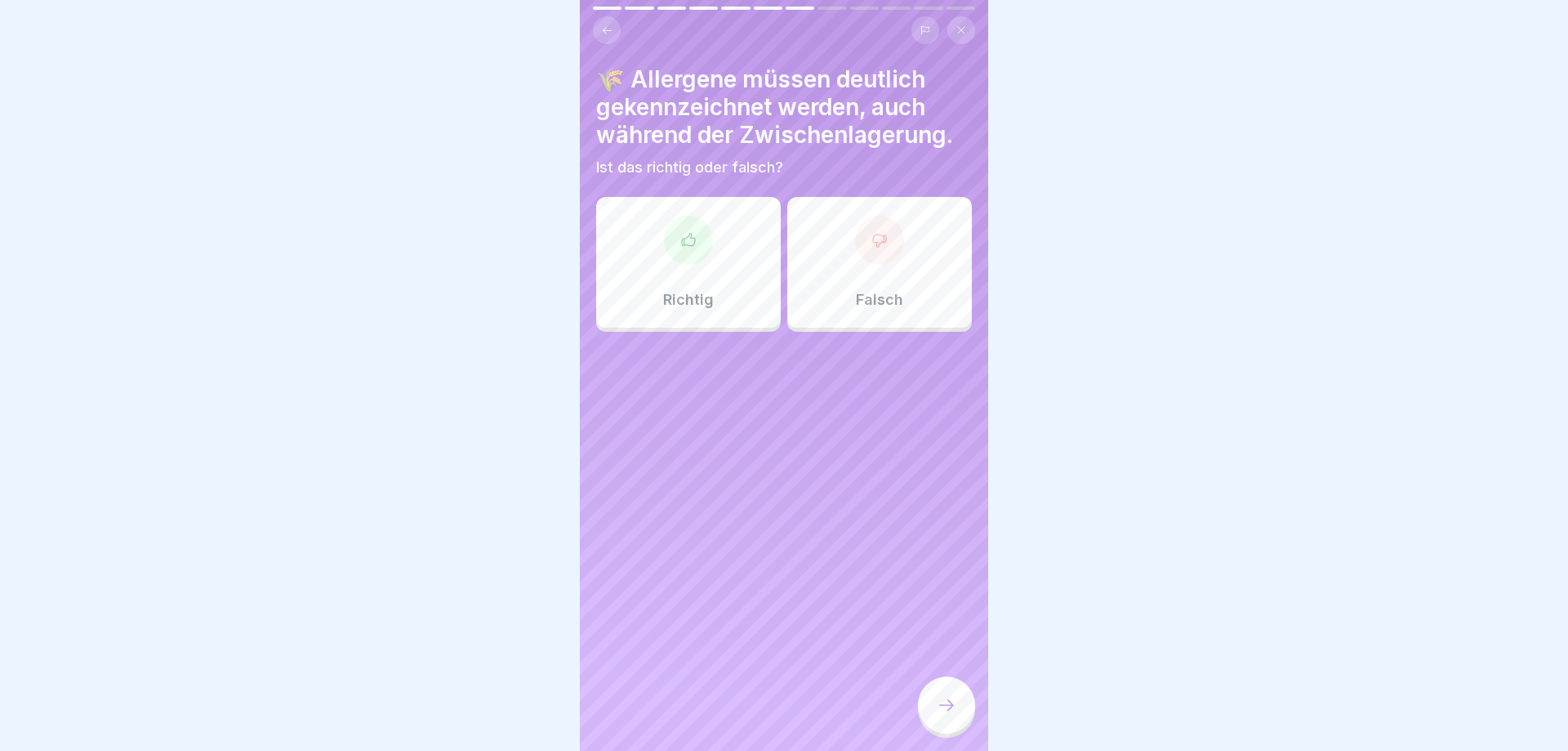
click at [667, 302] on p "Richtig" at bounding box center [688, 299] width 51 height 18
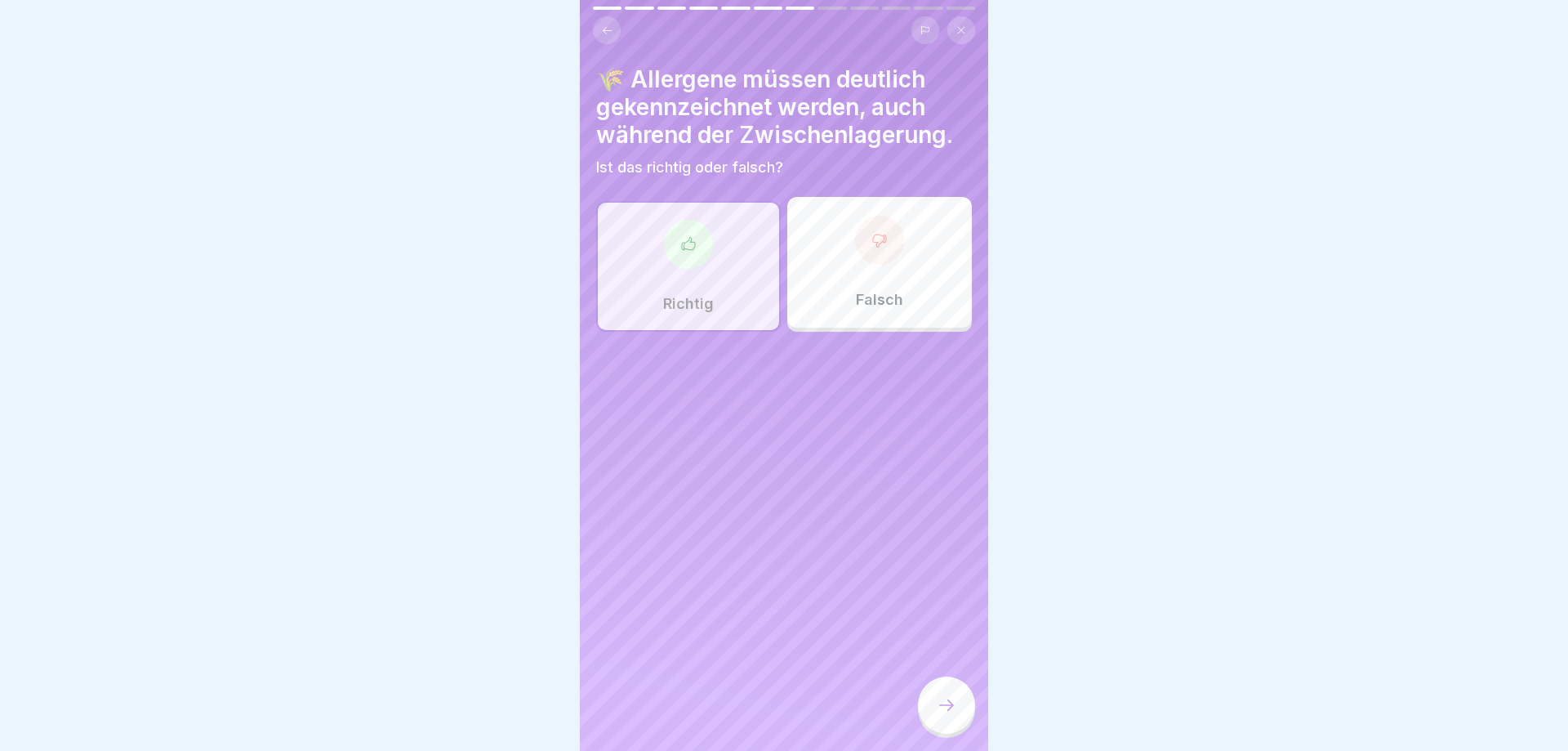
click at [948, 696] on div at bounding box center [947, 705] width 57 height 57
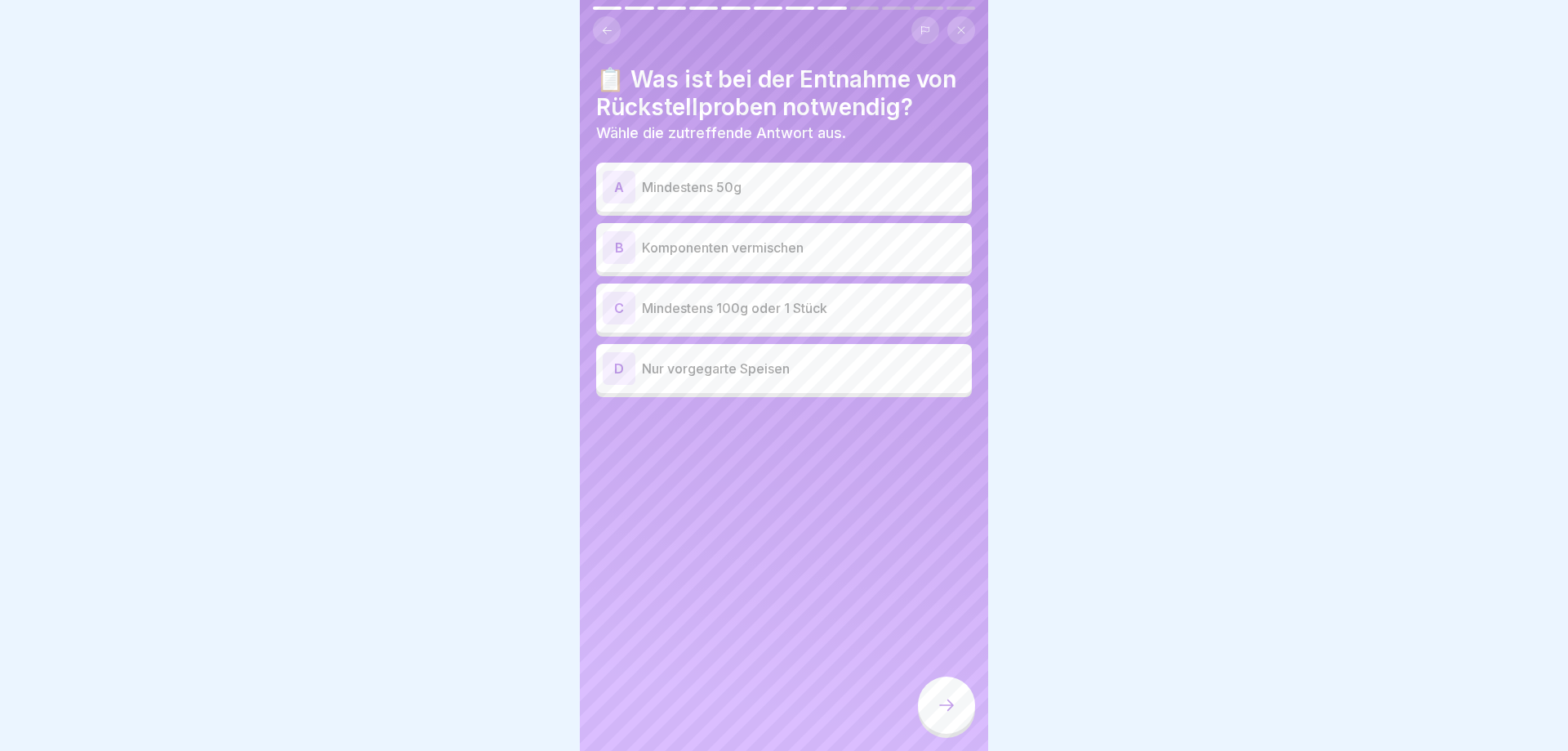
click at [746, 300] on p "Mindestens 100g oder 1 Stück" at bounding box center [803, 308] width 323 height 19
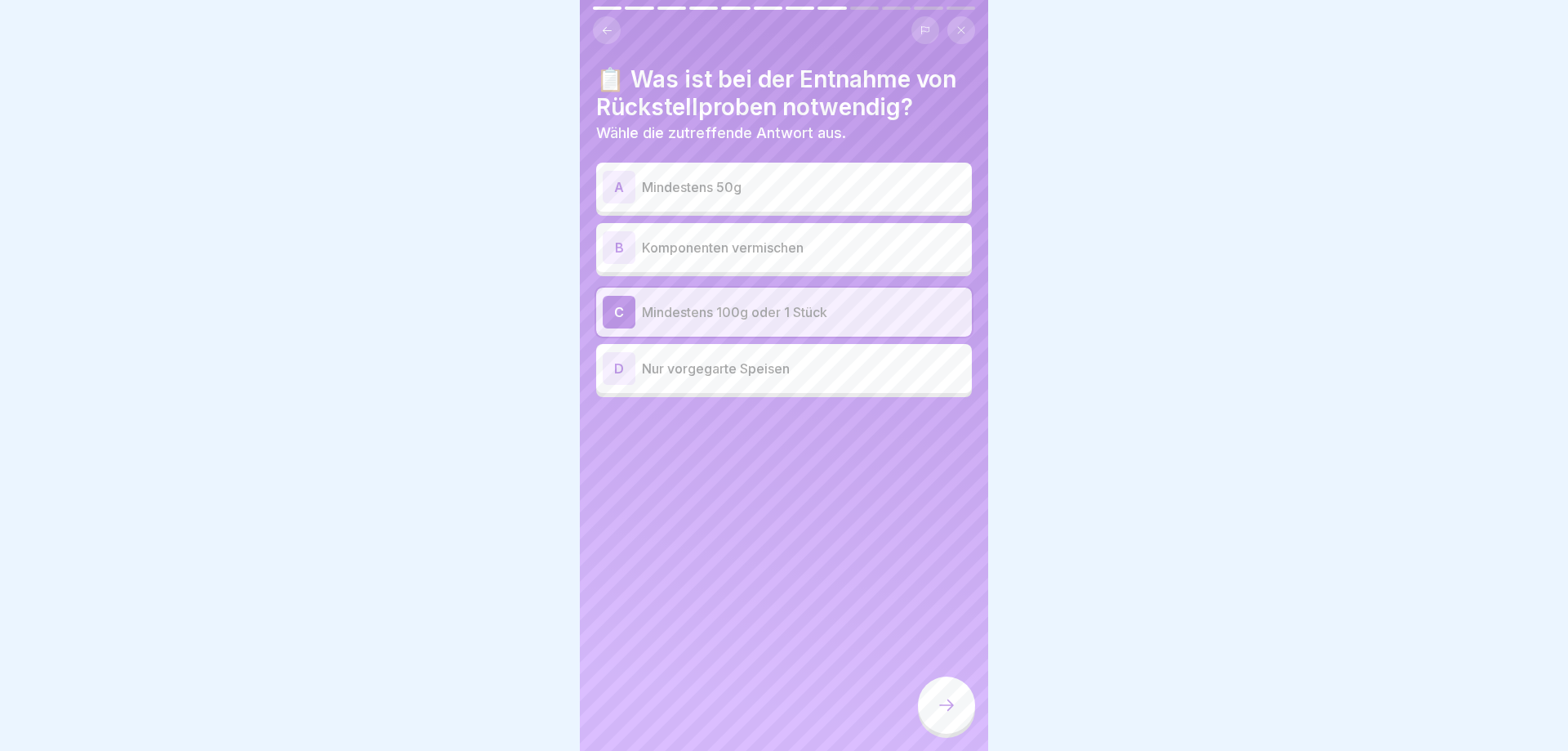
click at [934, 705] on div at bounding box center [947, 705] width 57 height 57
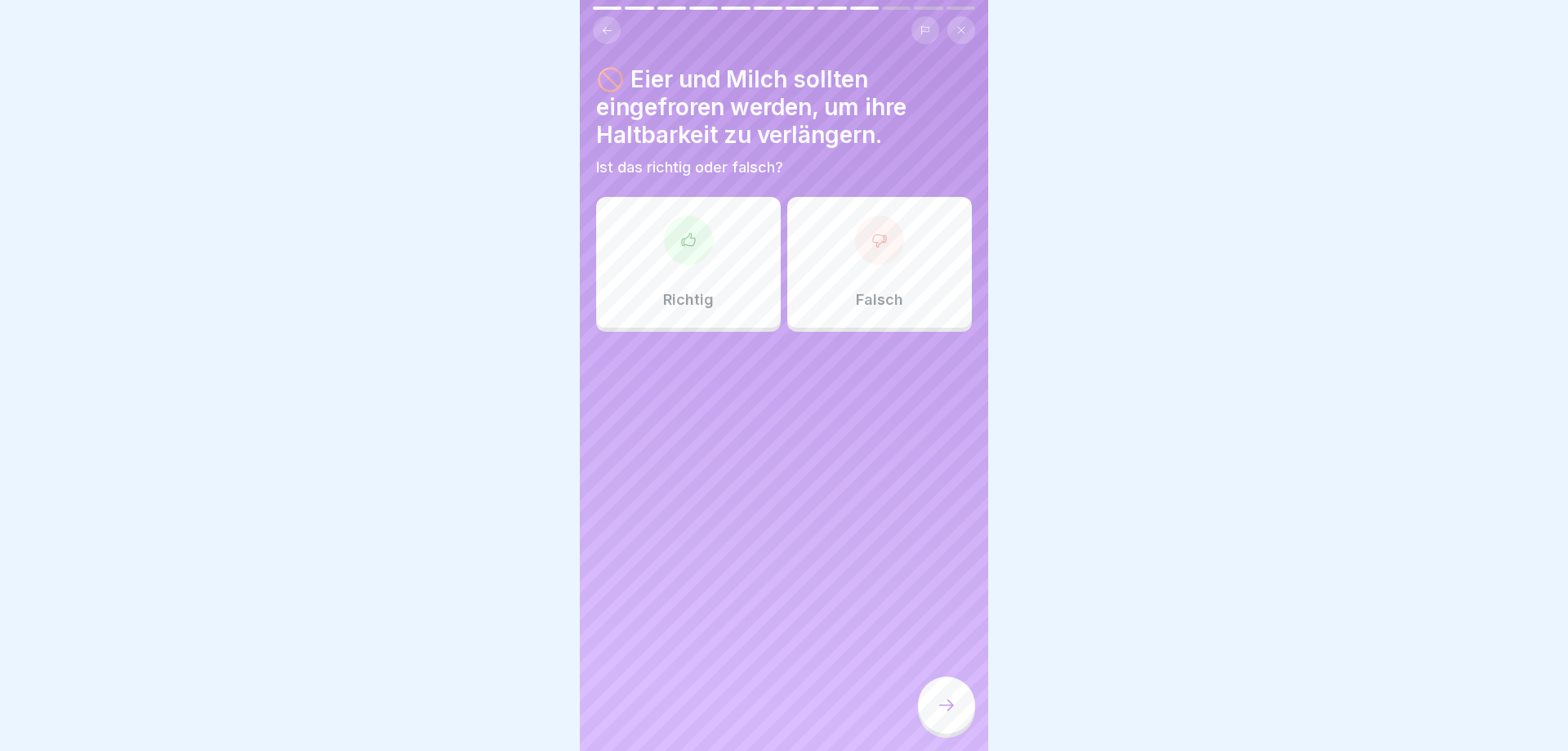
click at [879, 313] on div "Falsch" at bounding box center [879, 262] width 185 height 131
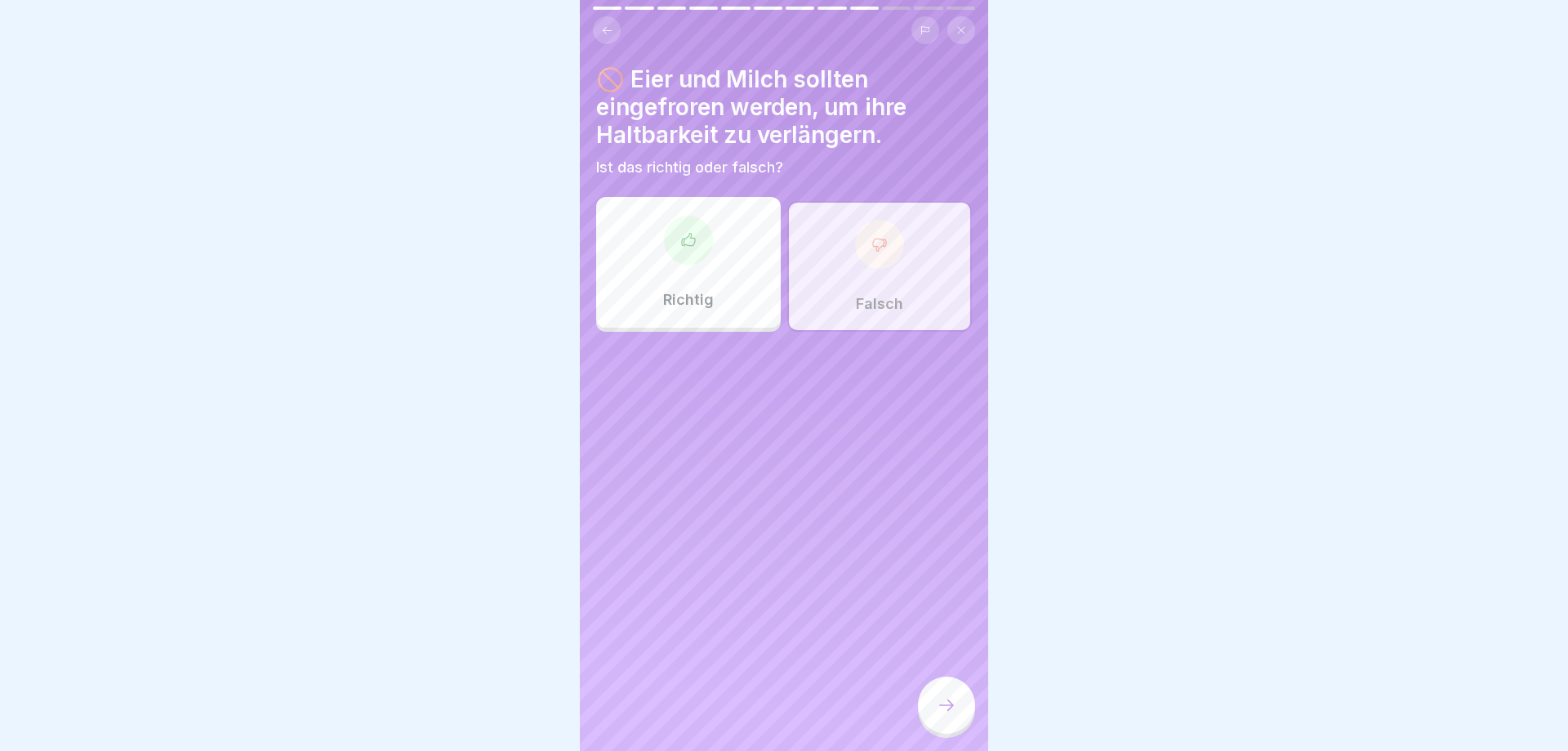
click at [947, 699] on icon at bounding box center [947, 705] width 19 height 19
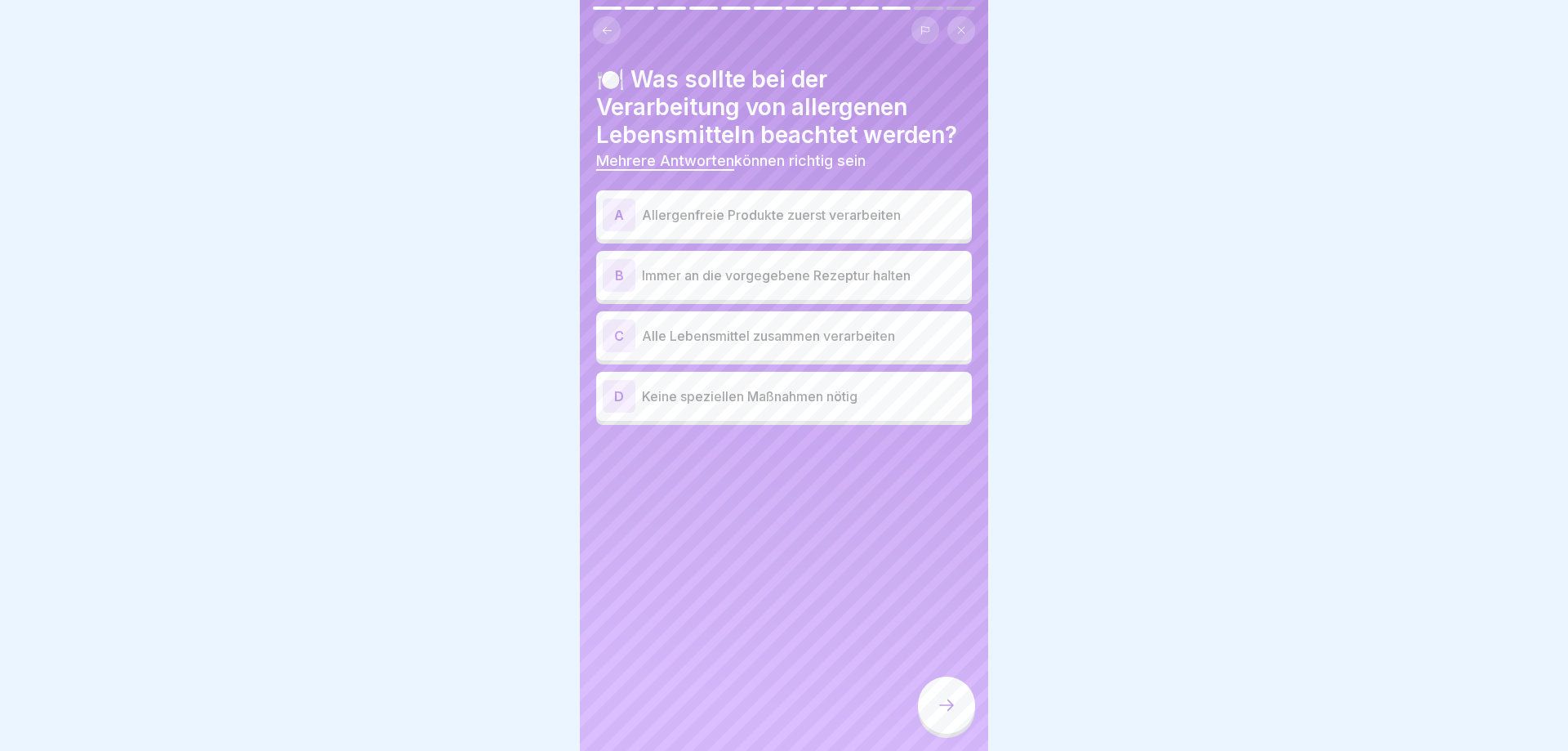
click at [748, 220] on p "Allergenfreie Produkte zuerst verarbeiten" at bounding box center [803, 214] width 323 height 19
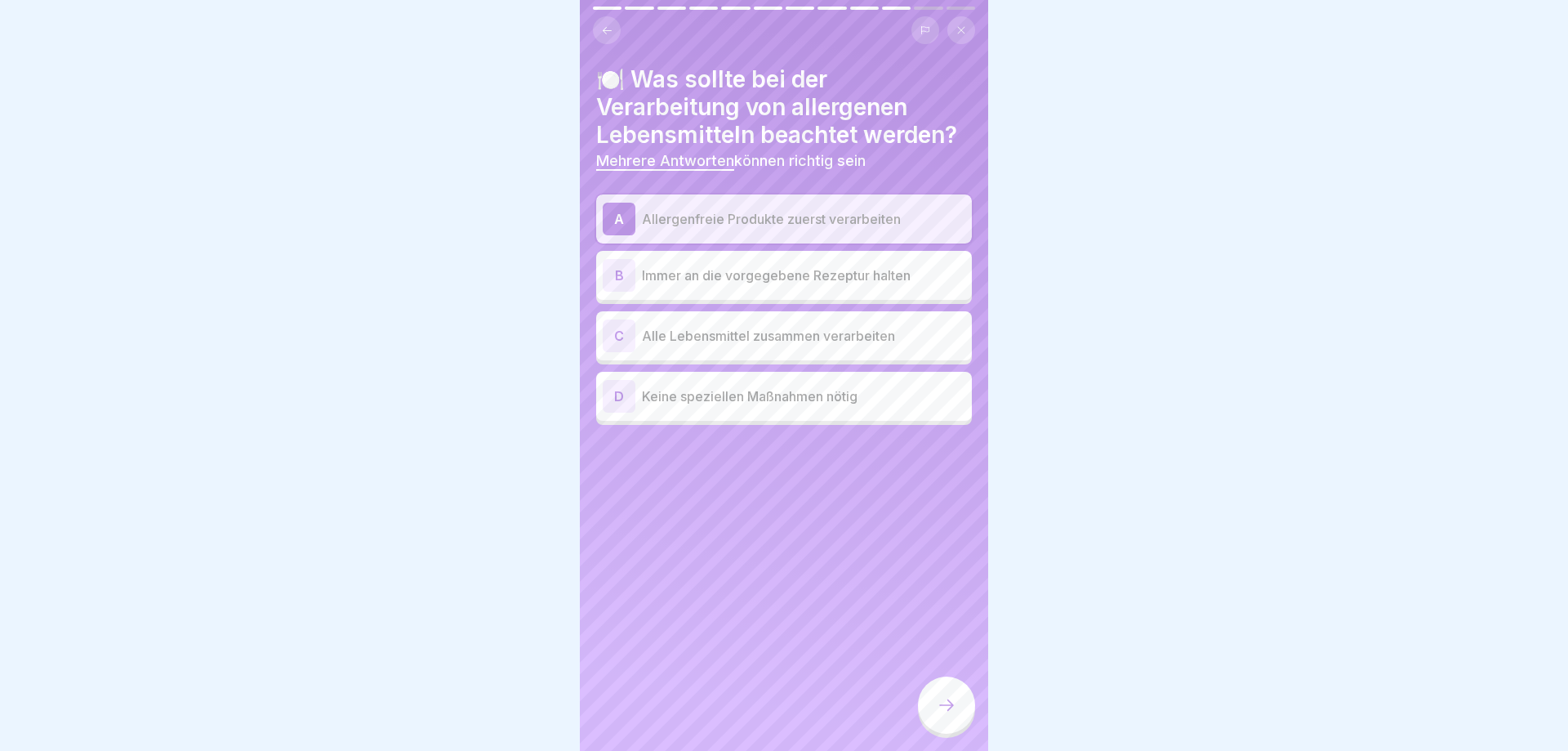
click at [748, 274] on p "Immer an die vorgegebene Rezeptur halten" at bounding box center [803, 276] width 323 height 19
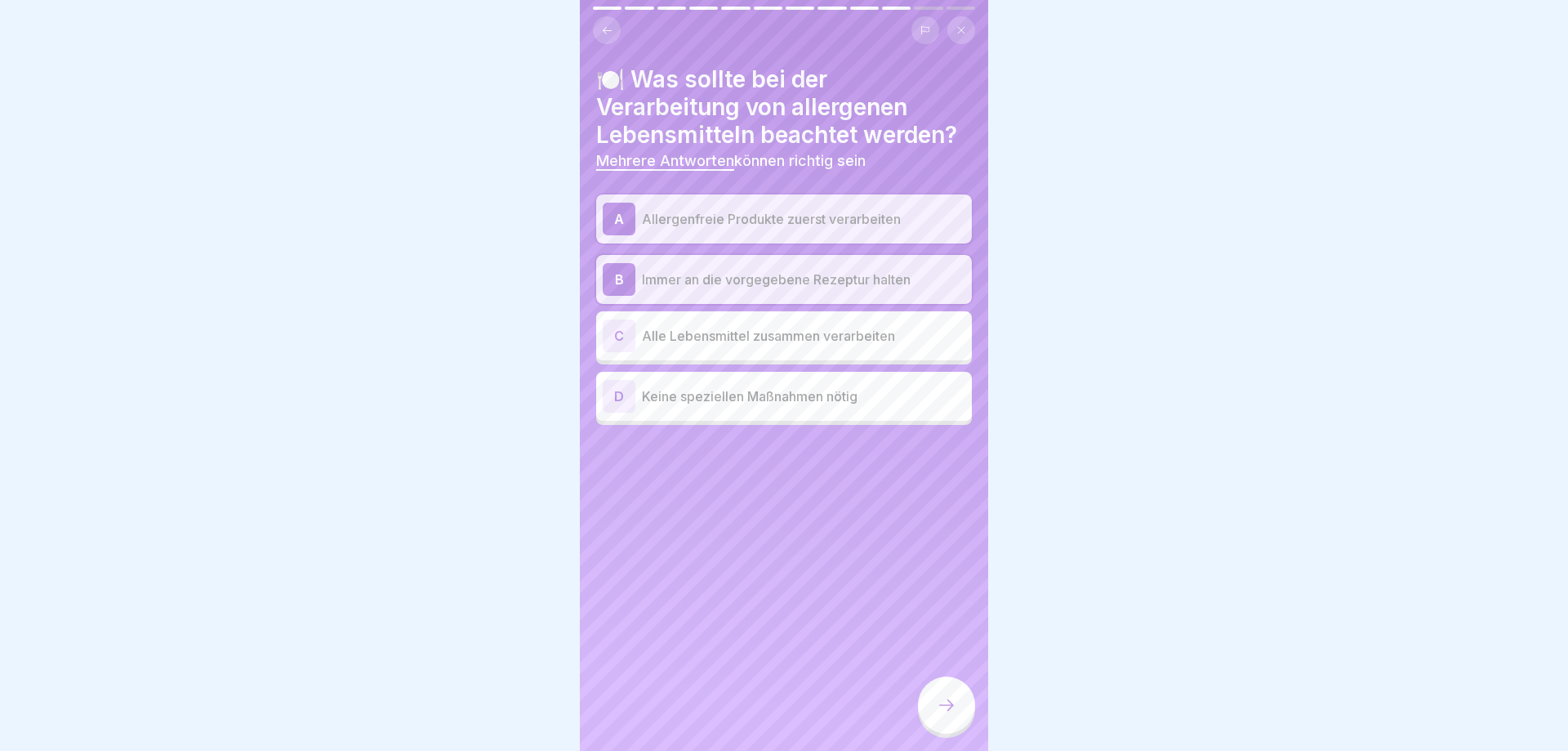
click at [932, 709] on div at bounding box center [947, 705] width 57 height 57
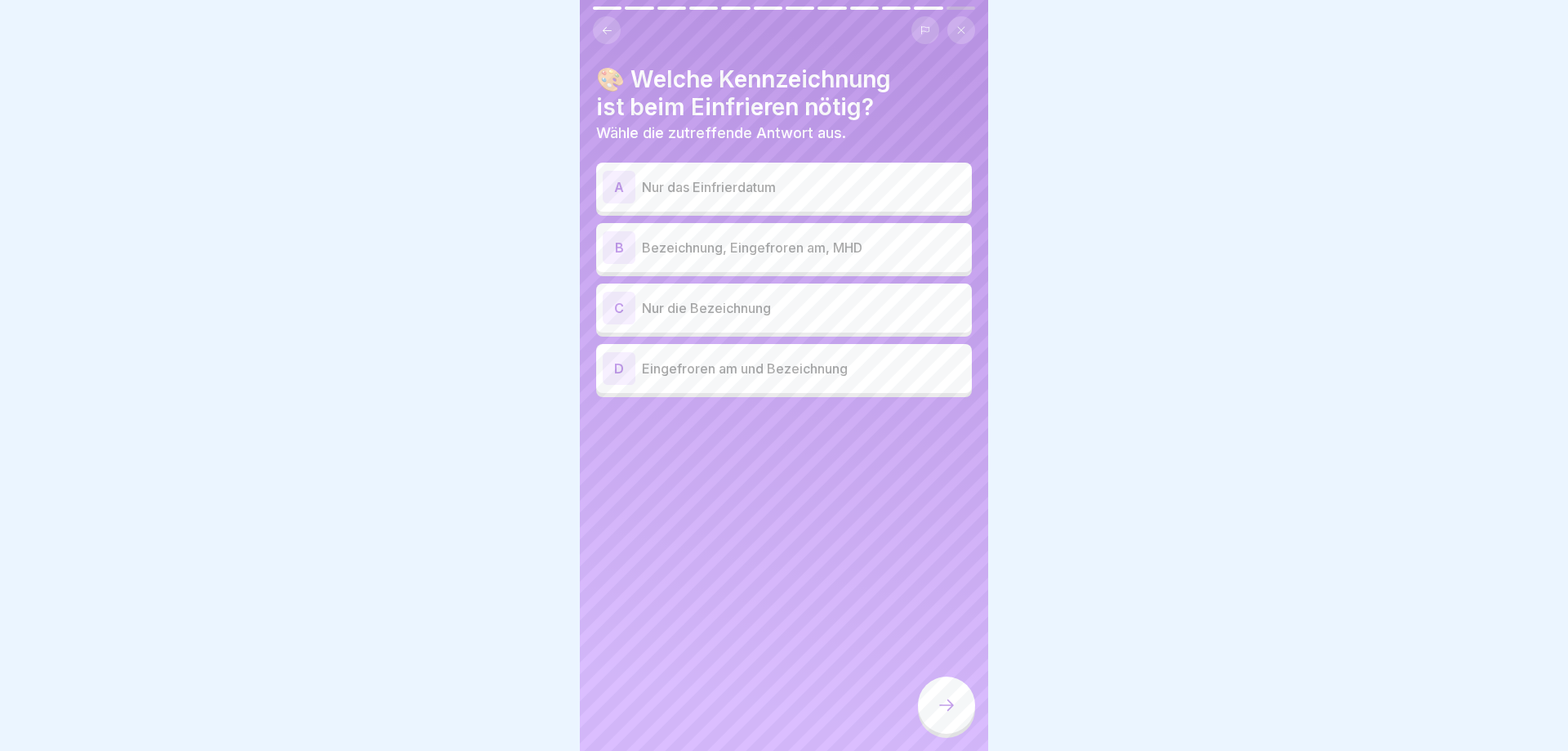
click at [805, 254] on p "Bezeichnung, Eingefroren am, MHD" at bounding box center [803, 248] width 323 height 19
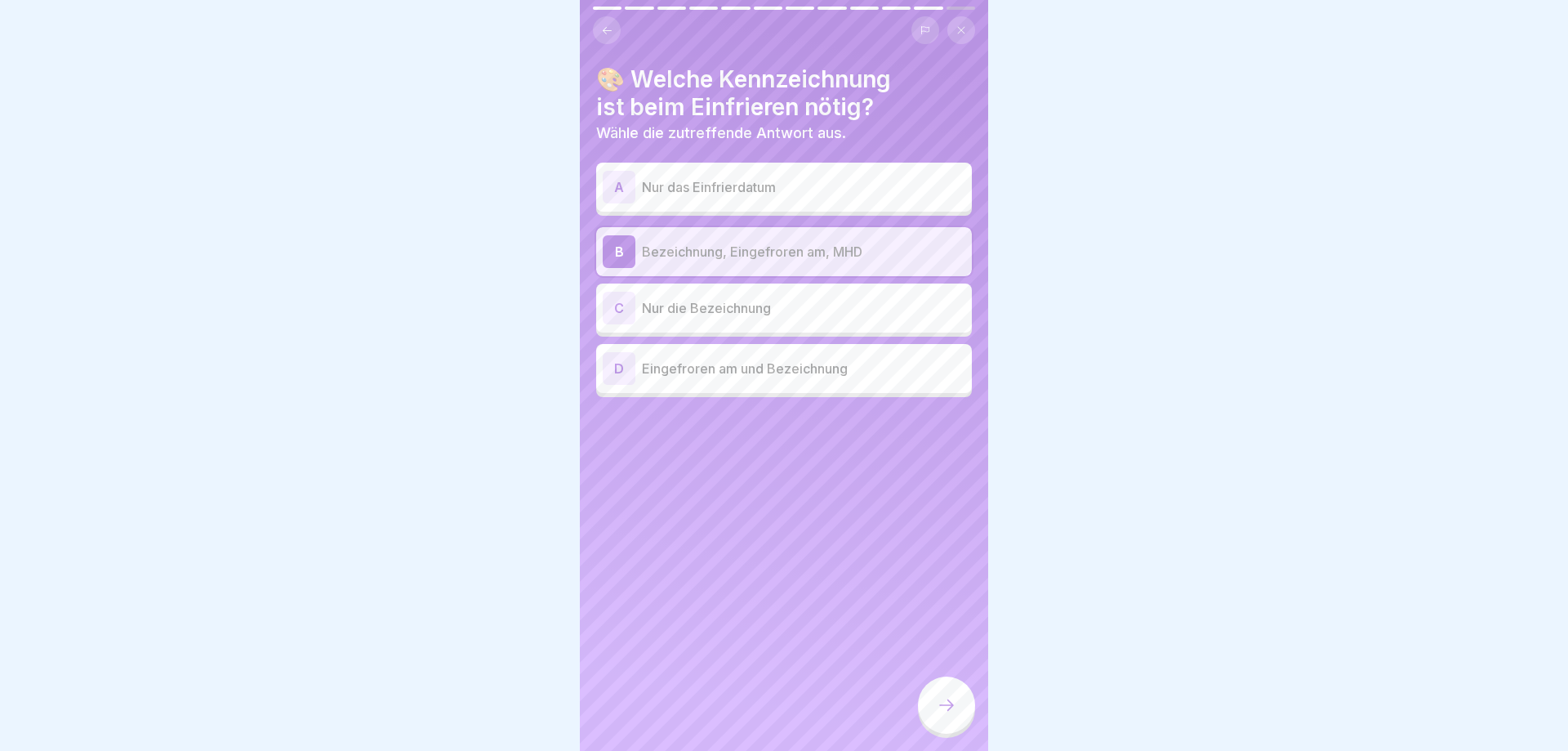
click at [939, 706] on icon at bounding box center [947, 705] width 19 height 19
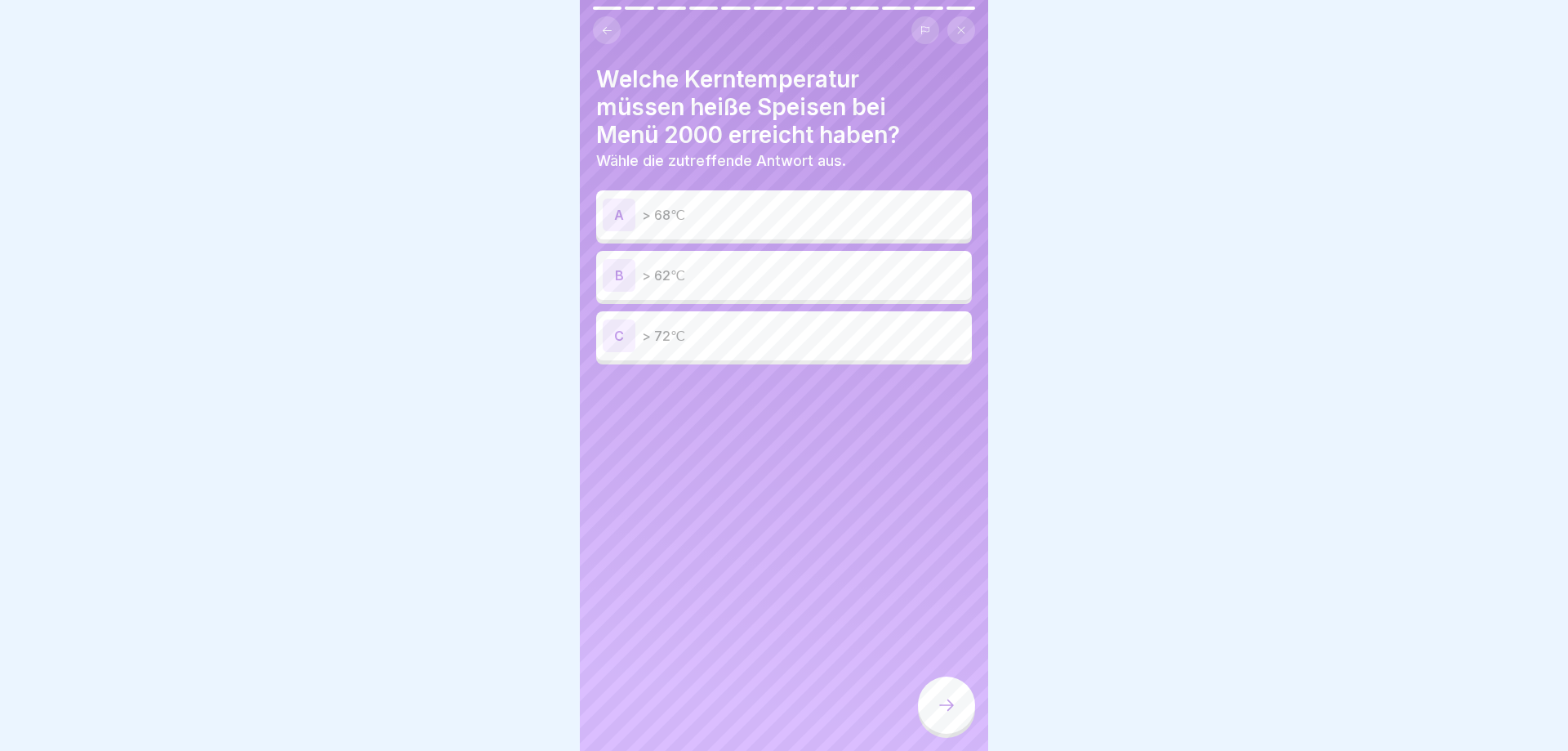
click at [694, 349] on div "C > 72℃" at bounding box center [783, 336] width 362 height 33
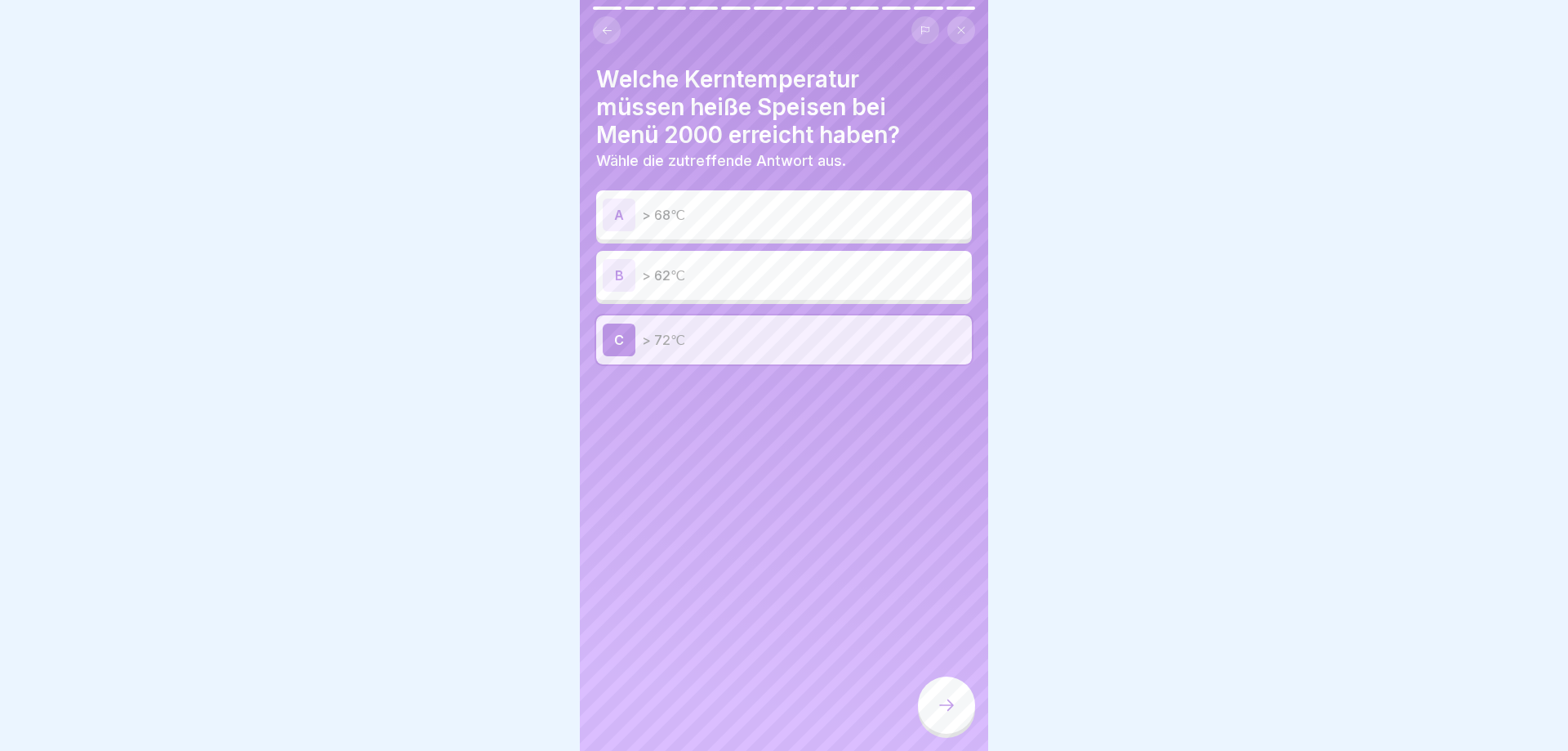
click at [947, 712] on icon at bounding box center [947, 705] width 19 height 19
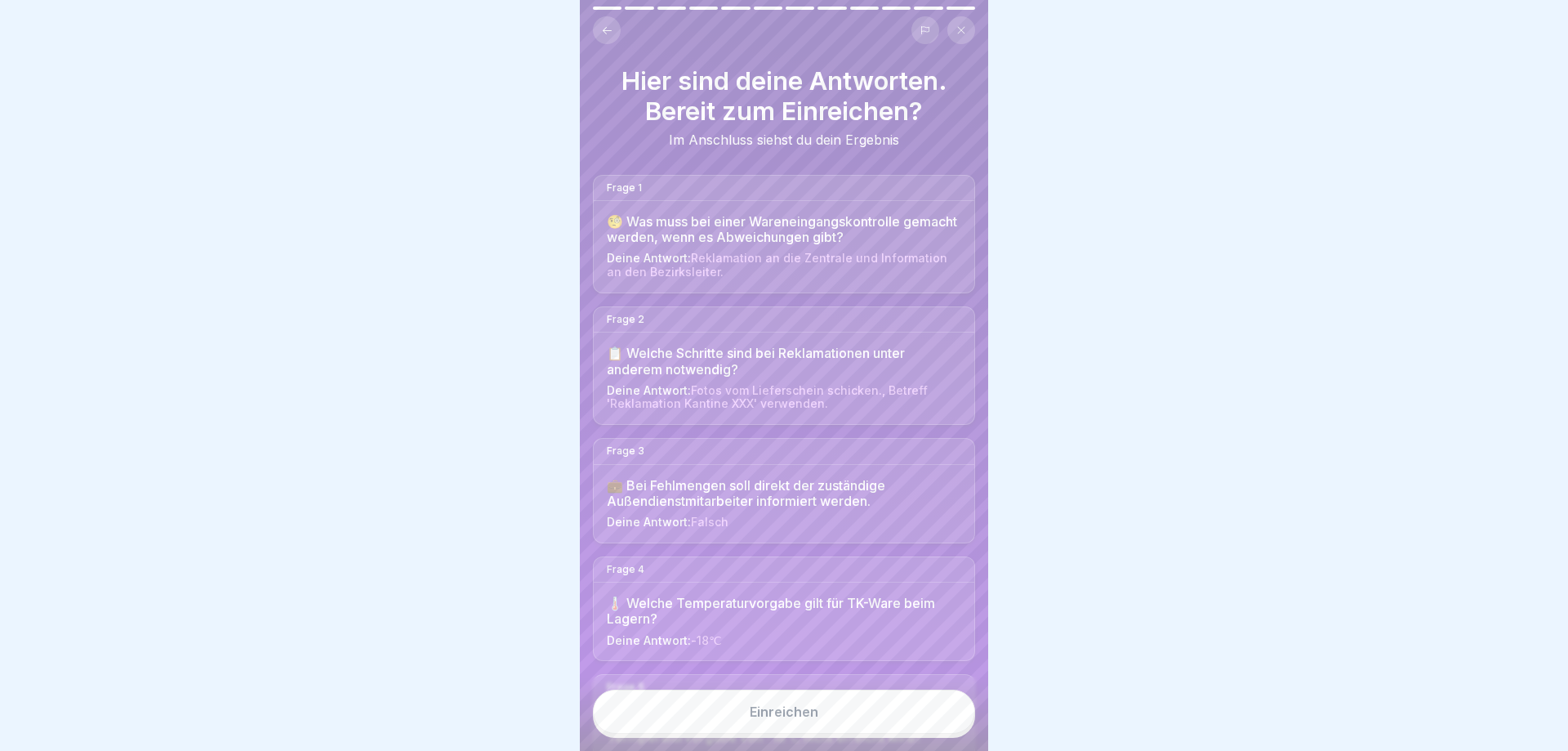
click at [764, 712] on div "Einreichen" at bounding box center [784, 711] width 69 height 14
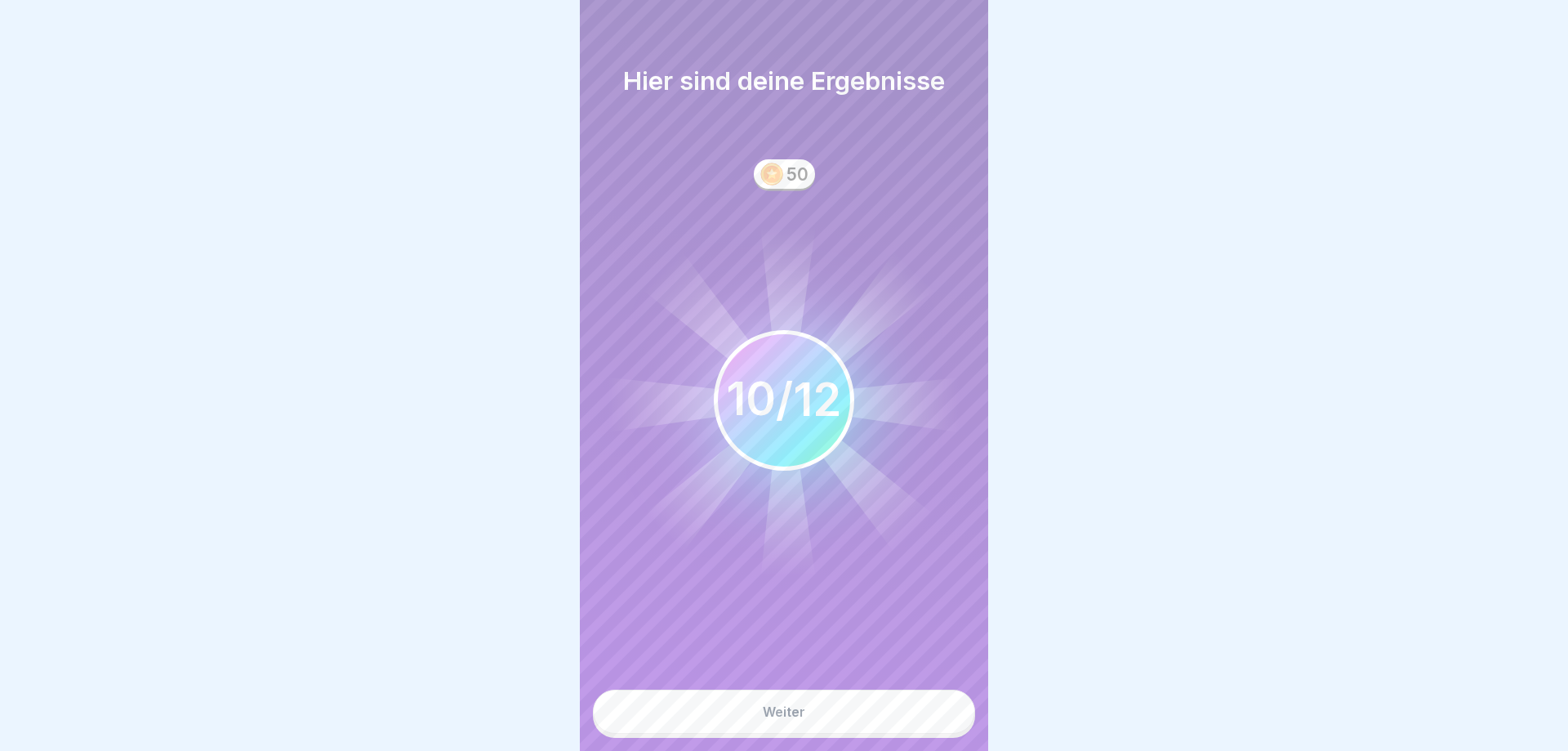
click at [767, 714] on div "Weiter" at bounding box center [784, 711] width 42 height 14
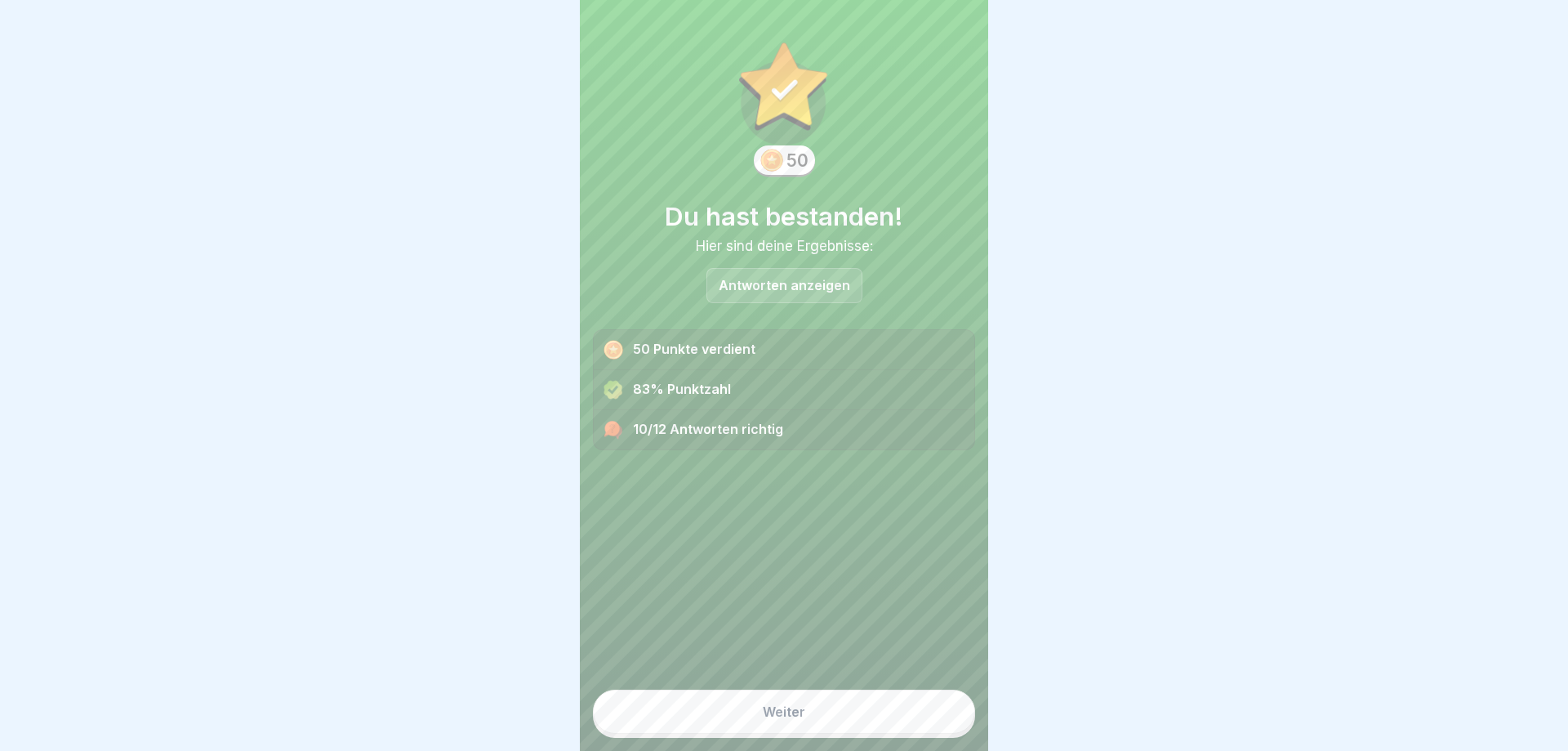
click at [767, 714] on div "Weiter" at bounding box center [784, 711] width 42 height 14
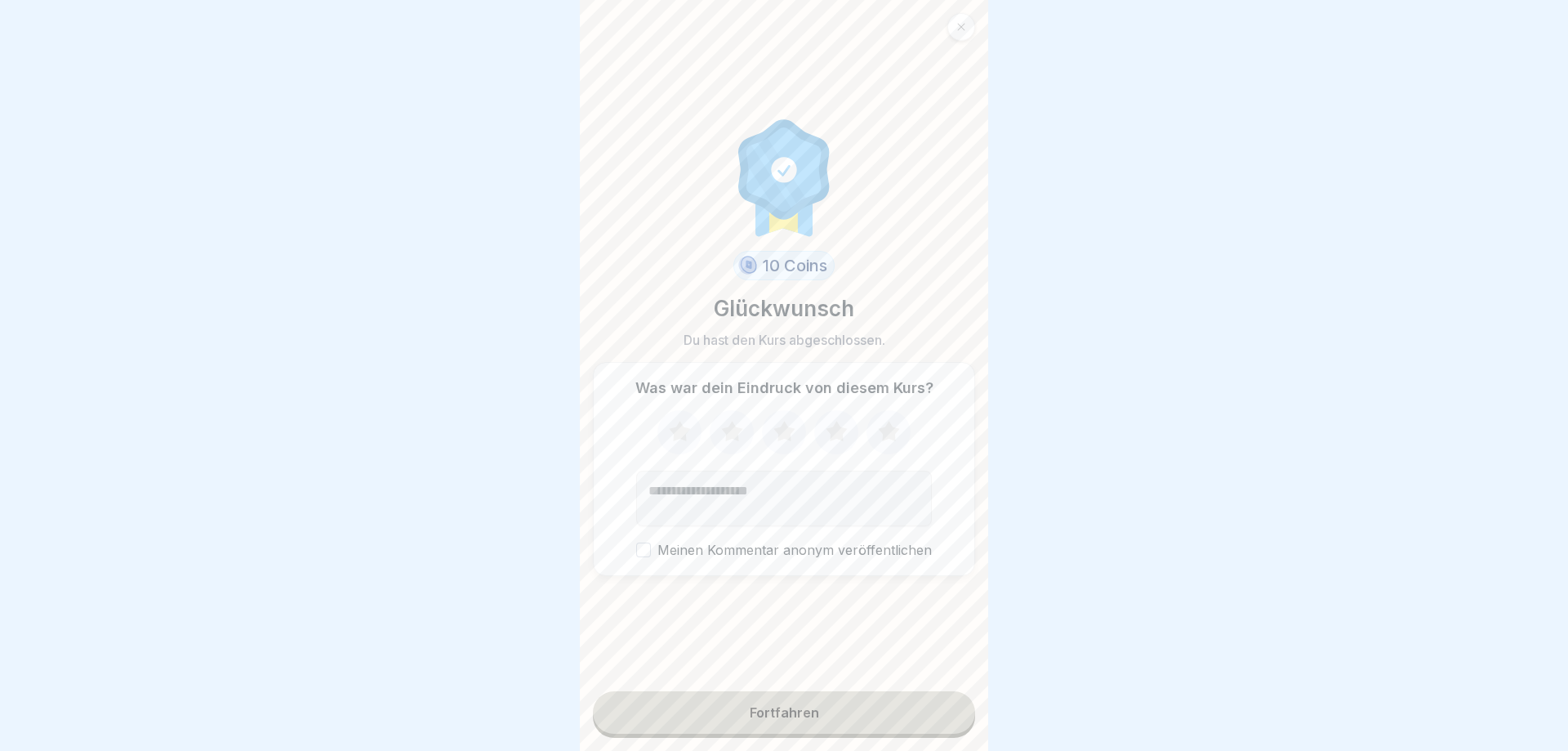
click at [767, 714] on div "Fortfahren" at bounding box center [784, 712] width 70 height 14
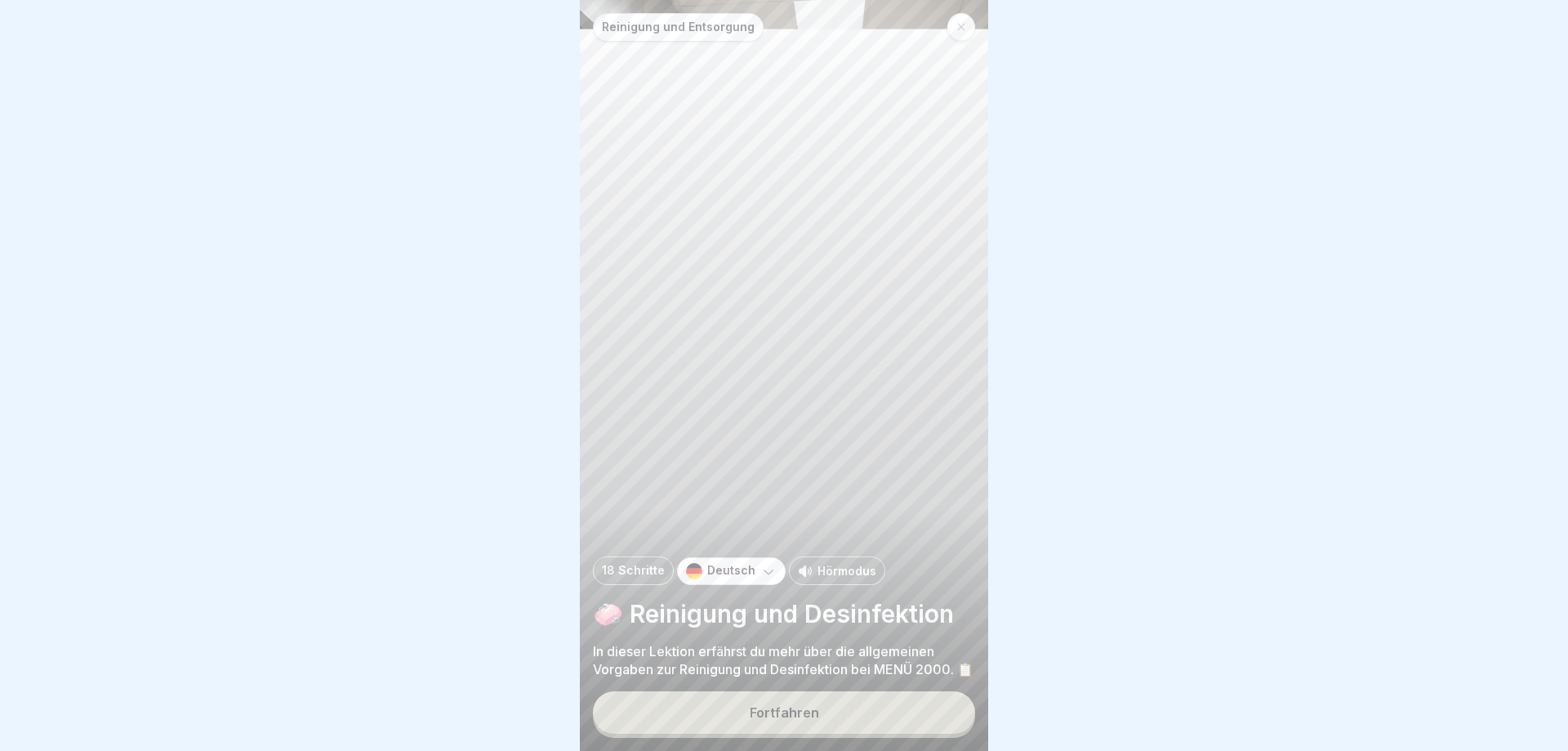
click at [954, 27] on div at bounding box center [961, 27] width 28 height 28
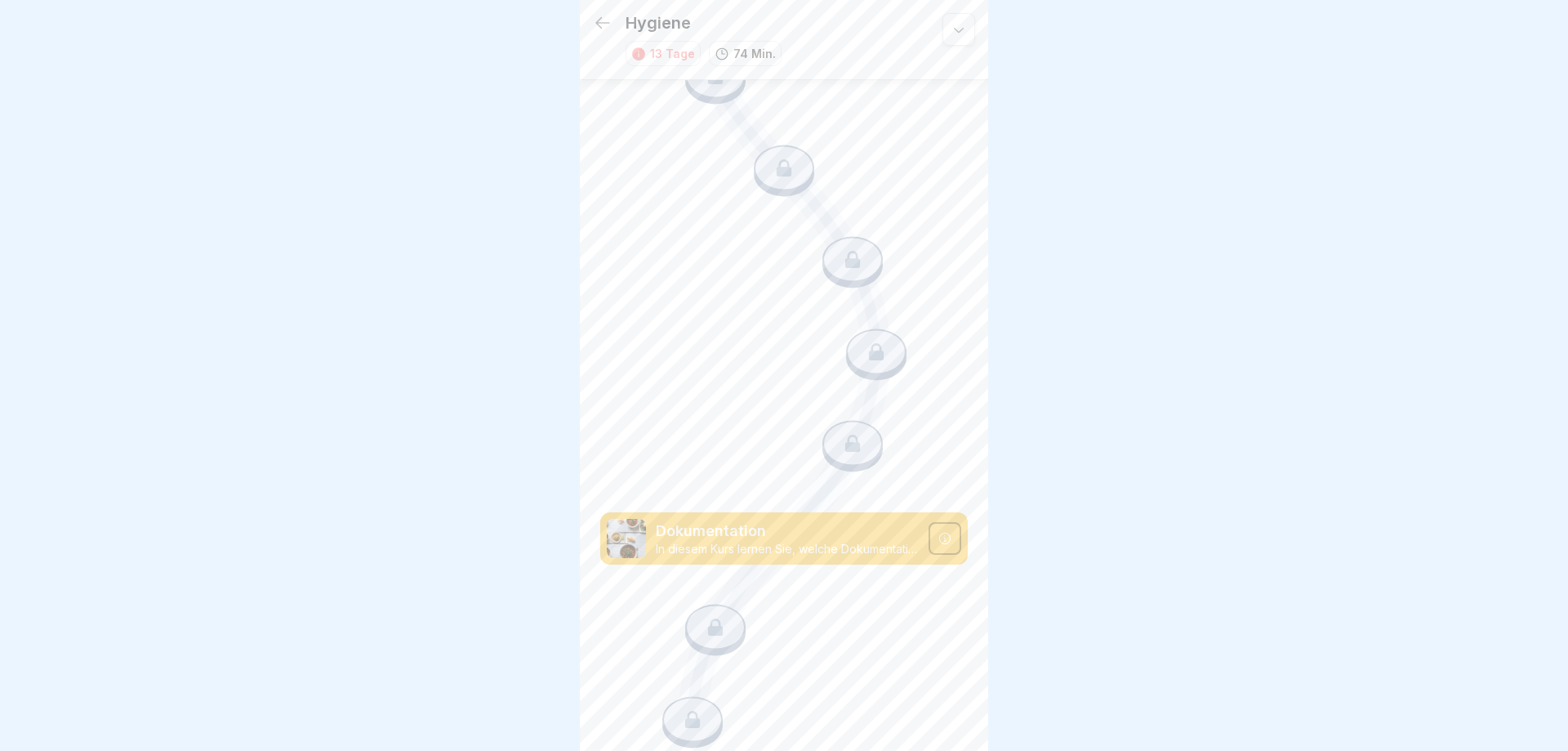
scroll to position [1428, 0]
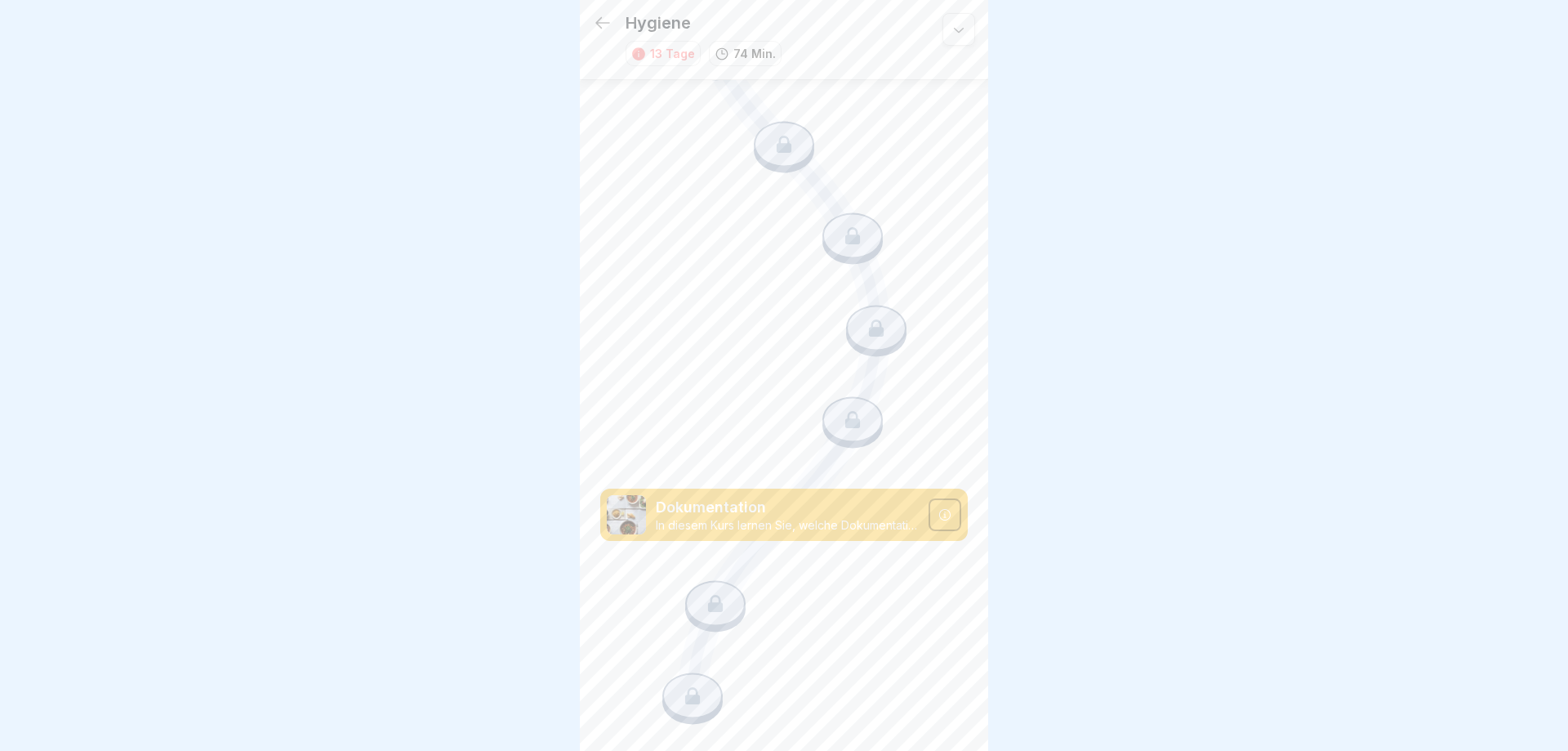
click at [716, 606] on icon at bounding box center [715, 604] width 21 height 21
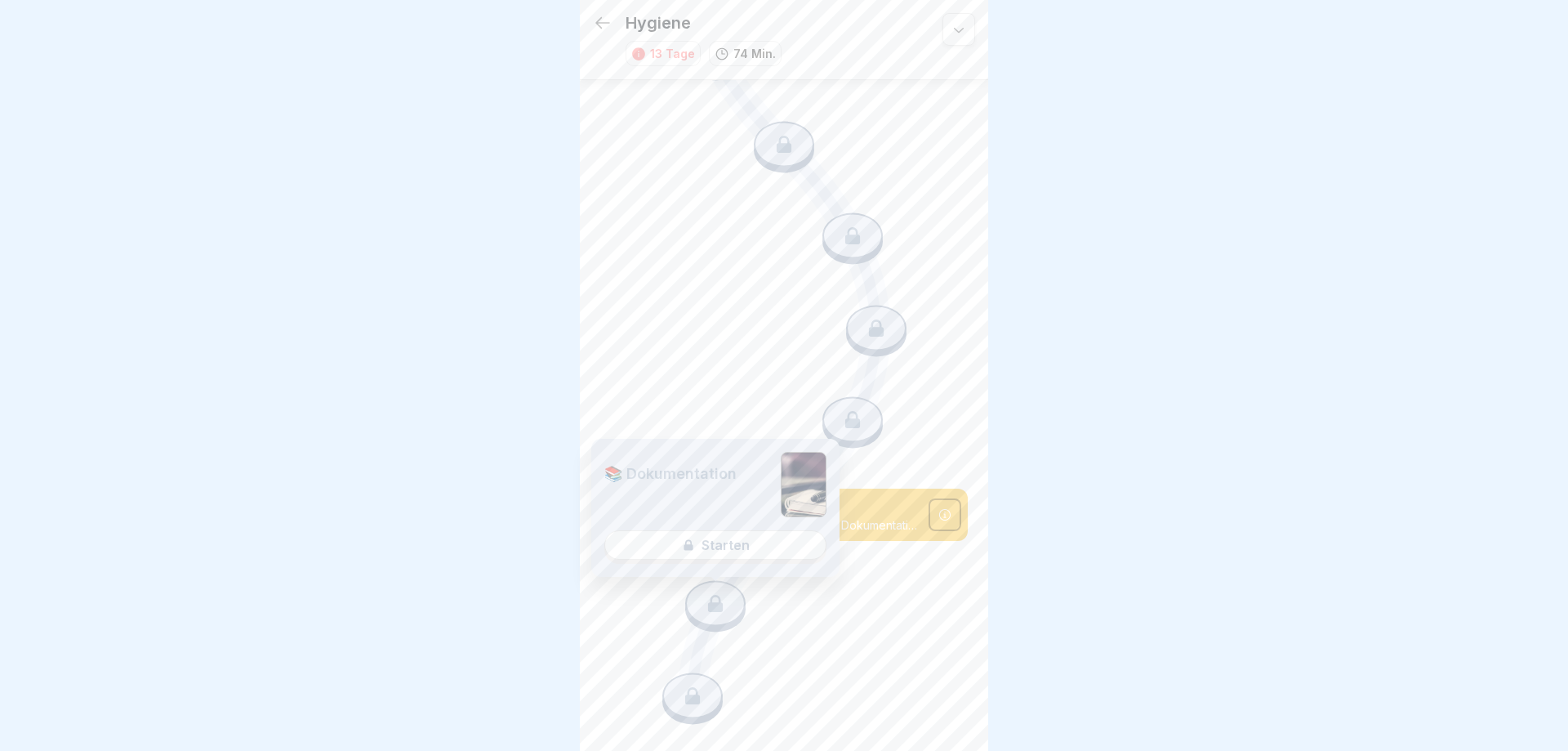
click at [724, 555] on div "📚 Dokumentation Starten" at bounding box center [715, 508] width 249 height 138
click at [724, 544] on div "📚 Dokumentation Starten" at bounding box center [715, 508] width 249 height 138
click at [713, 490] on p at bounding box center [686, 497] width 163 height 14
click at [730, 547] on div "📚 Dokumentation Starten" at bounding box center [715, 508] width 249 height 138
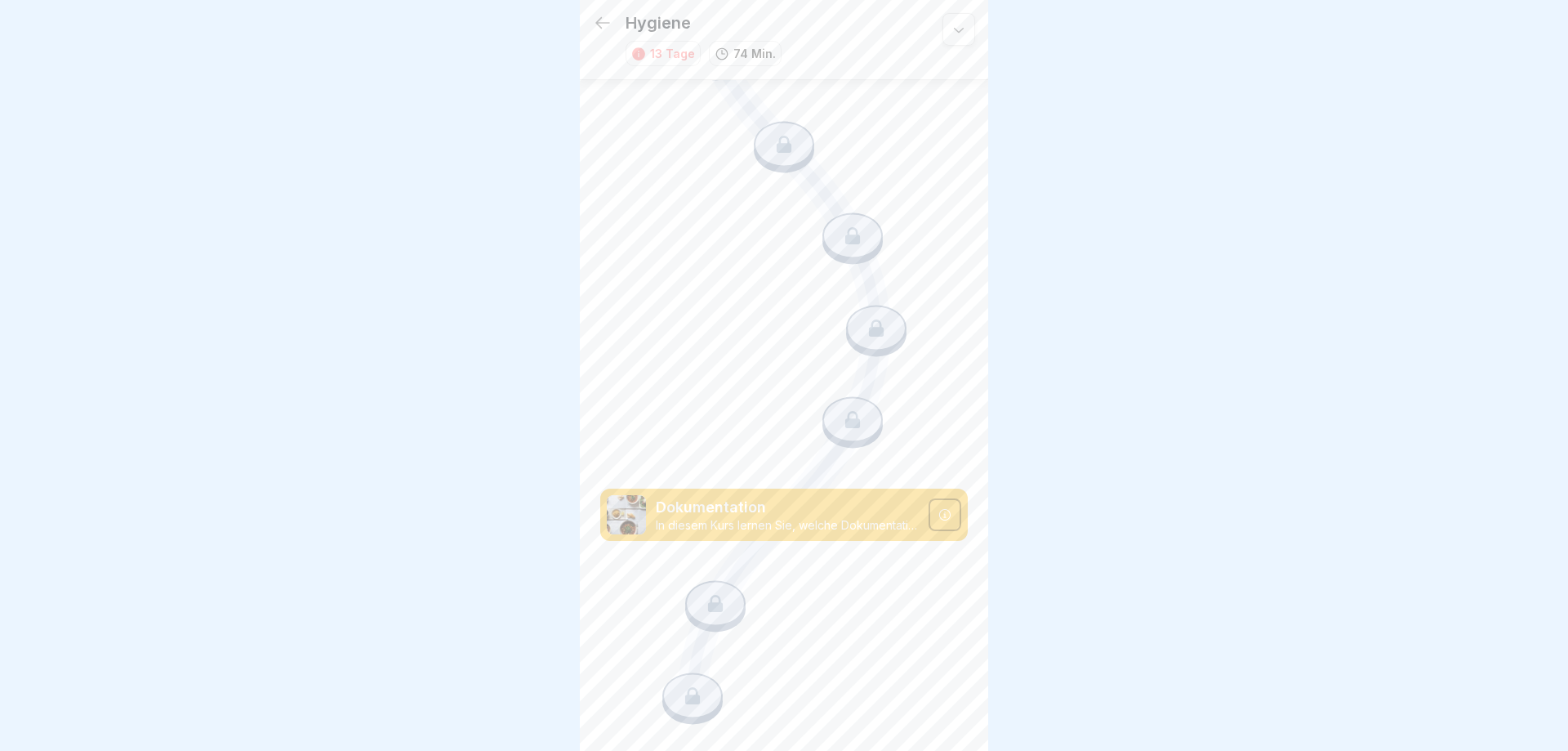
click at [810, 527] on p "In diesem Kurs lernen Sie, welche Dokumentationen von Ihnen wie zu führen sind." at bounding box center [787, 525] width 263 height 14
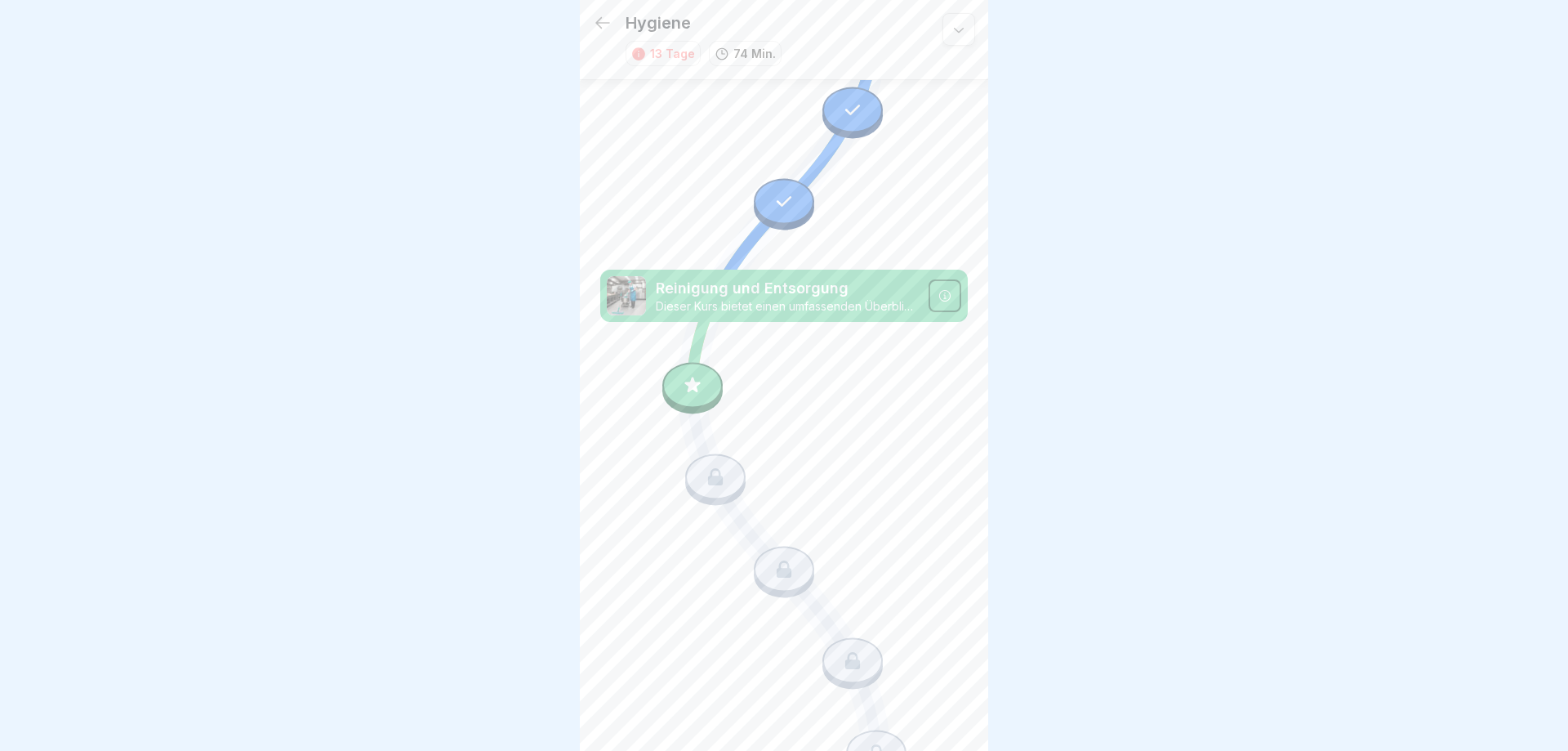
scroll to position [939, 0]
